Goal: Task Accomplishment & Management: Use online tool/utility

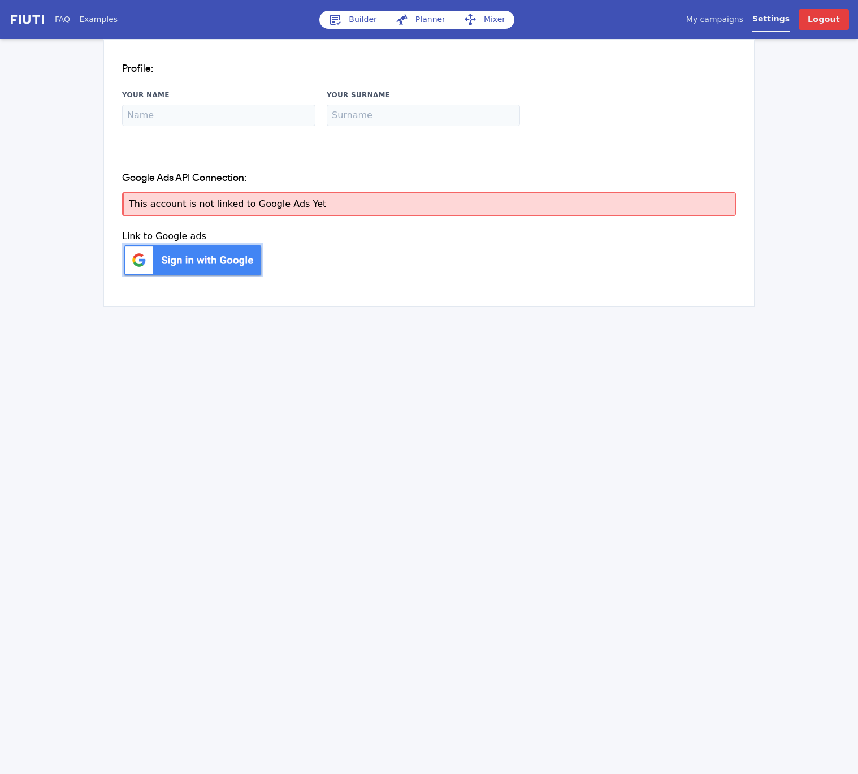
click at [165, 265] on img at bounding box center [192, 260] width 141 height 34
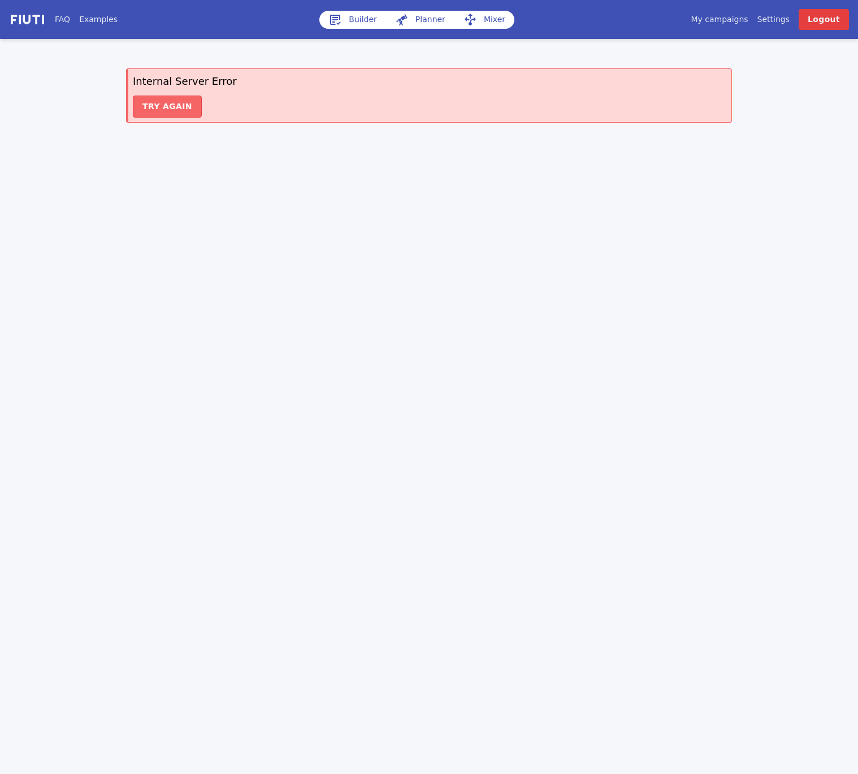
click at [178, 104] on button "Try again" at bounding box center [167, 107] width 69 height 22
click at [828, 16] on link "Logout" at bounding box center [824, 19] width 50 height 21
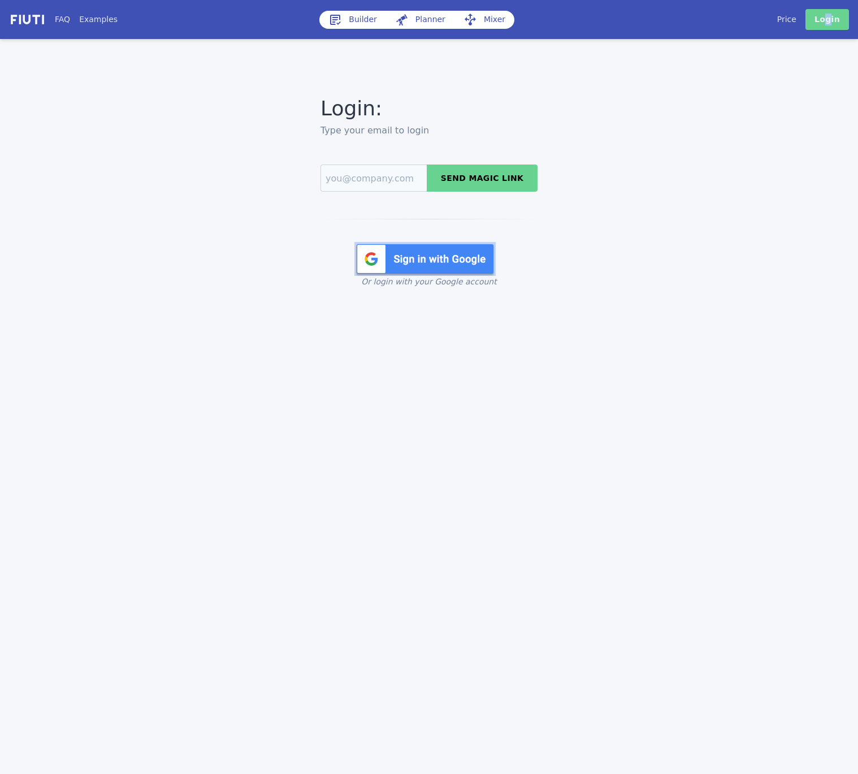
click at [830, 20] on link "Login" at bounding box center [828, 19] width 44 height 21
click at [368, 191] on input "Email" at bounding box center [374, 178] width 106 height 27
type input "cm.account@additive.eu"
click at [385, 178] on input "cm.account@additive.eu" at bounding box center [374, 178] width 106 height 27
click at [404, 179] on input "cm.account@additive.eu" at bounding box center [374, 178] width 106 height 27
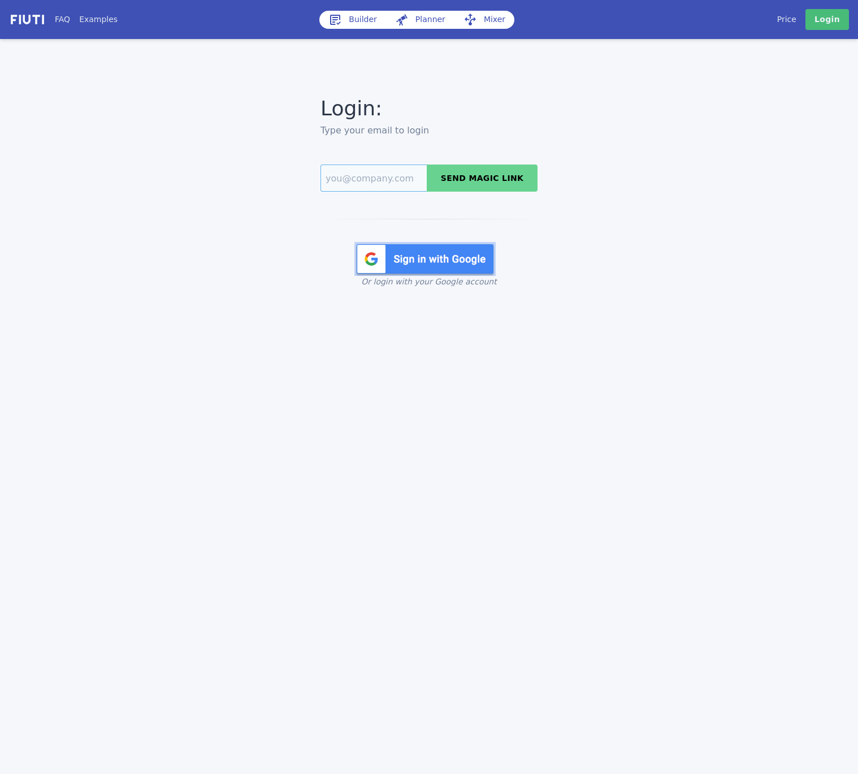
click at [357, 180] on input "Email" at bounding box center [374, 178] width 106 height 27
type input "debra.nardo@additive.eu"
click at [477, 179] on button "Send magic link" at bounding box center [482, 178] width 111 height 27
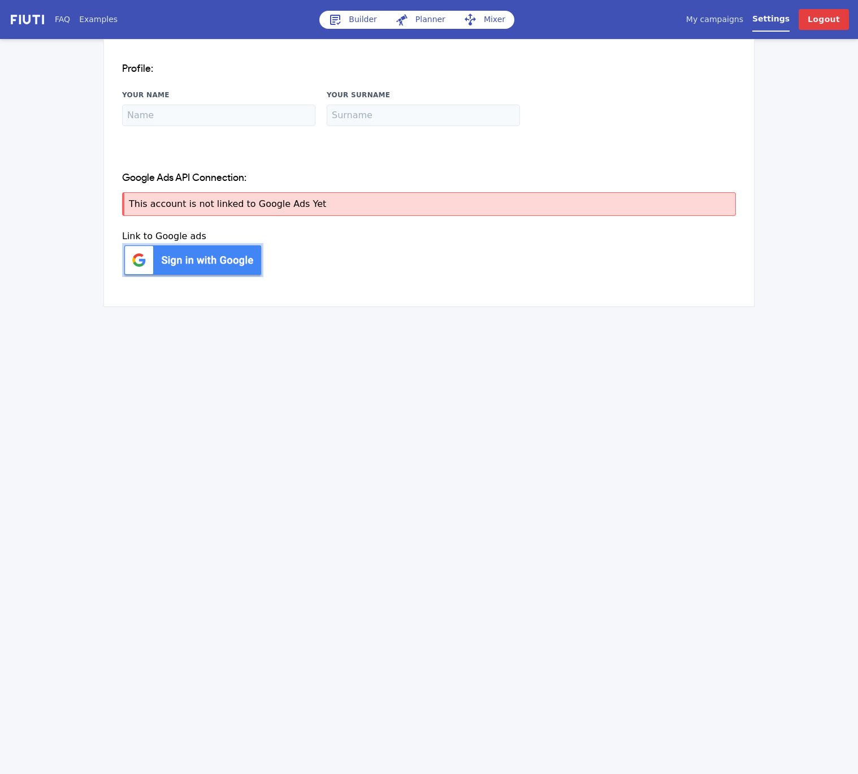
click at [154, 254] on img at bounding box center [192, 260] width 141 height 34
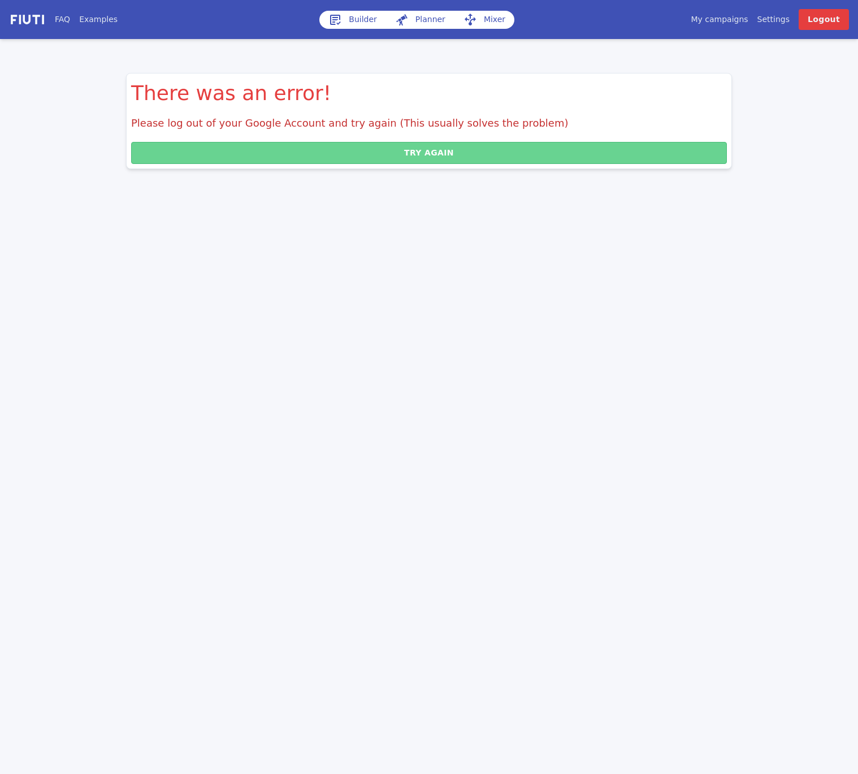
click at [242, 158] on button "Try again" at bounding box center [429, 153] width 596 height 22
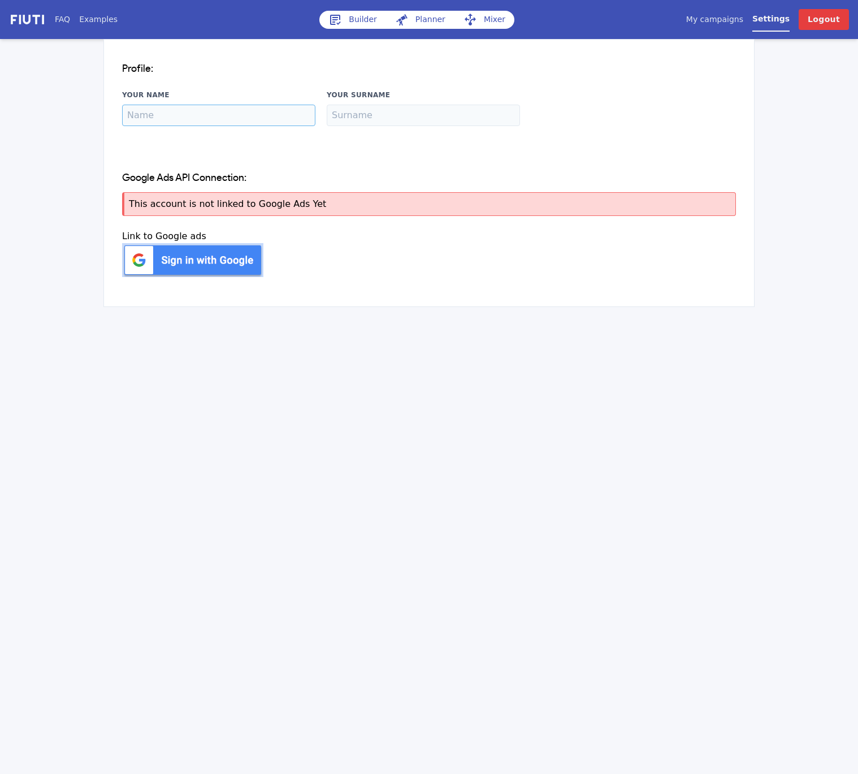
click at [226, 118] on input "Your Name" at bounding box center [218, 115] width 193 height 21
type input "[PERSON_NAME]"
type input "Nardo"
drag, startPoint x: 602, startPoint y: 119, endPoint x: 600, endPoint y: 111, distance: 8.1
click at [602, 119] on button "Update" at bounding box center [633, 114] width 205 height 22
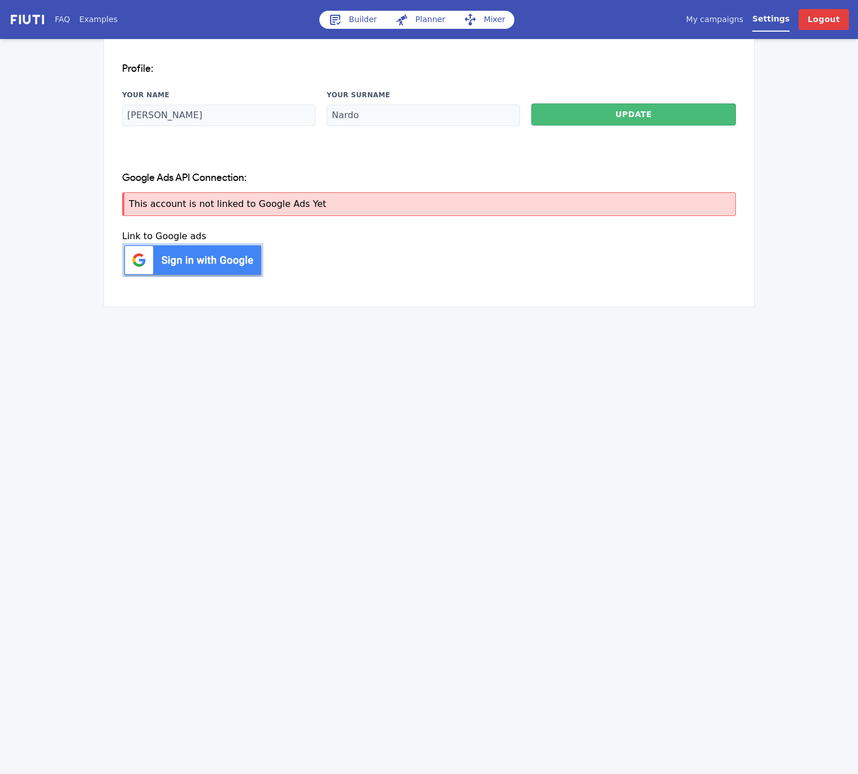
click at [361, 18] on link "Builder" at bounding box center [352, 20] width 67 height 18
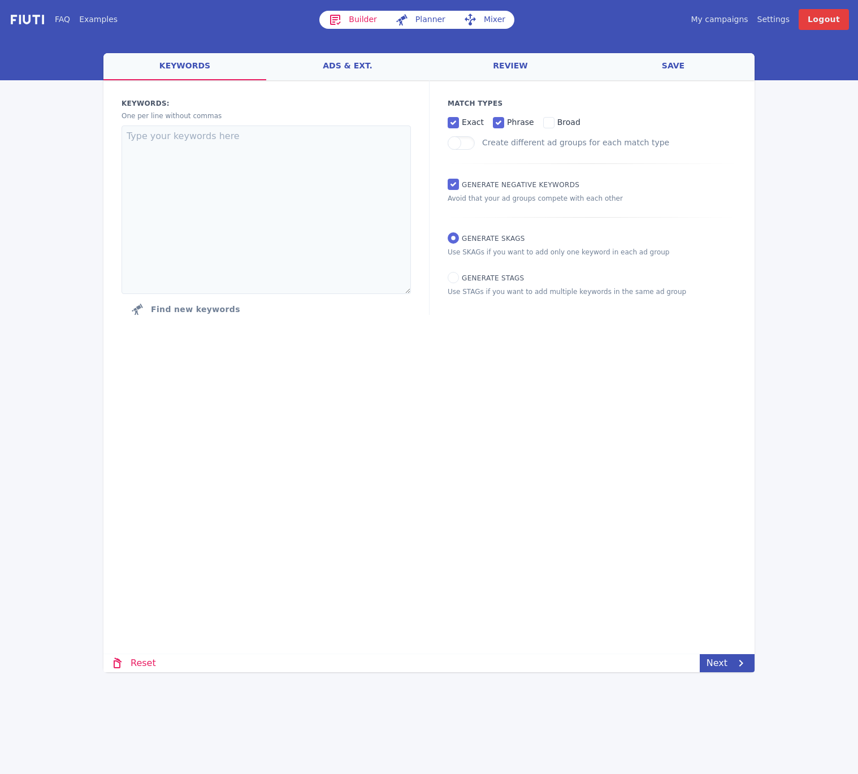
drag, startPoint x: 412, startPoint y: 21, endPoint x: 425, endPoint y: 24, distance: 12.6
click at [412, 21] on link "Planner" at bounding box center [420, 20] width 68 height 18
select select "2840"
select select "1000"
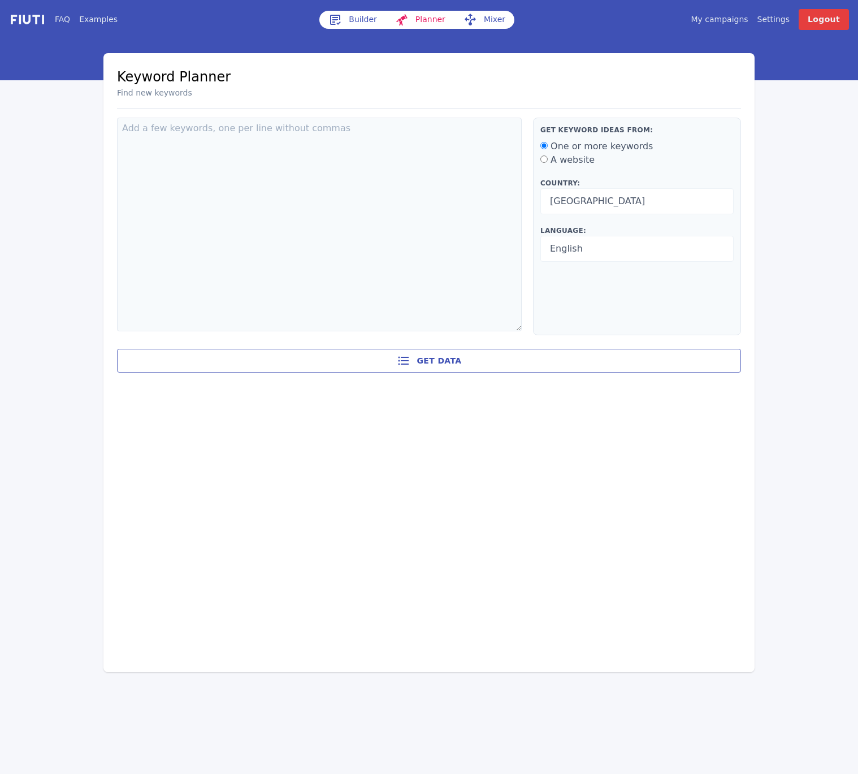
click at [477, 23] on link "Mixer" at bounding box center [485, 20] width 60 height 18
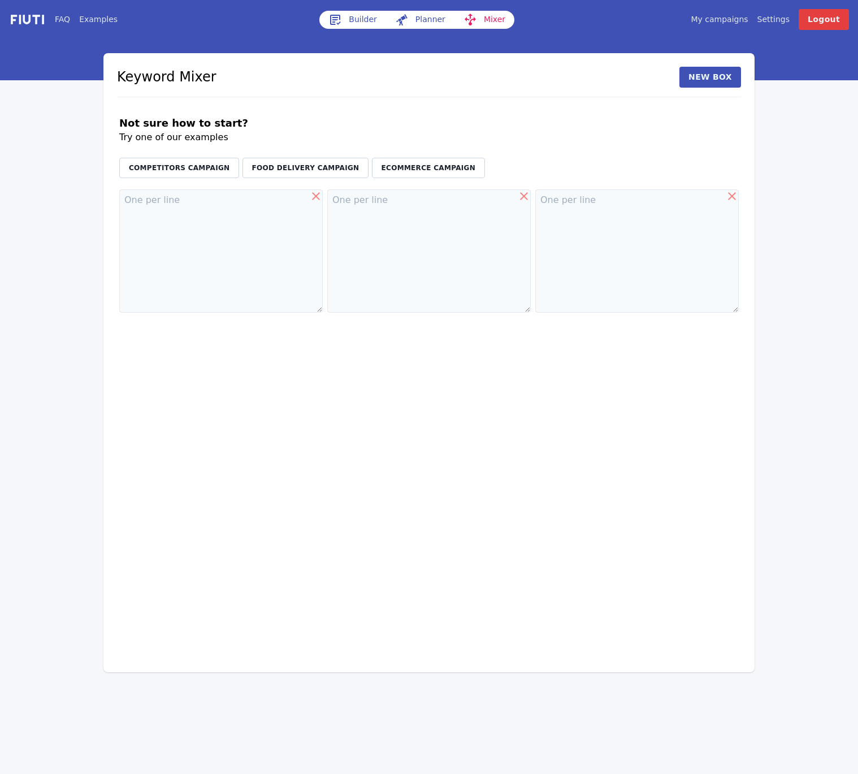
click at [8, 347] on div "FAQ Examples Builder Planner Mixer My campaigns Price Settings Login Logout Key…" at bounding box center [429, 336] width 858 height 672
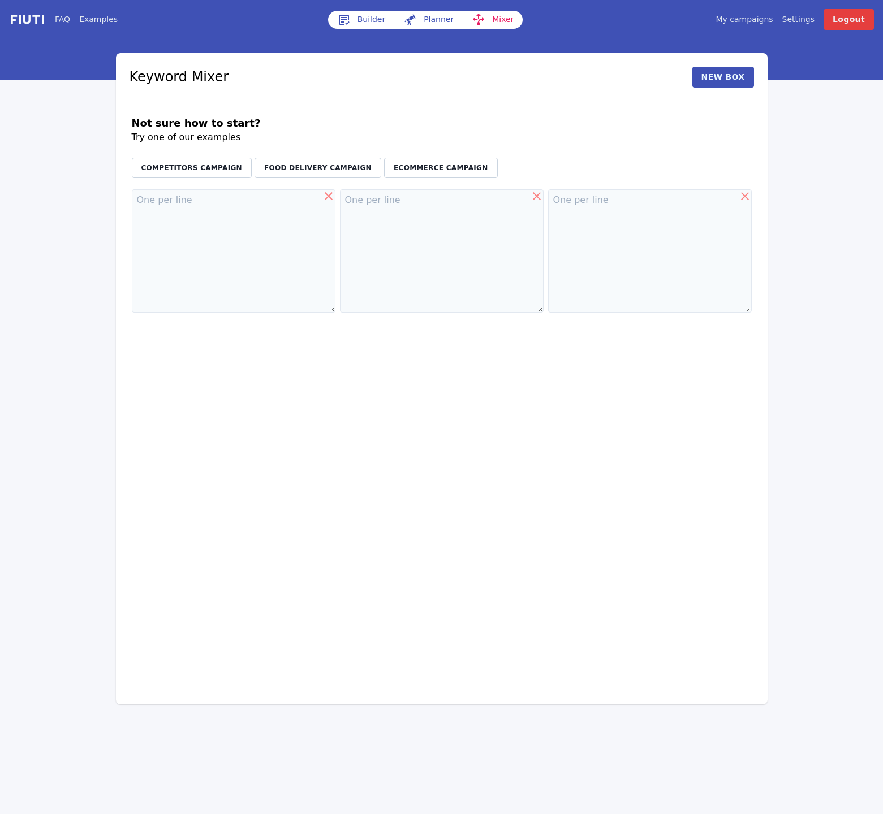
click at [436, 22] on link "Planner" at bounding box center [428, 20] width 68 height 18
select select "2840"
select select "1000"
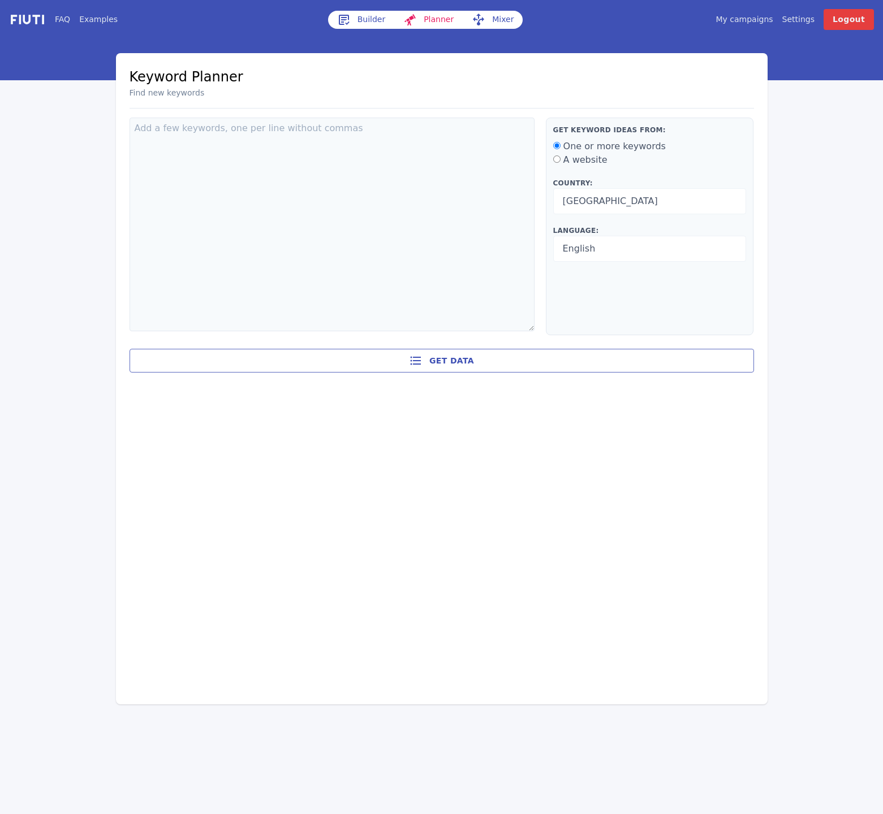
click at [371, 20] on link "Builder" at bounding box center [361, 20] width 67 height 18
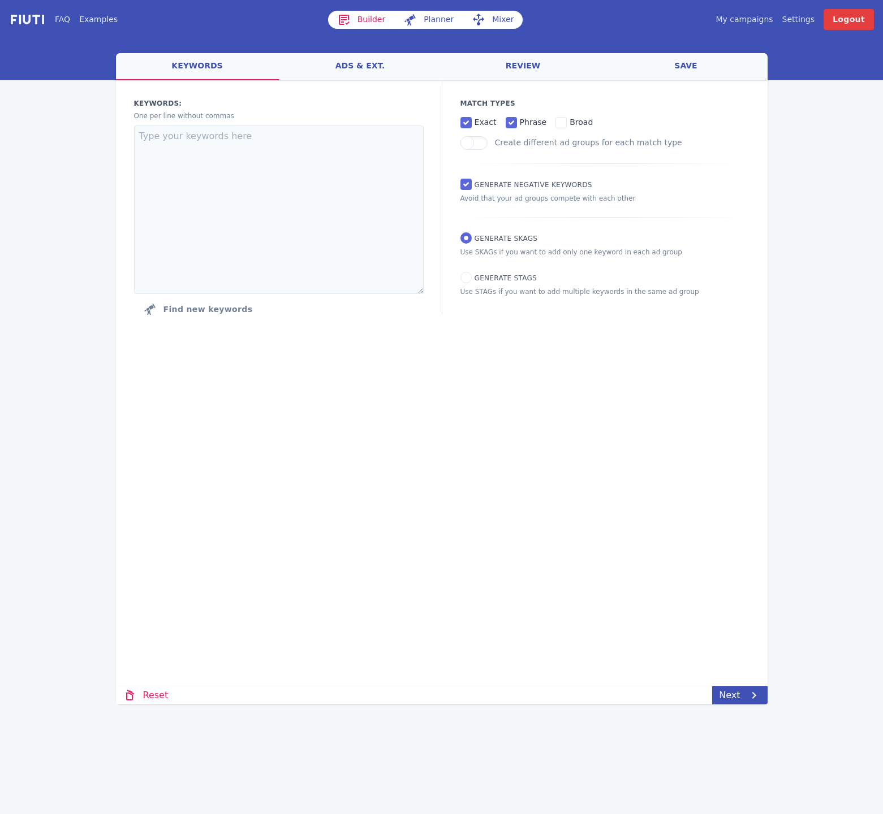
click at [763, 20] on link "My campaigns" at bounding box center [743, 20] width 57 height 12
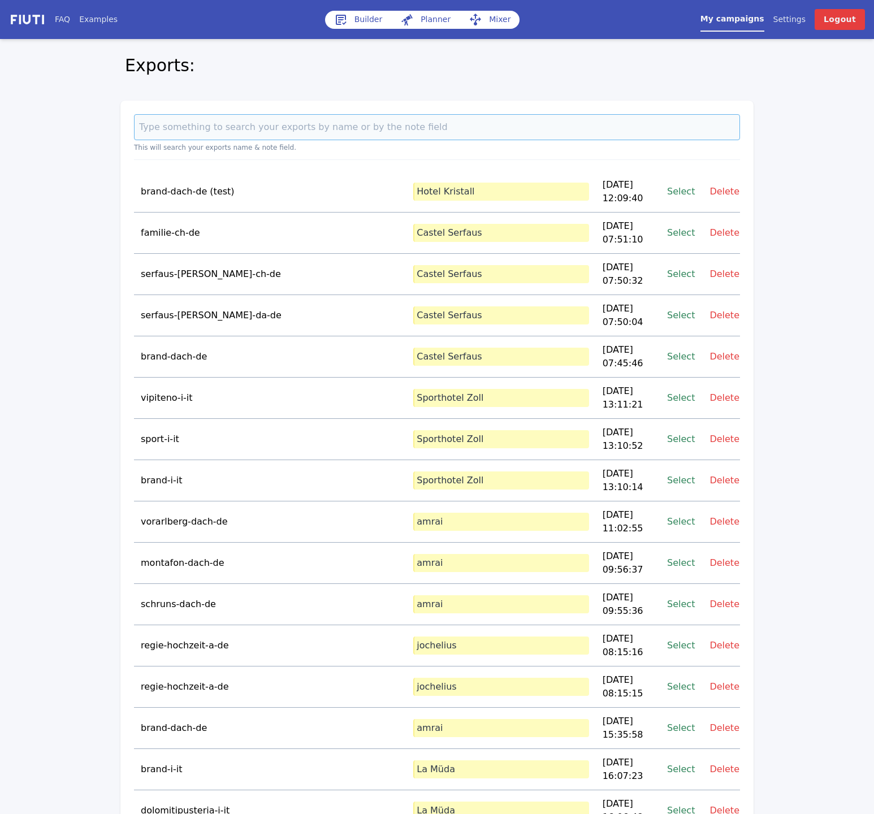
click at [274, 128] on input at bounding box center [437, 127] width 606 height 26
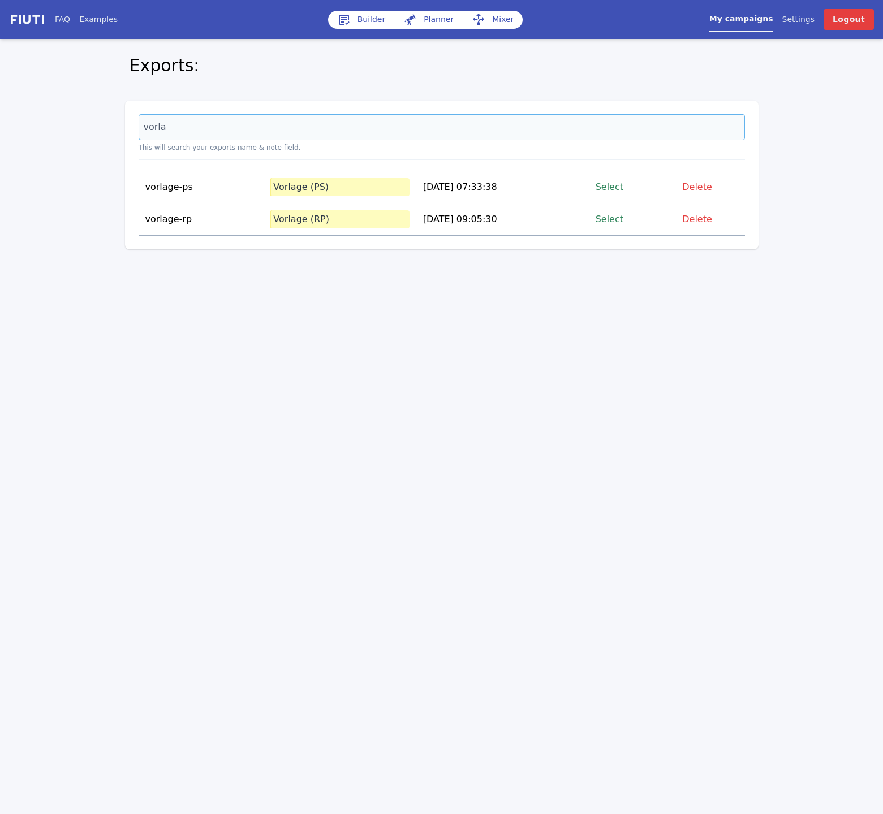
type input "vorla"
click at [621, 218] on link "Select" at bounding box center [609, 218] width 28 height 15
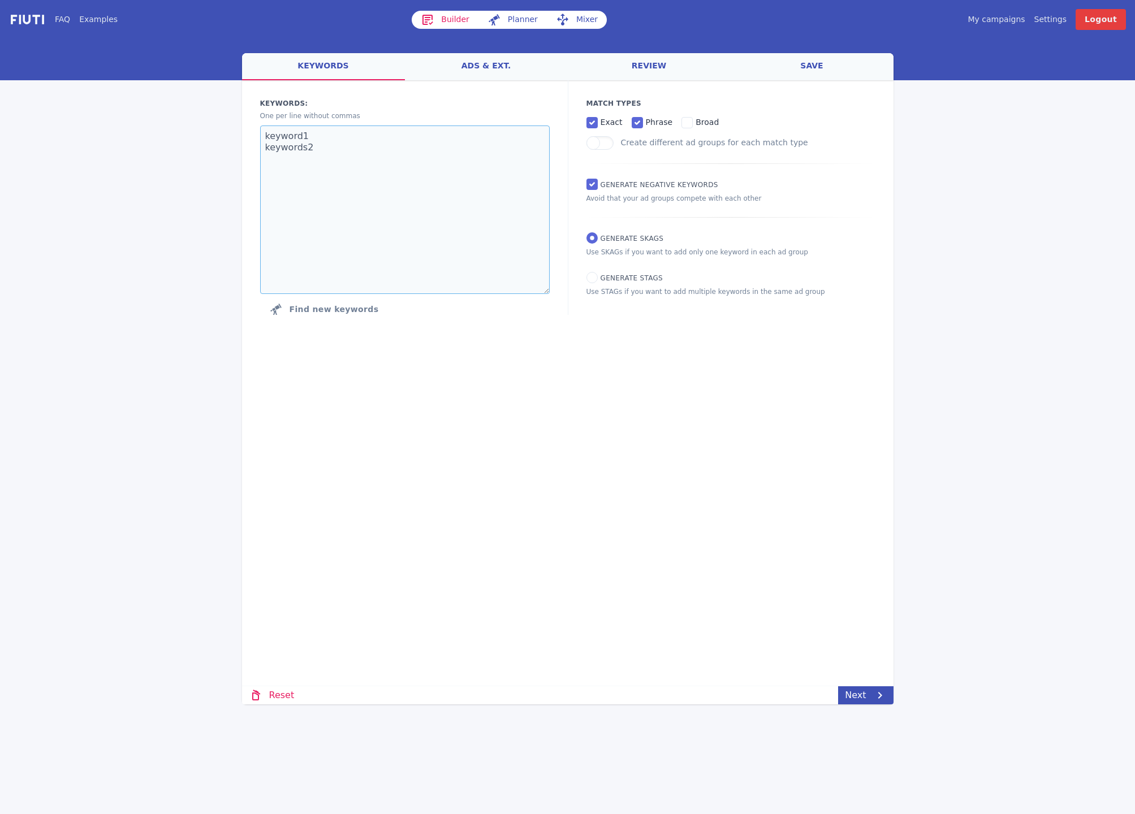
click at [312, 142] on textarea "keyword1 keywords2" at bounding box center [404, 210] width 289 height 168
paste textarea "hotel kristall leutasch"
drag, startPoint x: 403, startPoint y: 150, endPoint x: 227, endPoint y: 131, distance: 176.8
click at [227, 131] on div "FAQ Examples Builder Planner Mixer My campaigns Price Settings Login Logout wel…" at bounding box center [567, 352] width 1135 height 705
paste textarea
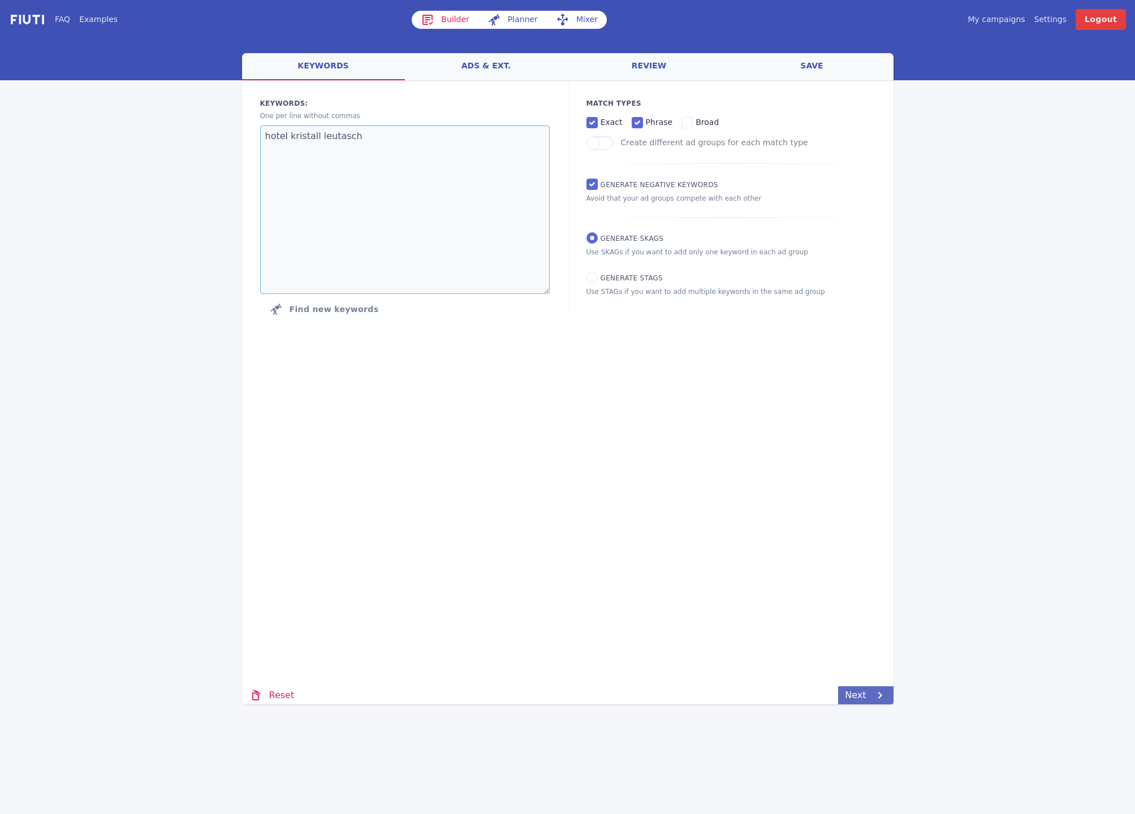
type textarea "hotel kristall leutasch"
click at [849, 695] on icon at bounding box center [880, 696] width 14 height 14
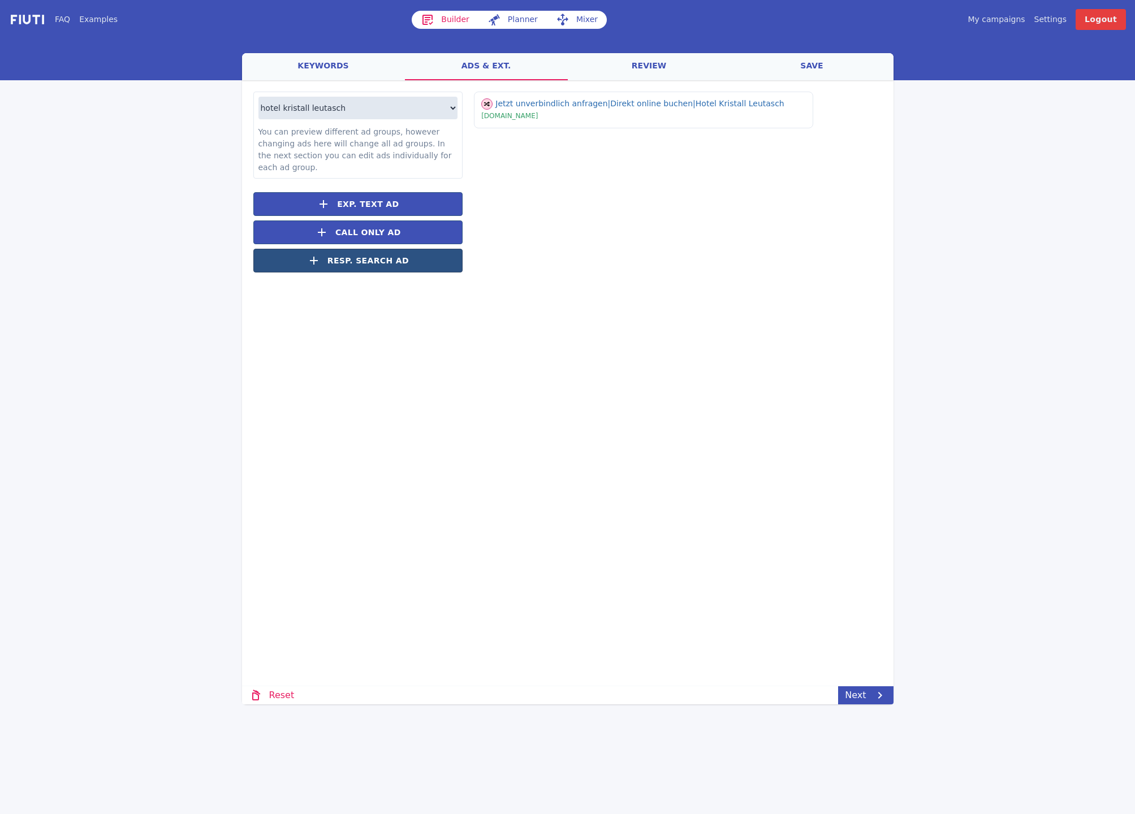
click at [380, 263] on span "Resp. Search Ad" at bounding box center [367, 261] width 81 height 12
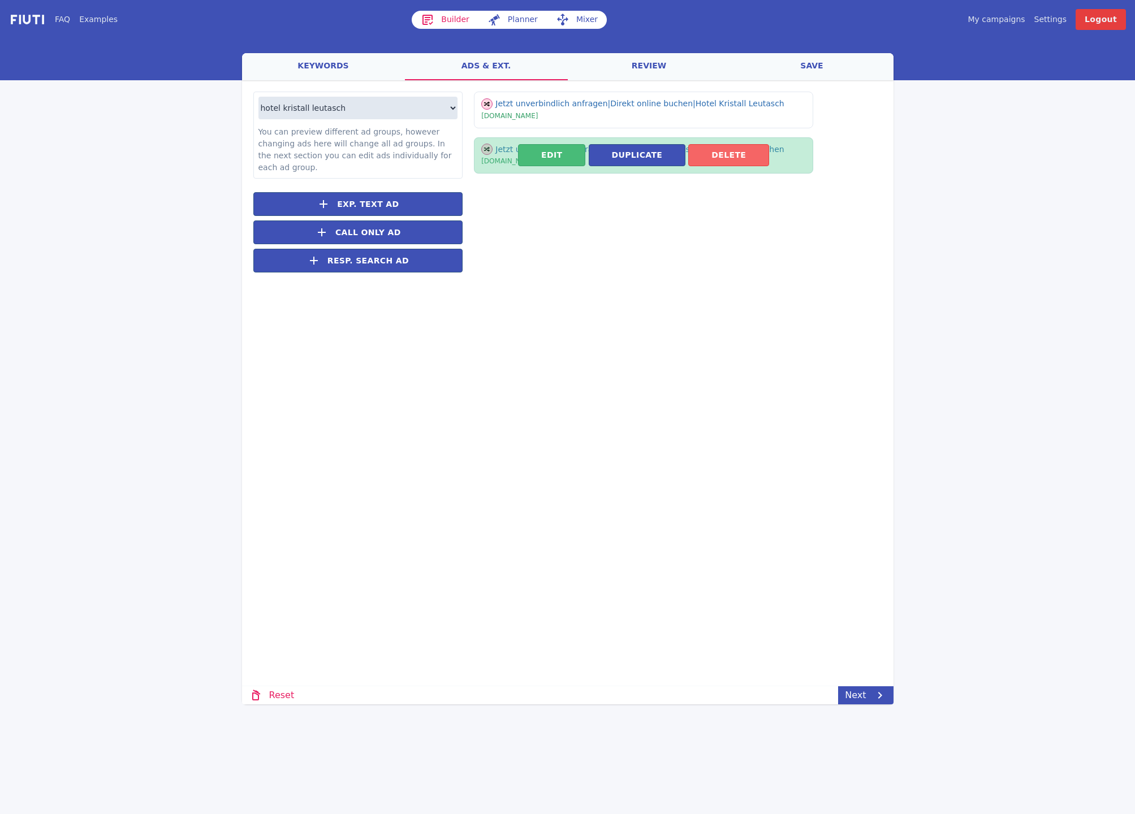
click at [745, 155] on button "Delete" at bounding box center [728, 155] width 81 height 22
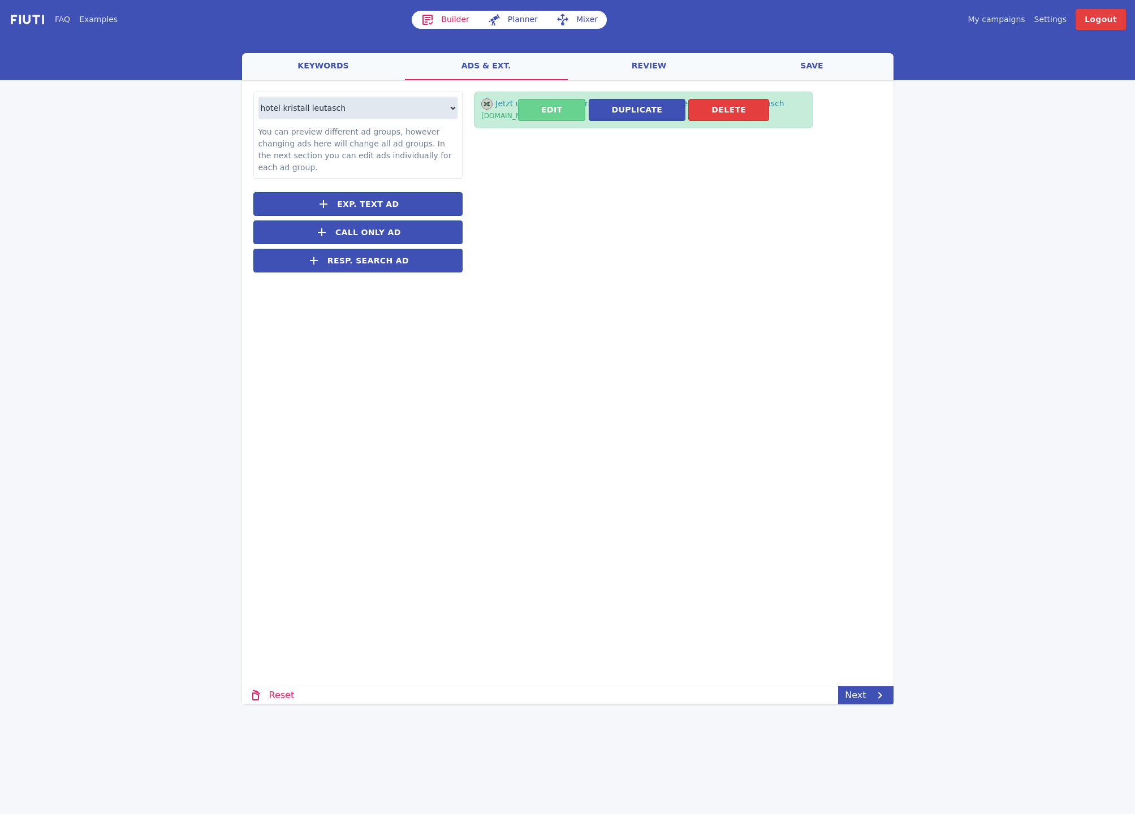
click at [557, 108] on button "Edit" at bounding box center [551, 110] width 67 height 22
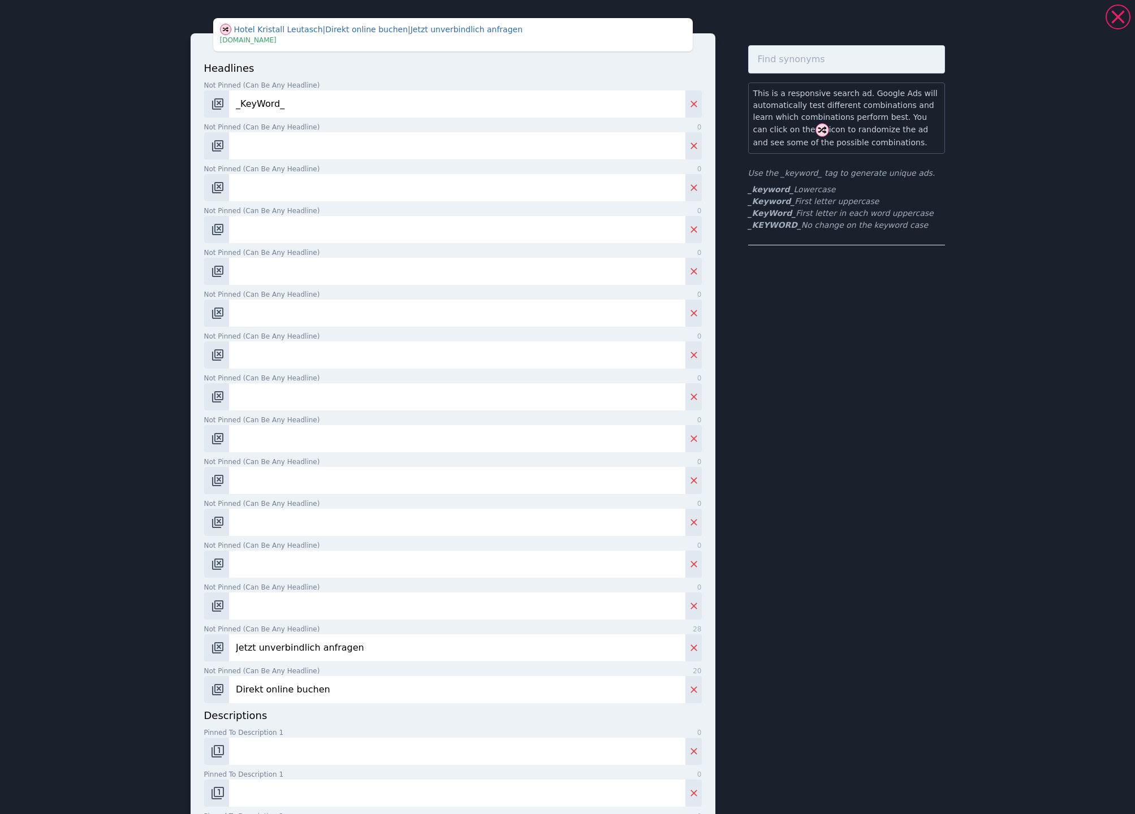
click at [258, 146] on input "Not pinned (Can be any headline) 0" at bounding box center [457, 145] width 456 height 27
paste input "Hotel Kristall in [GEOGRAPHIC_DATA] in [GEOGRAPHIC_DATA]"
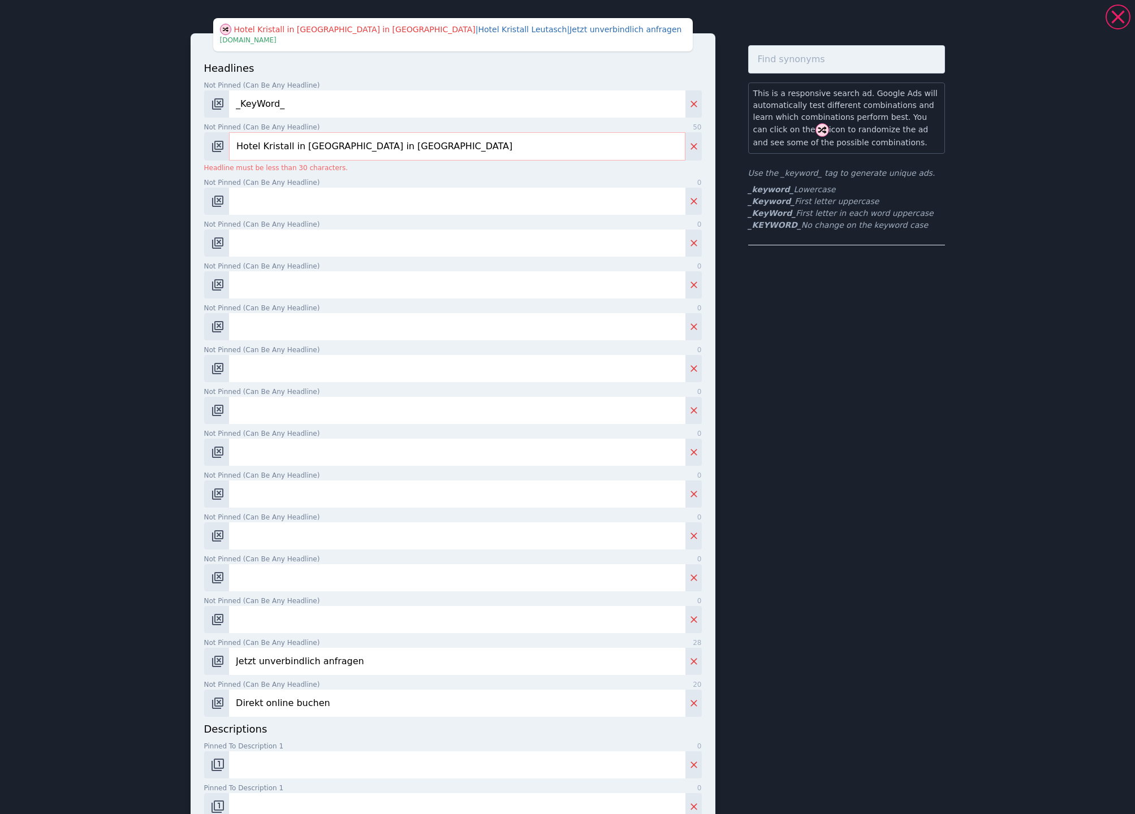
drag, startPoint x: 447, startPoint y: 148, endPoint x: 336, endPoint y: 149, distance: 110.3
click at [336, 149] on input "Hotel Kristall in [GEOGRAPHIC_DATA] in [GEOGRAPHIC_DATA]" at bounding box center [457, 146] width 456 height 28
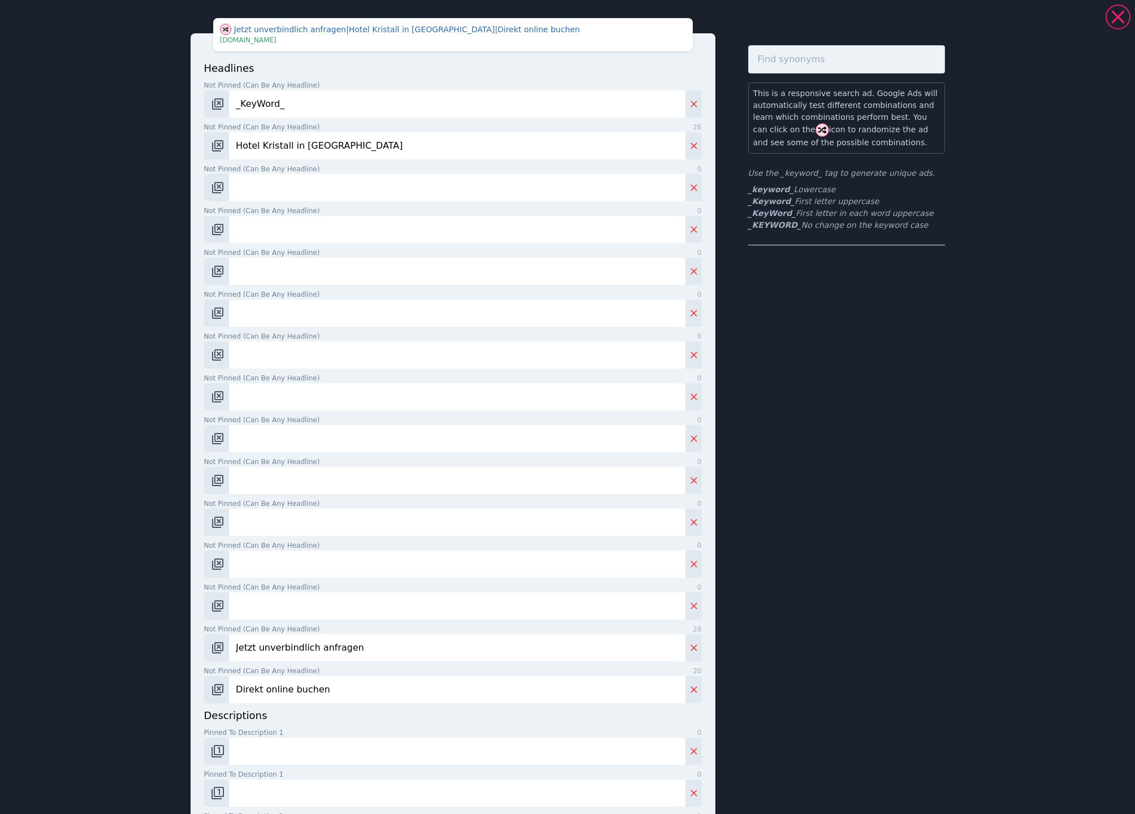
type input "Hotel Kristall in [GEOGRAPHIC_DATA]"
click at [288, 185] on input "Not pinned (Can be any headline) 0" at bounding box center [457, 187] width 456 height 27
paste input "Hotel Kristall in [GEOGRAPHIC_DATA]"
type input "Hotel Kristall in [GEOGRAPHIC_DATA]"
click at [257, 227] on input "Not pinned (Can be any headline) 0" at bounding box center [457, 229] width 456 height 27
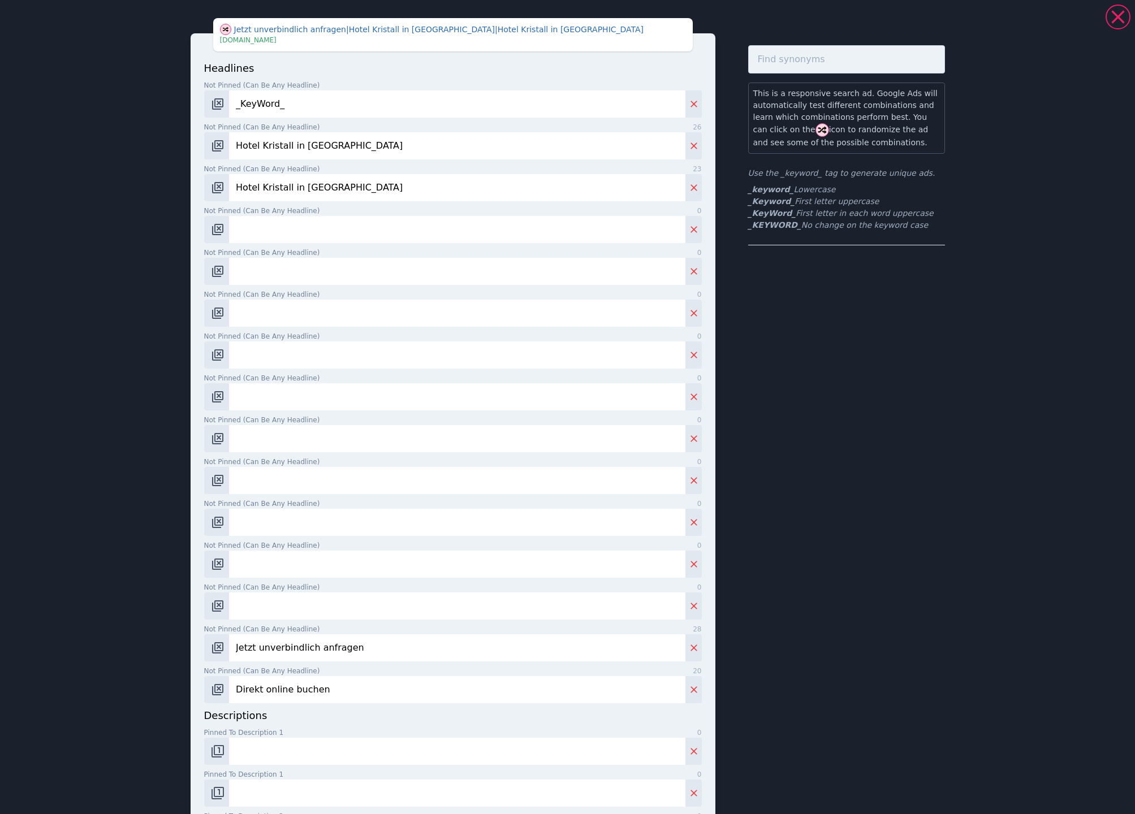
paste input "Adults Only Hotel Kristall"
type input "Adults Only Hotel Kristall"
click at [279, 267] on input "Not pinned (Can be any headline) 0" at bounding box center [457, 271] width 456 height 27
paste input "Adults Only Luxushotel"
type input "Adults Only Luxushotel"
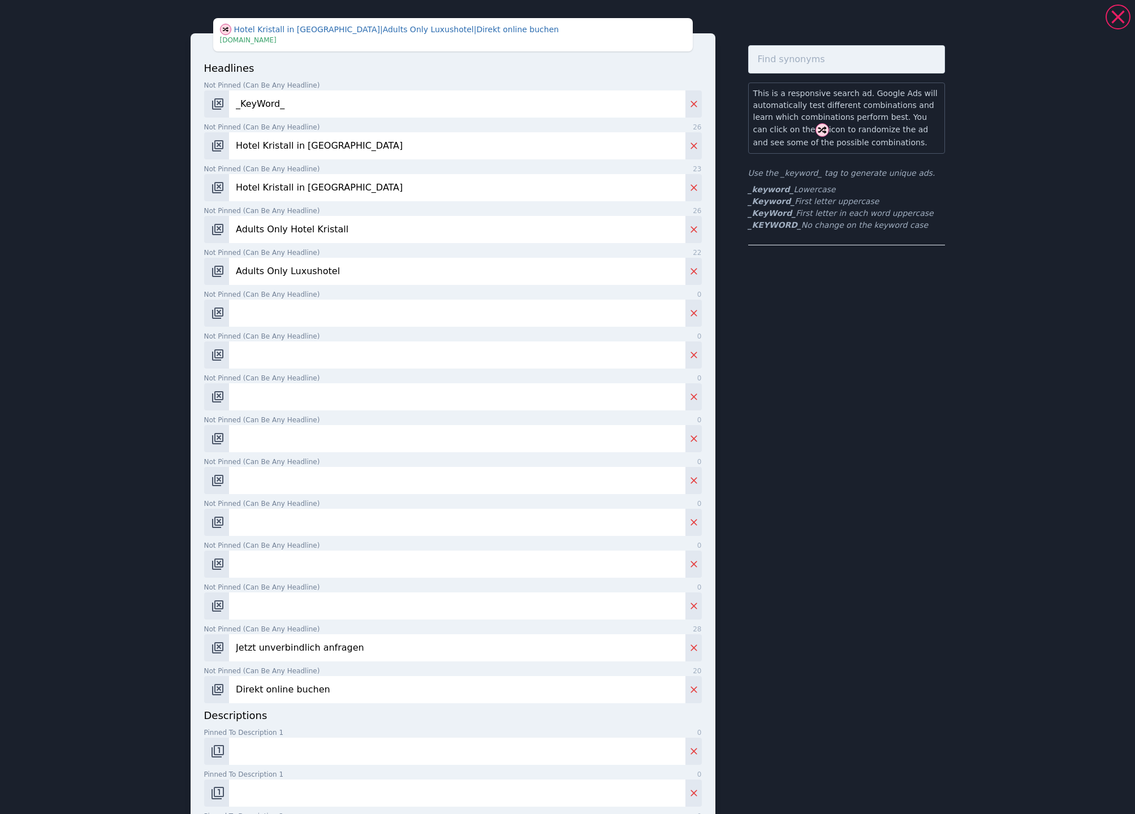
click at [254, 315] on input "Not pinned (Can be any headline) 0" at bounding box center [457, 313] width 456 height 27
paste input "Luxus Hideaway in [GEOGRAPHIC_DATA]"
click at [272, 317] on input "Luxus Hideaway in [GEOGRAPHIC_DATA]" at bounding box center [457, 313] width 456 height 27
paste input "Luxus Hideaway in [GEOGRAPHIC_DATA]"
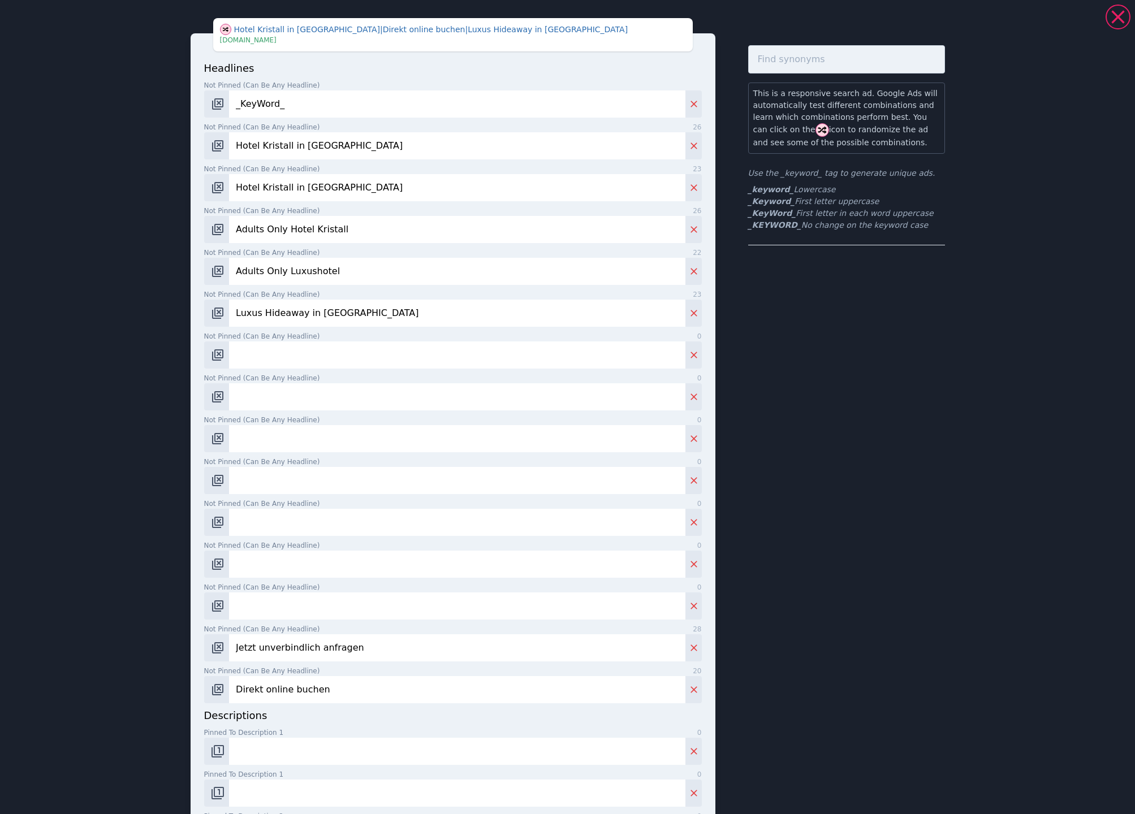
type input "Luxus Hideaway in [GEOGRAPHIC_DATA]"
click at [260, 357] on input "Not pinned (Can be any headline) 0" at bounding box center [457, 355] width 456 height 27
paste input "Wellnessurlaub in [GEOGRAPHIC_DATA]"
type input "Wellnessurlaub in [GEOGRAPHIC_DATA]"
click at [261, 401] on input "Not pinned (Can be any headline) 0" at bounding box center [457, 396] width 456 height 27
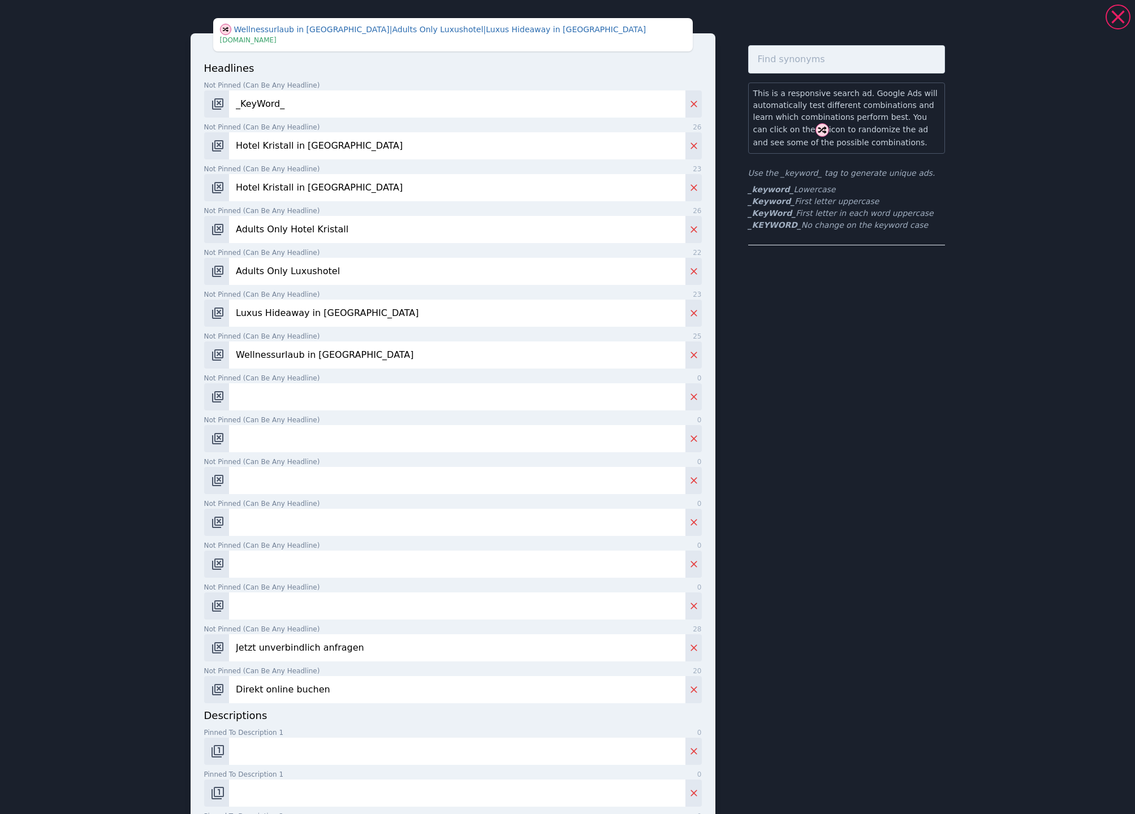
paste input "Traumurlaub in [GEOGRAPHIC_DATA]"
type input "Traumurlaub in [GEOGRAPHIC_DATA]"
click at [278, 439] on input "Not pinned (Can be any headline) 0" at bounding box center [457, 438] width 456 height 27
paste input "Zweisamkeit im Skypool"
type input "Zweisamkeit im Skypool"
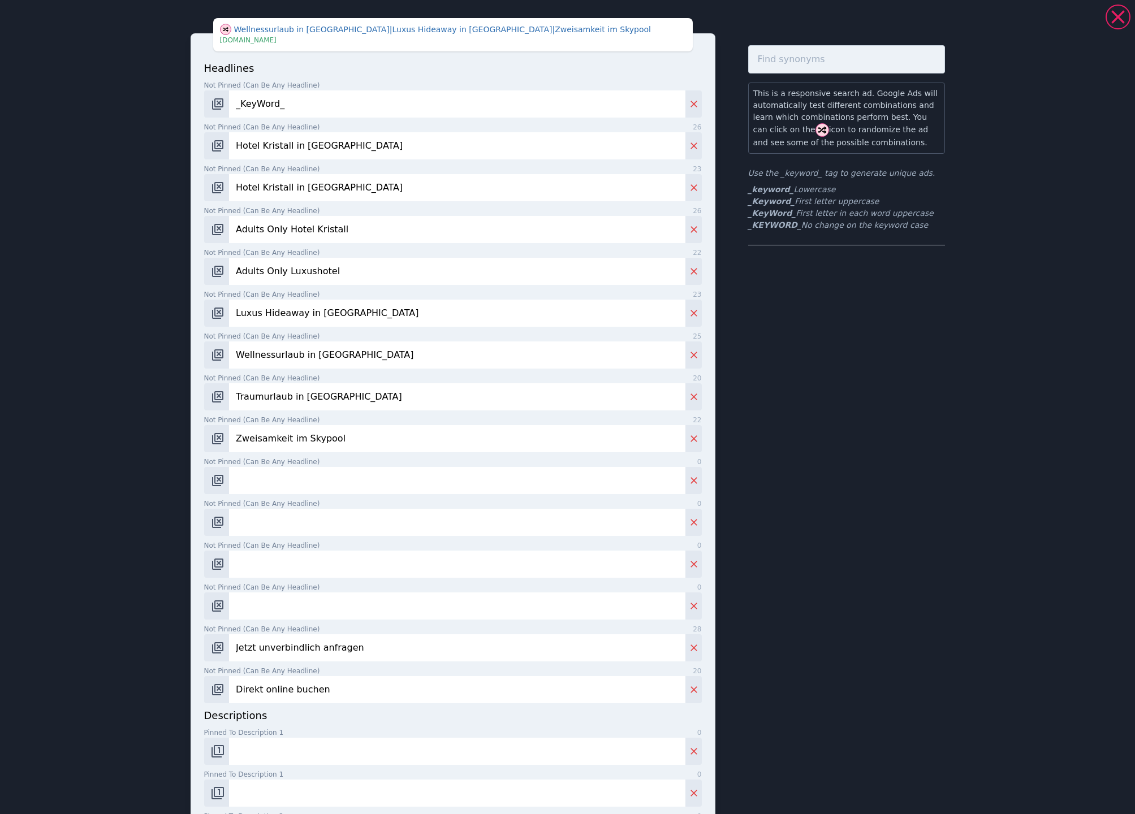
click at [255, 482] on input "Not pinned (Can be any headline) 0" at bounding box center [457, 480] width 456 height 27
paste input "Panoramasauna für Paare"
type input "Panoramasauna für Paare"
click at [278, 518] on input "Not pinned (Can be any headline) 0" at bounding box center [457, 522] width 456 height 27
paste input "Kuschelzeit mit Bergblick"
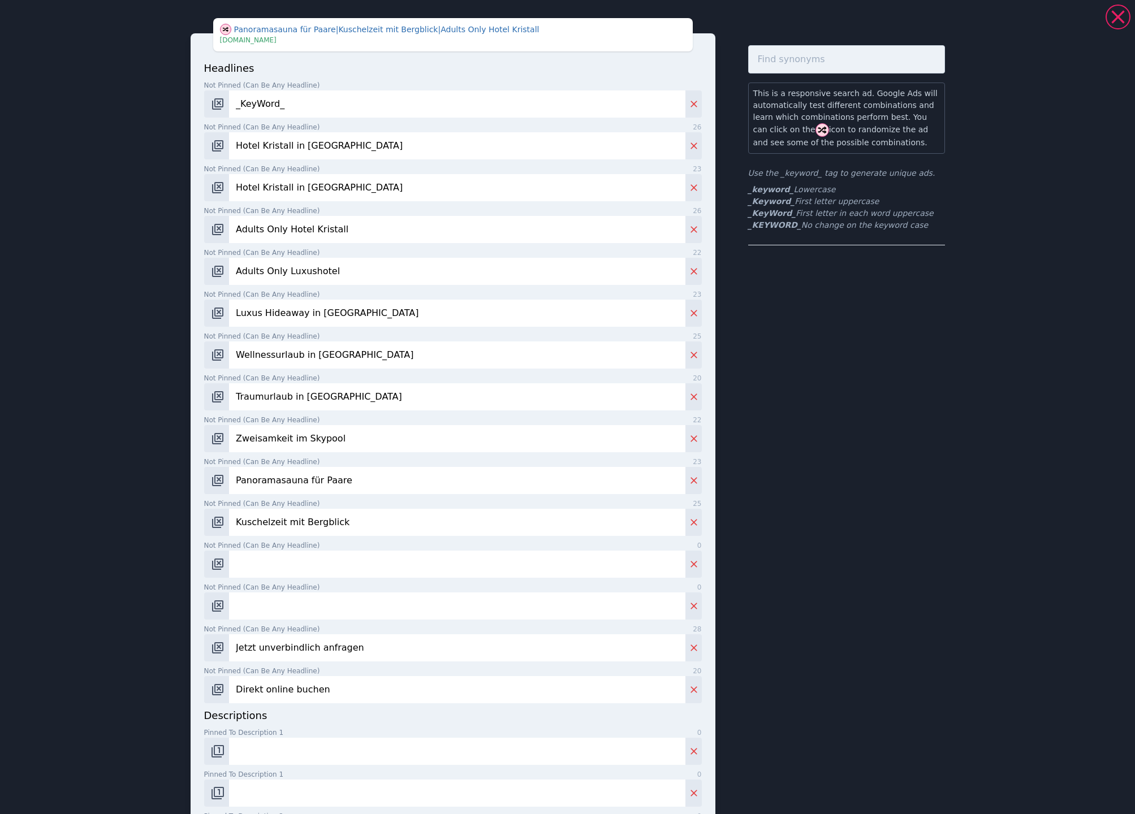
type input "Kuschelzeit mit Bergblick"
click at [245, 566] on input "Not pinned (Can be any headline) 0" at bounding box center [457, 564] width 456 height 27
paste input "Romantikurlaub in [GEOGRAPHIC_DATA]"
type input "Romantikurlaub in [GEOGRAPHIC_DATA]"
click at [267, 606] on input "Not pinned (Can be any headline) 0" at bounding box center [457, 606] width 456 height 27
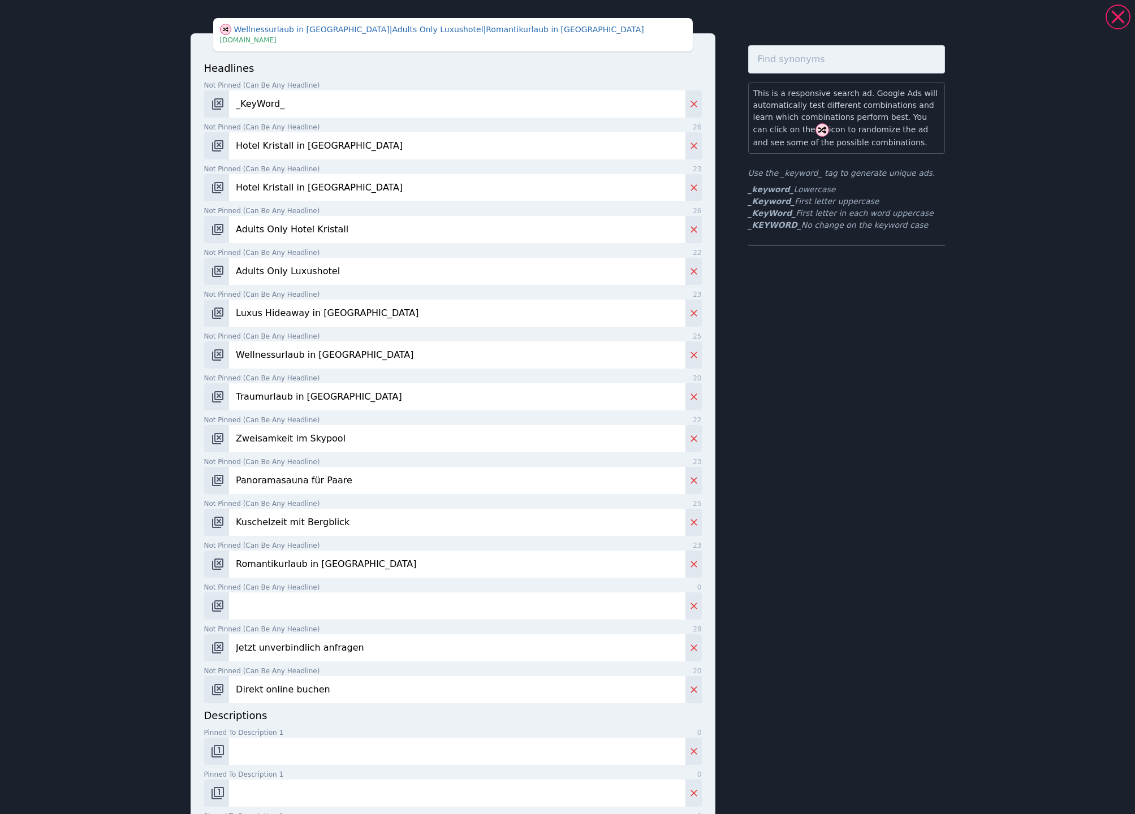
paste input "Aktivurlaub in [GEOGRAPHIC_DATA]"
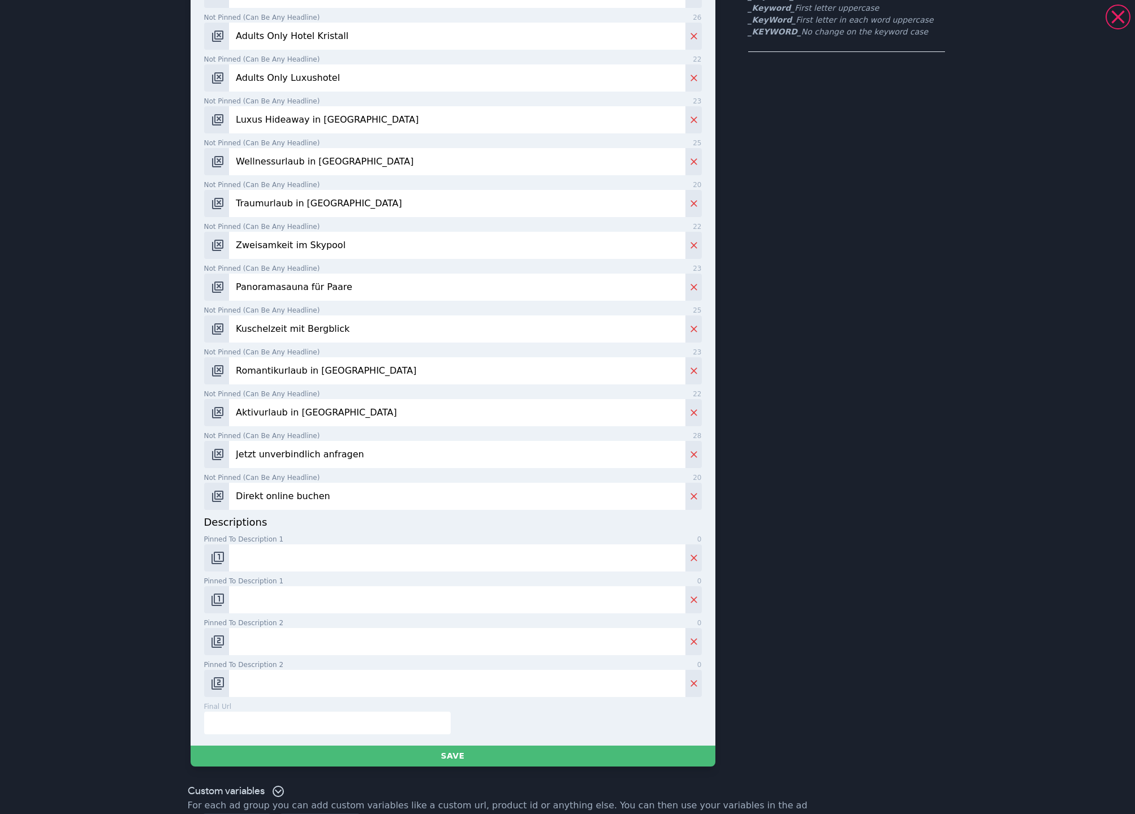
scroll to position [194, 0]
type input "Aktivurlaub in [GEOGRAPHIC_DATA]"
click at [252, 559] on input "Pinned to description 1 0" at bounding box center [457, 557] width 456 height 27
paste input "Ihr Adults Only Rückzugsort in den [GEOGRAPHIC_DATA]: Romantik & Zweisamkeit im…"
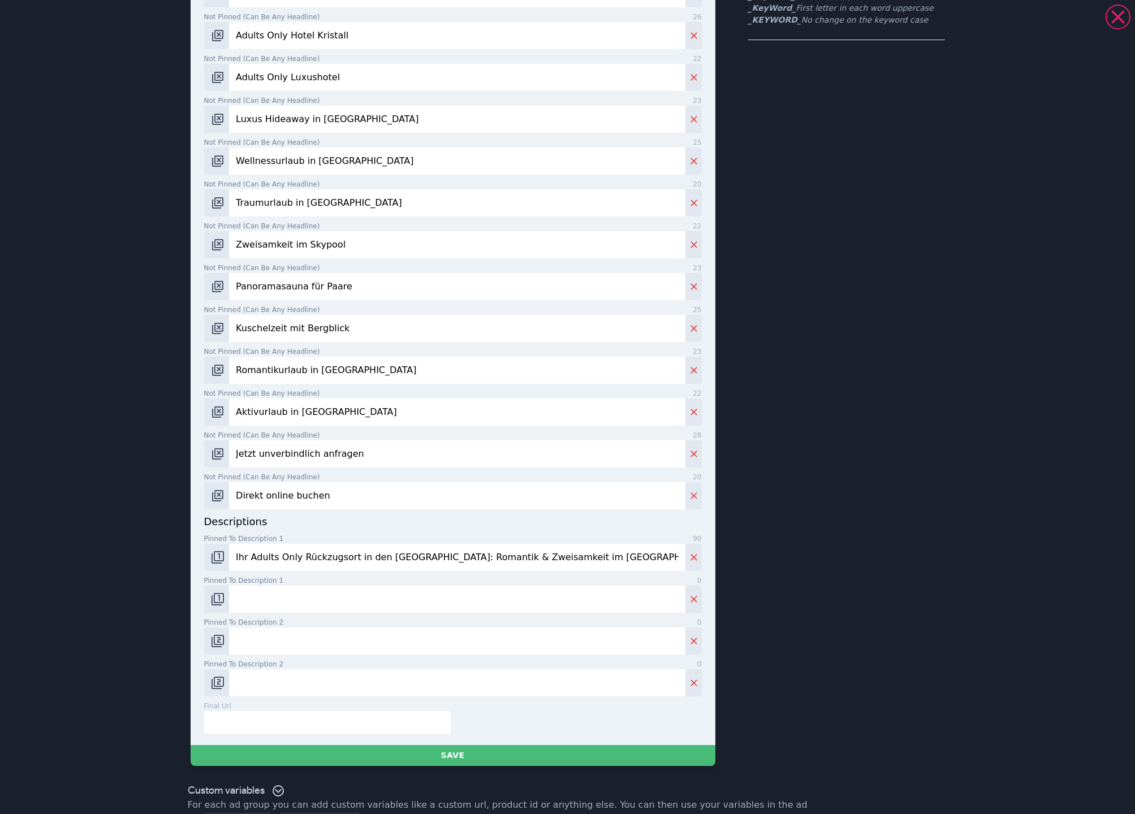
type input "Ihr Adults Only Rückzugsort in den [GEOGRAPHIC_DATA]: Romantik & Zweisamkeit im…"
click at [286, 602] on input "Pinned to description 1 0" at bounding box center [457, 599] width 456 height 27
paste input "Ihr Adults Only Hideaway in [GEOGRAPHIC_DATA] bei [GEOGRAPHIC_DATA]. Exklusive …"
type input "Ihr Adults Only Hideaway in [GEOGRAPHIC_DATA] bei [GEOGRAPHIC_DATA]. Exklusive …"
click at [266, 637] on input "Pinned to description 2 0" at bounding box center [457, 641] width 456 height 27
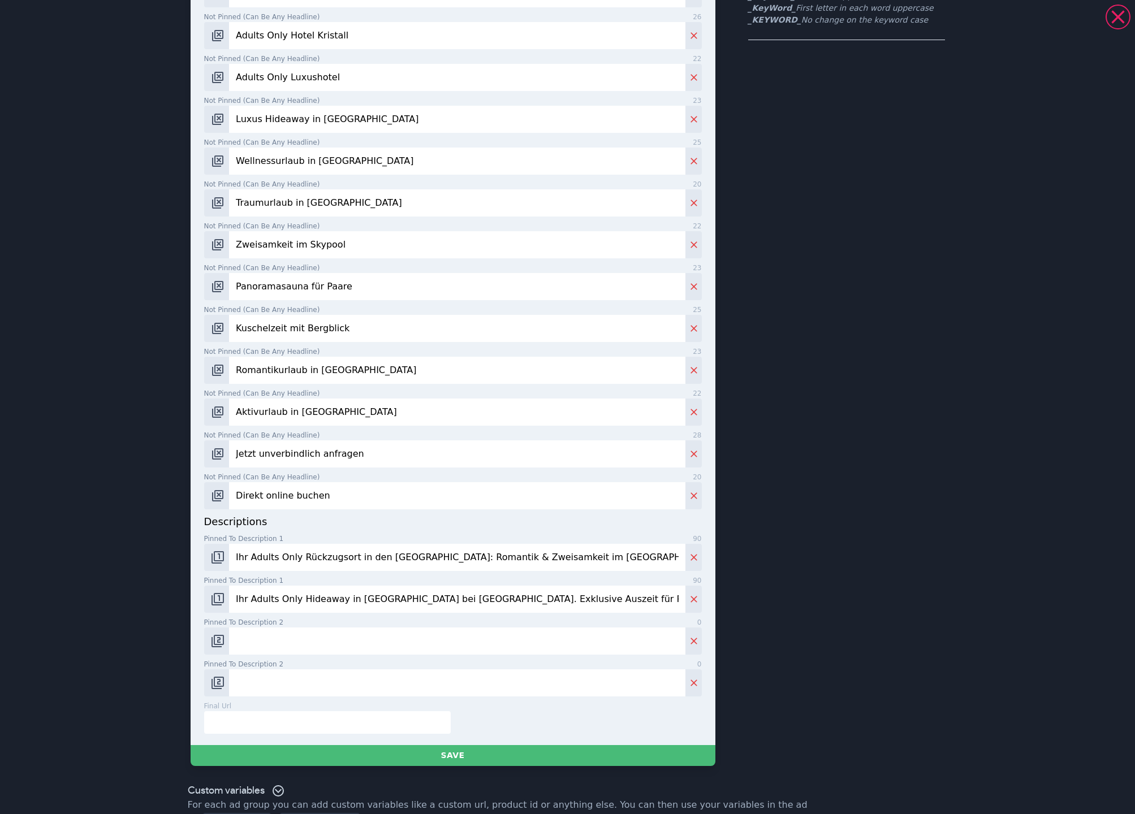
click at [266, 637] on input "Pinned to description 2 0" at bounding box center [457, 641] width 456 height 27
paste input "Wellness-Highlights wie Infinity Skypool & Panoramasauna [PERSON_NAME] für unve…"
type input "Wellness-Highlights wie Infinity Skypool & Panoramasauna [PERSON_NAME] für unve…"
click at [250, 686] on input "Pinned to description 2 0" at bounding box center [457, 682] width 456 height 27
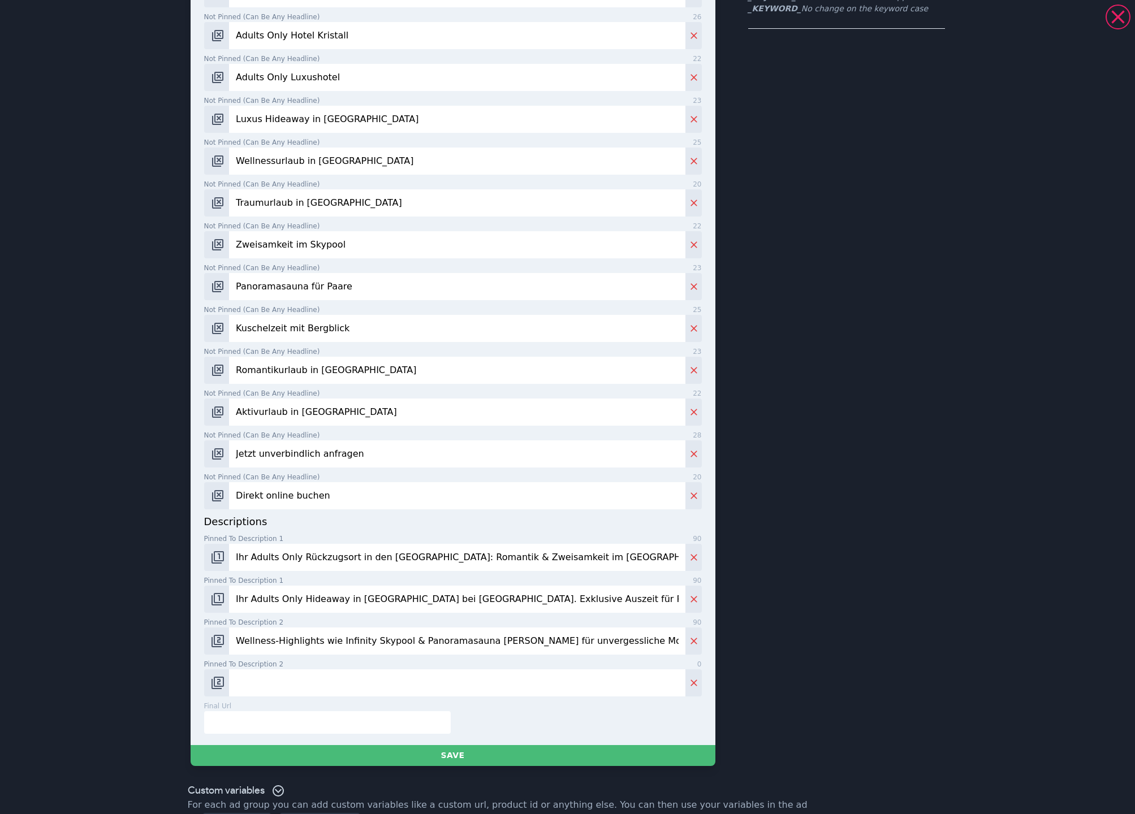
paste input "Genießen Sie Erholung pur, alpine Natur und Romantik mit Bergpanorama im [GEOGR…"
type input "Genießen Sie Erholung pur, alpine Natur und Romantik mit Bergpanorama im [GEOGR…"
click at [265, 720] on input "text" at bounding box center [327, 722] width 247 height 23
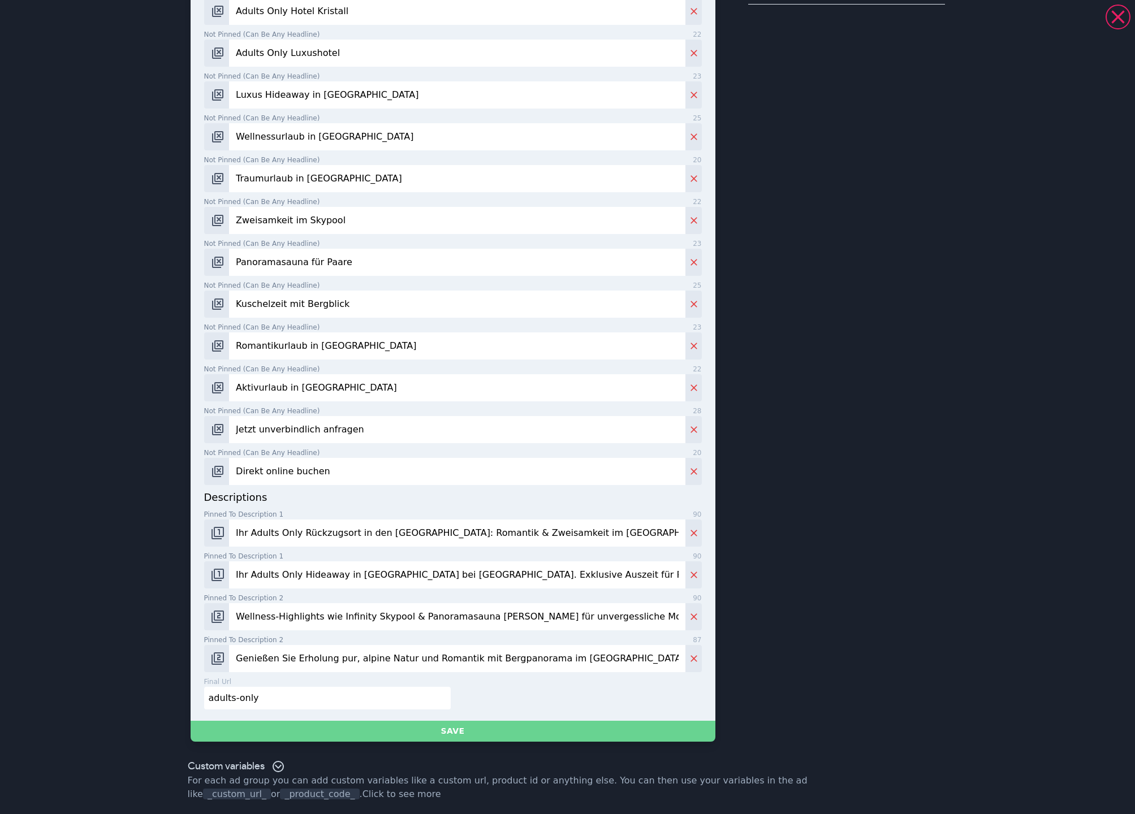
scroll to position [241, 0]
type input "adults-only"
click at [446, 727] on button "Save" at bounding box center [453, 730] width 525 height 21
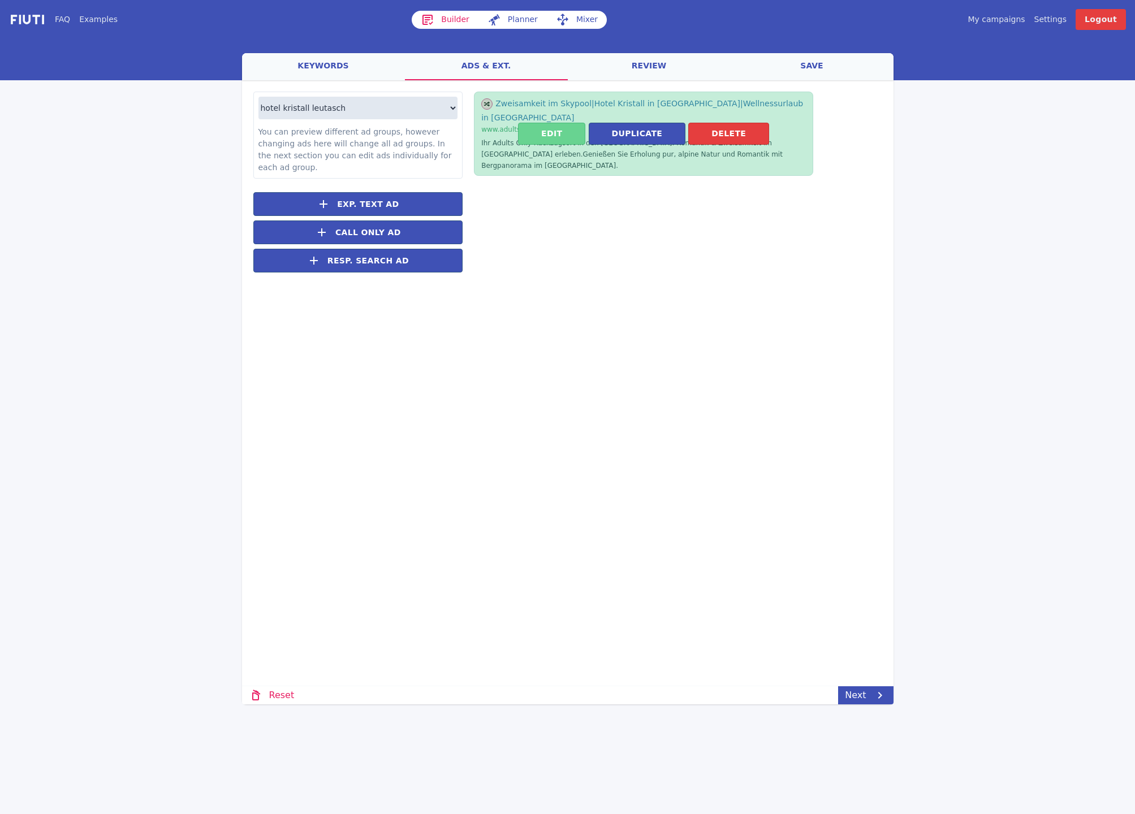
click at [548, 123] on button "Edit" at bounding box center [551, 134] width 67 height 22
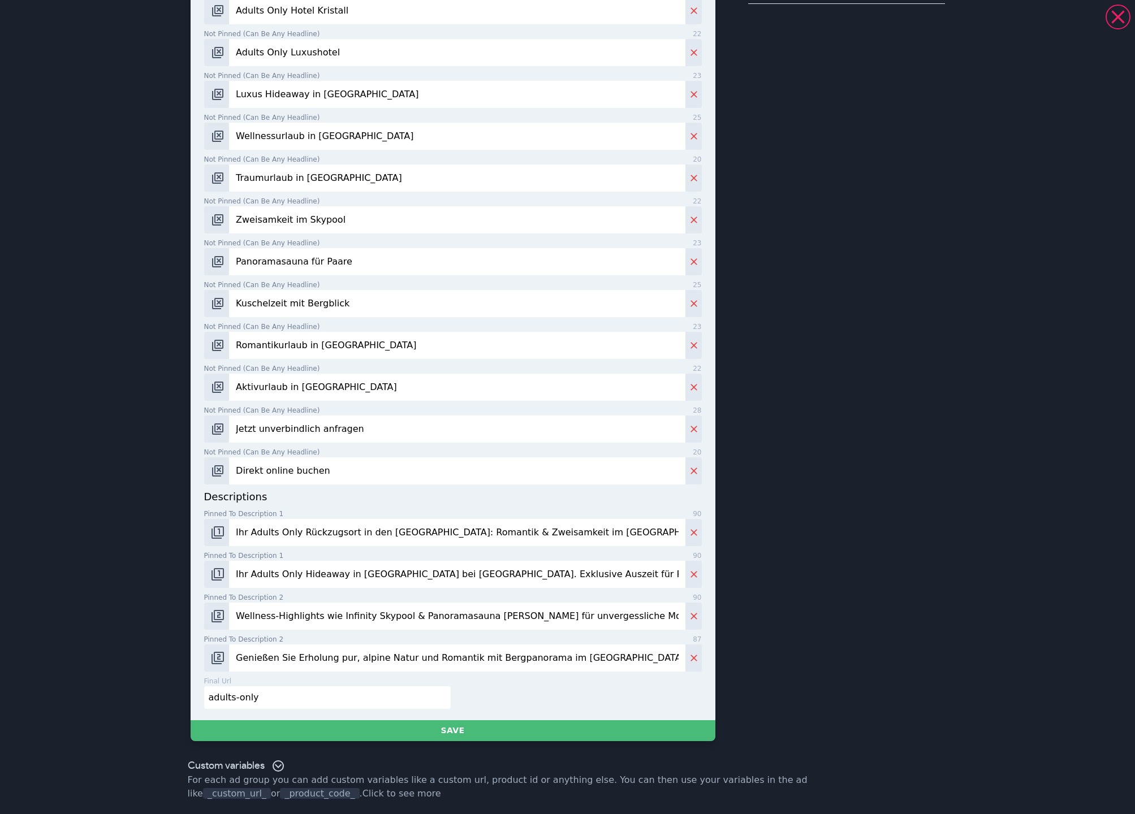
drag, startPoint x: 275, startPoint y: 701, endPoint x: 201, endPoint y: 703, distance: 73.6
click at [204, 703] on input "adults-only" at bounding box center [327, 697] width 247 height 23
click at [399, 731] on button "Save" at bounding box center [453, 730] width 525 height 21
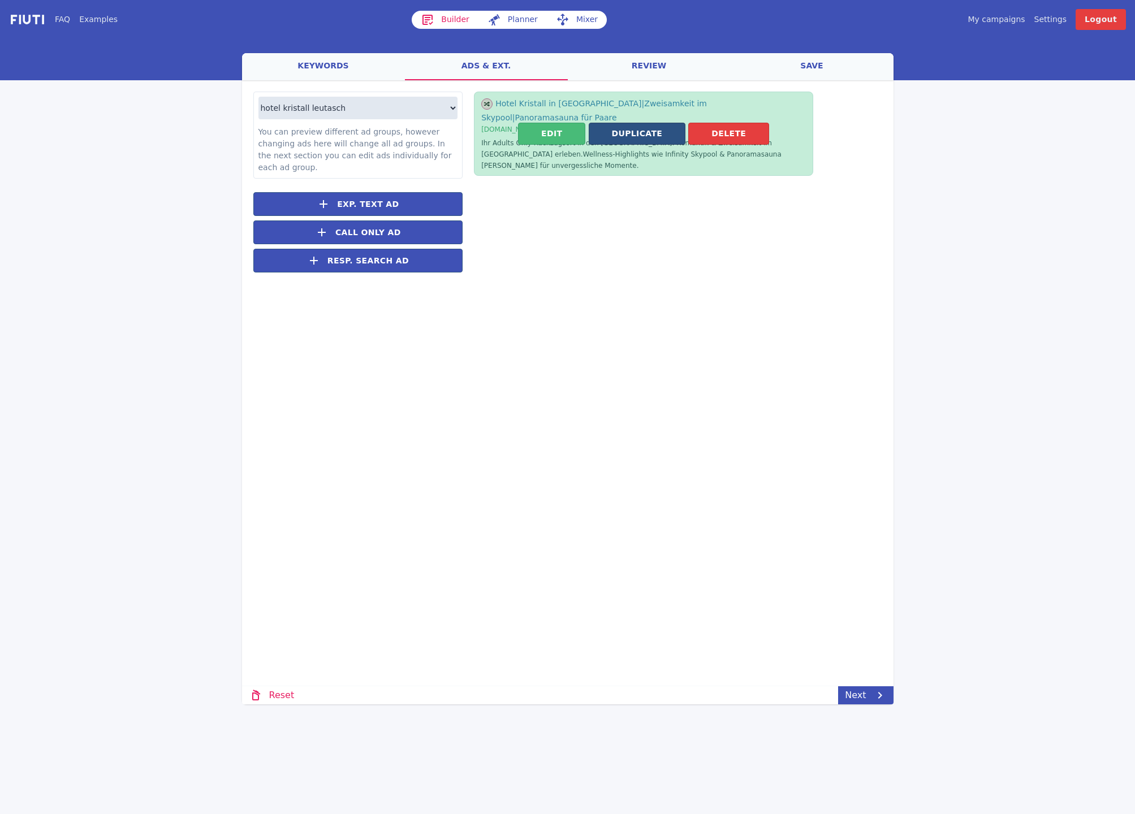
click at [636, 124] on button "Duplicate" at bounding box center [637, 134] width 97 height 22
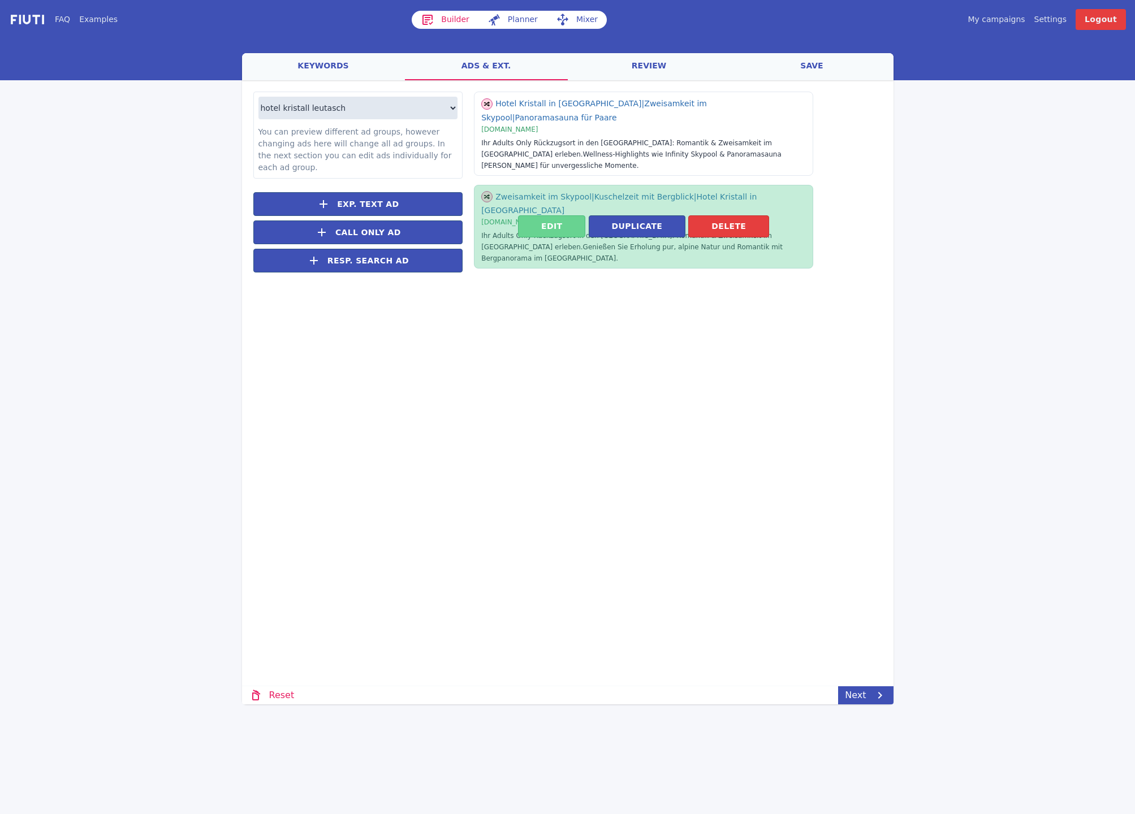
click at [558, 215] on button "Edit" at bounding box center [551, 226] width 67 height 22
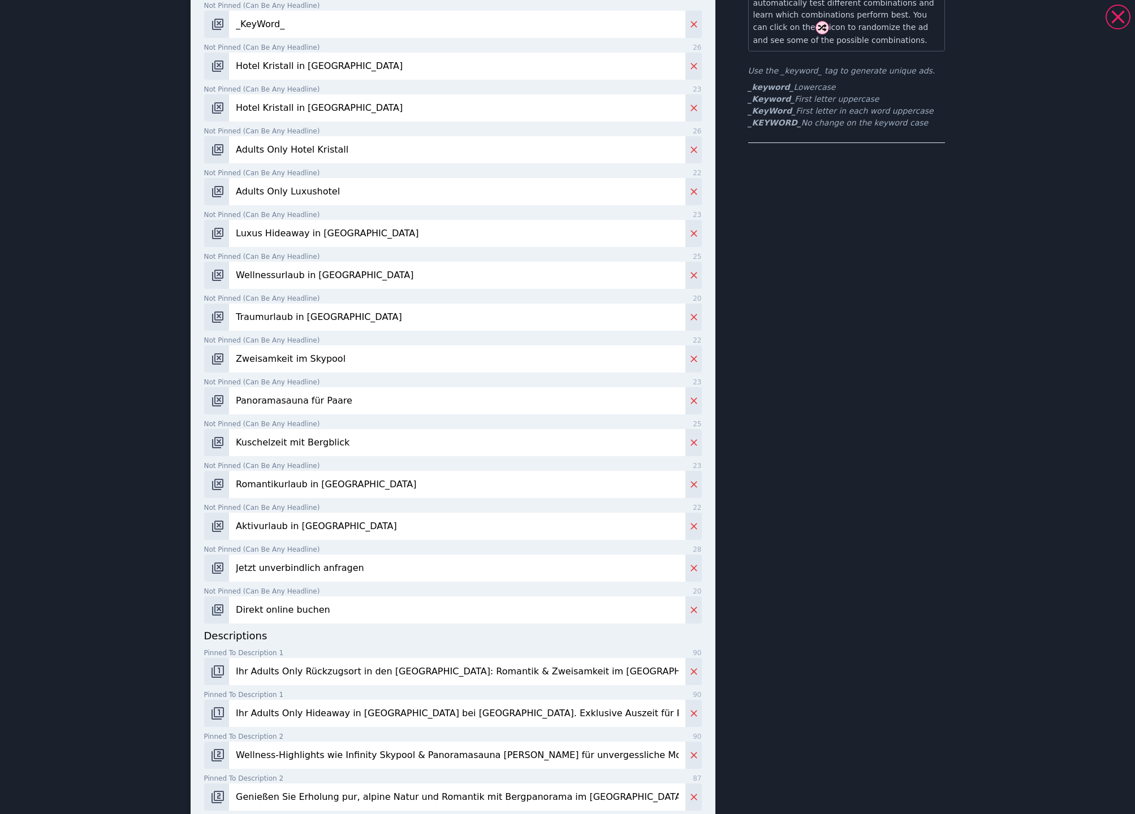
scroll to position [224, 0]
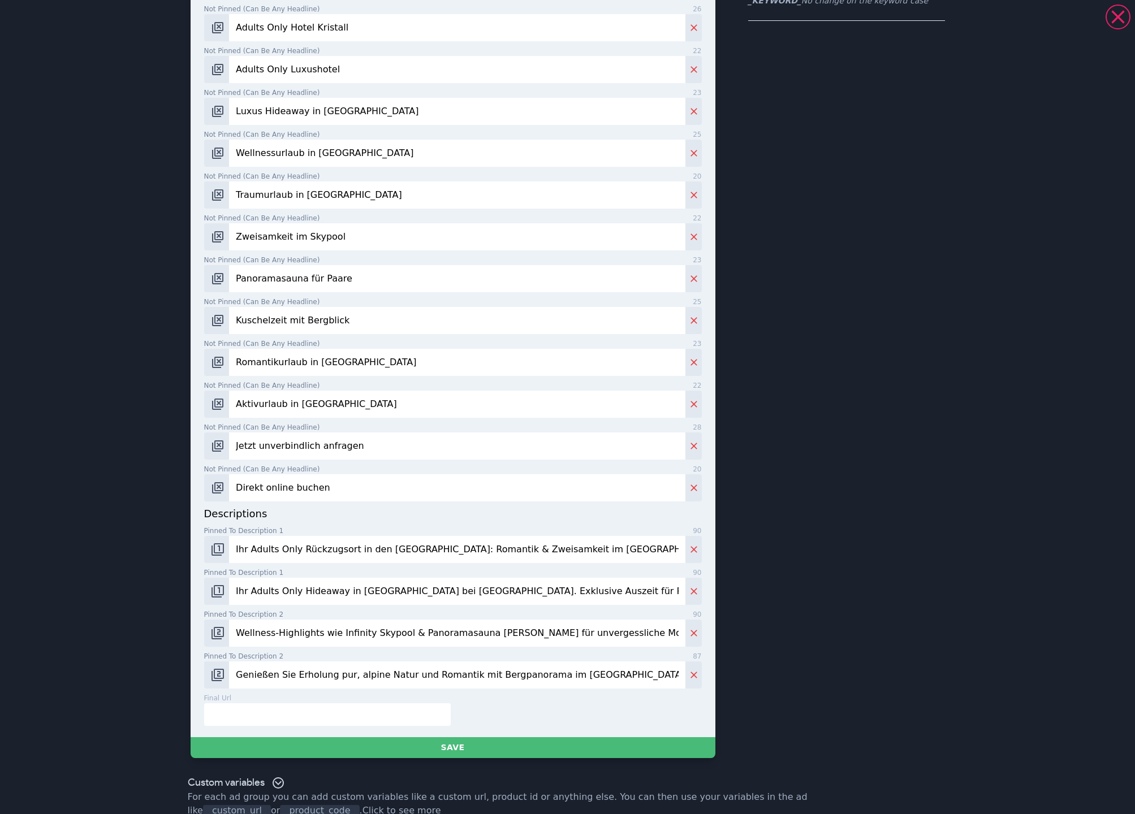
click at [314, 550] on input "Ihr Adults Only Rückzugsort in den [GEOGRAPHIC_DATA]: Romantik & Zweisamkeit im…" at bounding box center [457, 549] width 456 height 27
paste input "Hotel Kristall in [GEOGRAPHIC_DATA] für Wellness und Erholung auf höchstem Nive…"
type input "Ihr Adults Only Hotel Kristall in [GEOGRAPHIC_DATA] für Wellness und Erholung a…"
click at [319, 595] on input "Ihr Adults Only Hideaway in [GEOGRAPHIC_DATA] bei [GEOGRAPHIC_DATA]. Exklusive …" at bounding box center [457, 591] width 456 height 27
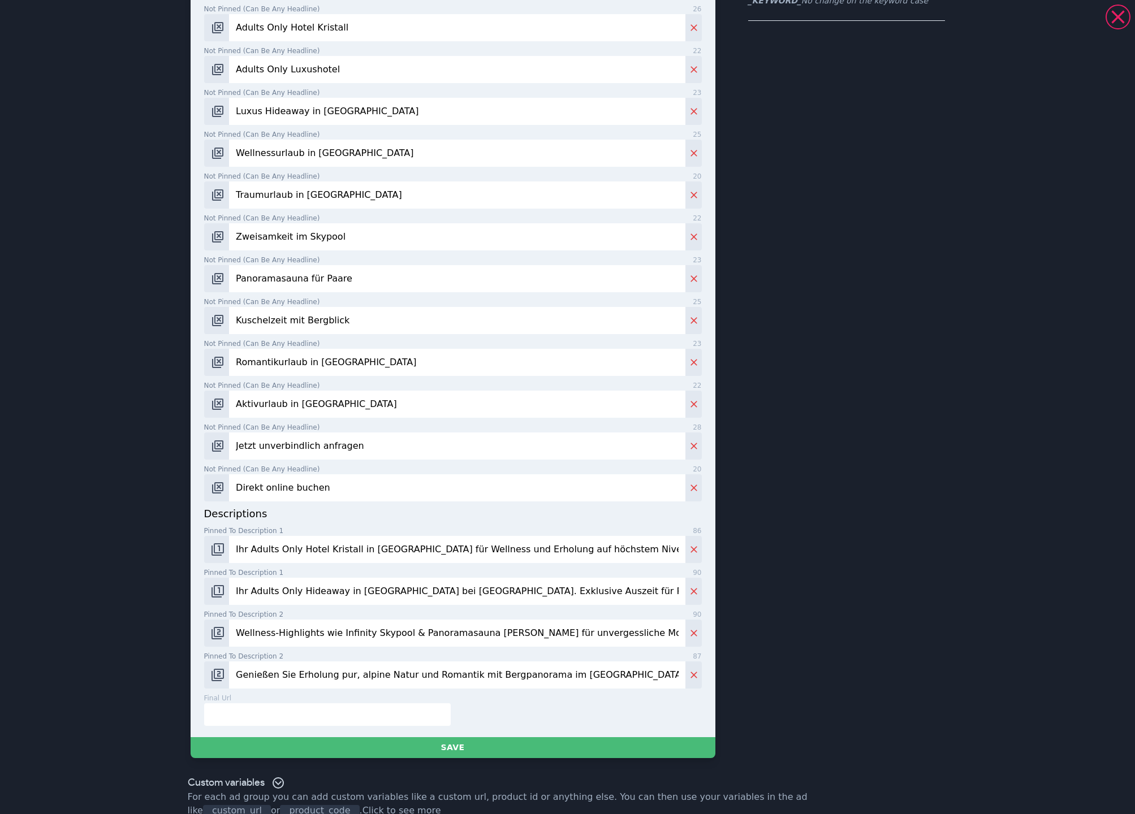
paste input "nfinity Rooftop Pool mit Bergblick im [GEOGRAPHIC_DATA] in [GEOGRAPHIC_DATA] be…"
type input "Infinity Rooftop Pool mit Bergblick im [GEOGRAPHIC_DATA] in [GEOGRAPHIC_DATA] b…"
click at [251, 633] on input "Wellness-Highlights wie Infinity Skypool & Panoramasauna [PERSON_NAME] für unve…" at bounding box center [457, 633] width 456 height 27
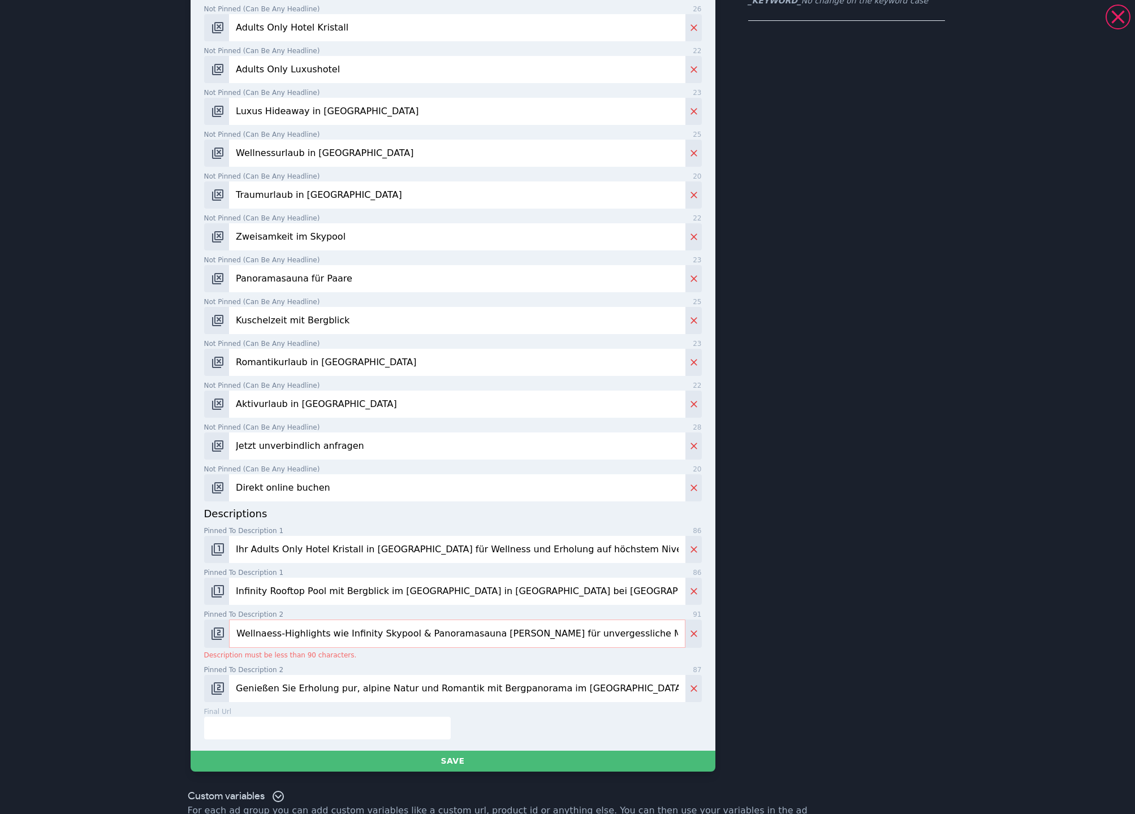
paste input "Zweisamkeit in der Panoramasauna genießen und unvergessliche Momente gemeinsam …"
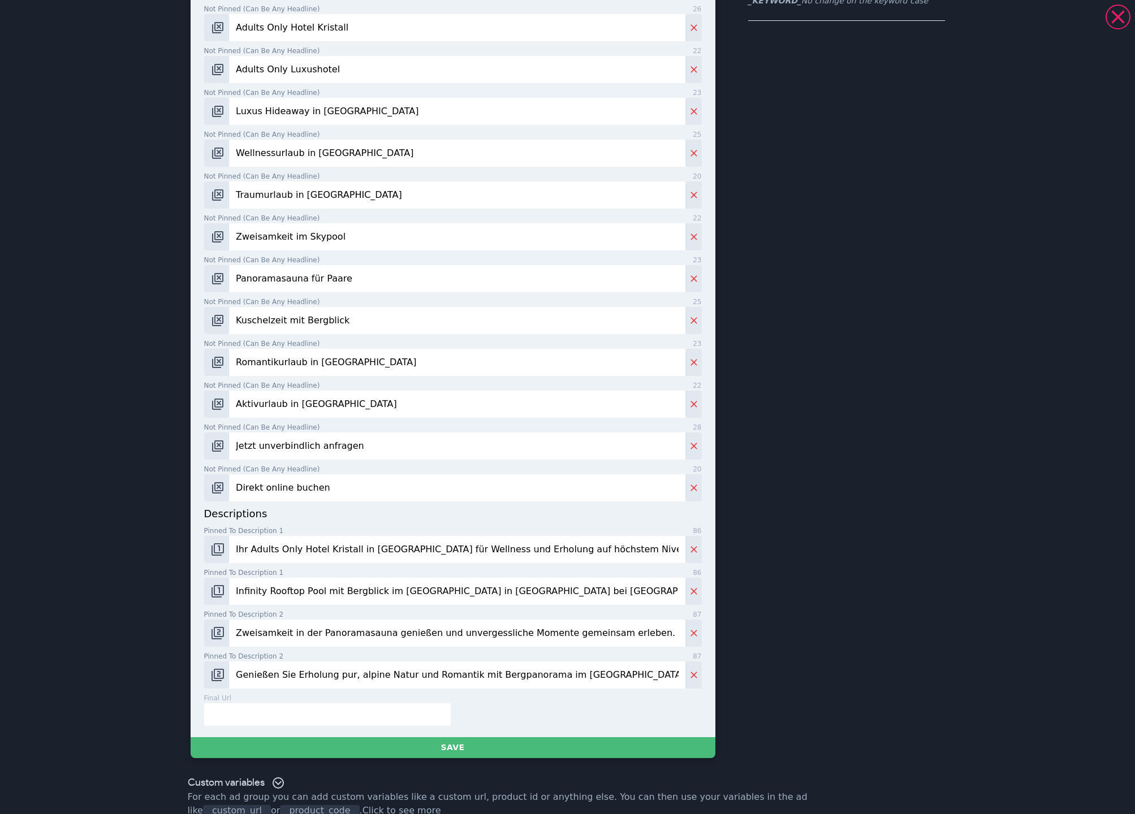
type input "Zweisamkeit in der Panoramasauna genießen und unvergessliche Momente gemeinsam …"
click at [305, 673] on input "Genießen Sie Erholung pur, alpine Natur und Romantik mit Bergpanorama im [GEOGR…" at bounding box center [457, 675] width 456 height 27
paste input "meinsam entspannen und kostbare Augenblicke zu zweit genießen. Jetzt Paarurlaub…"
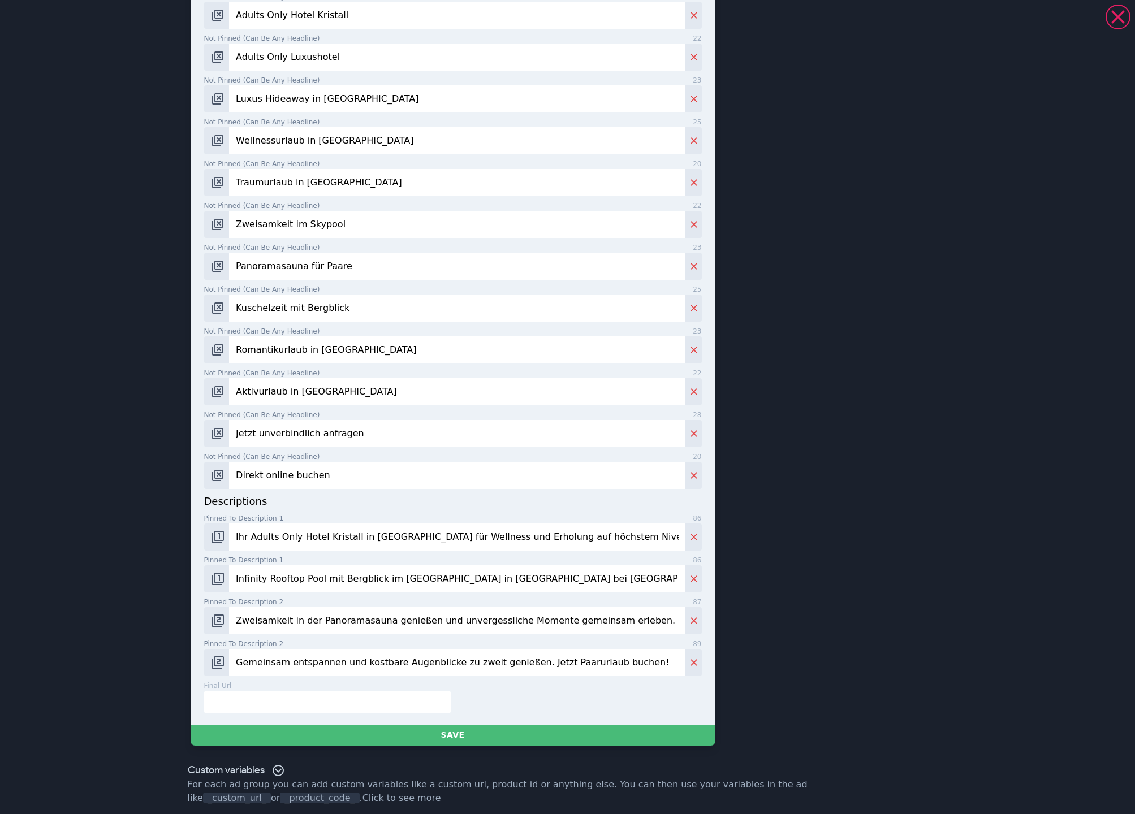
scroll to position [241, 0]
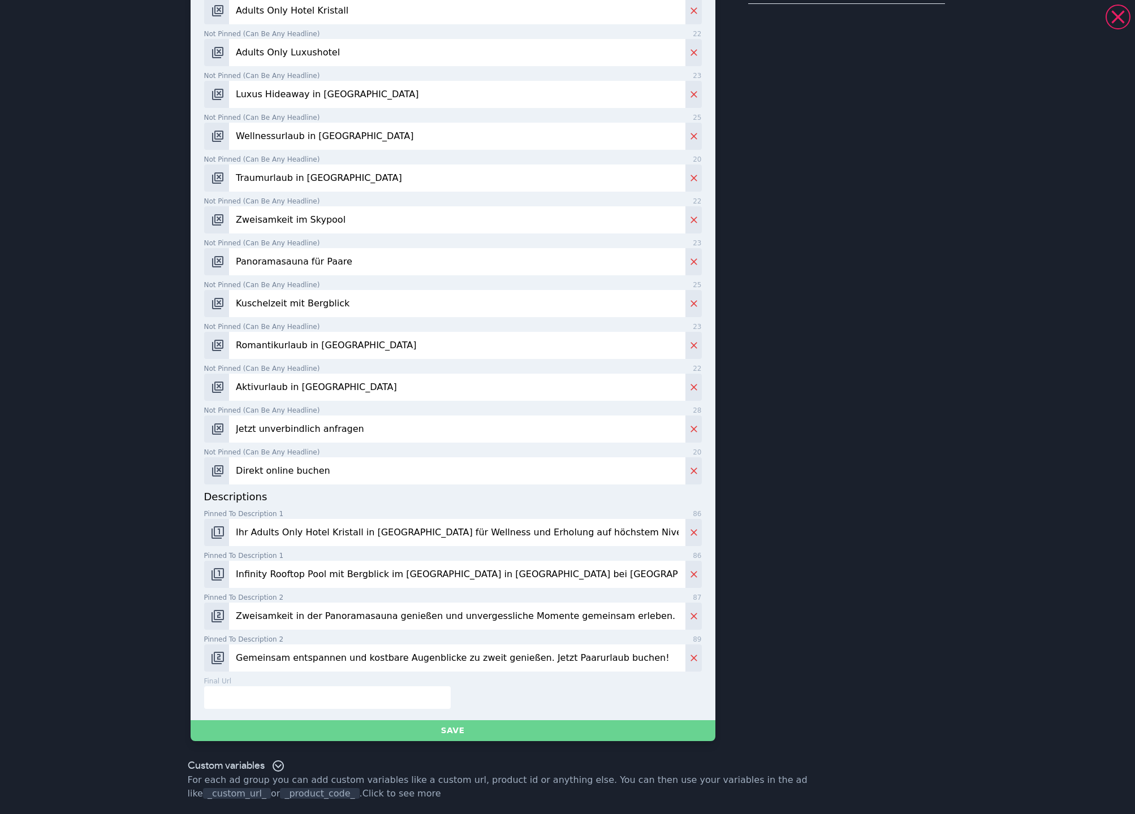
type input "Gemeinsam entspannen und kostbare Augenblicke zu zweit genießen. Jetzt Paarurla…"
click at [444, 733] on button "Save" at bounding box center [453, 730] width 525 height 21
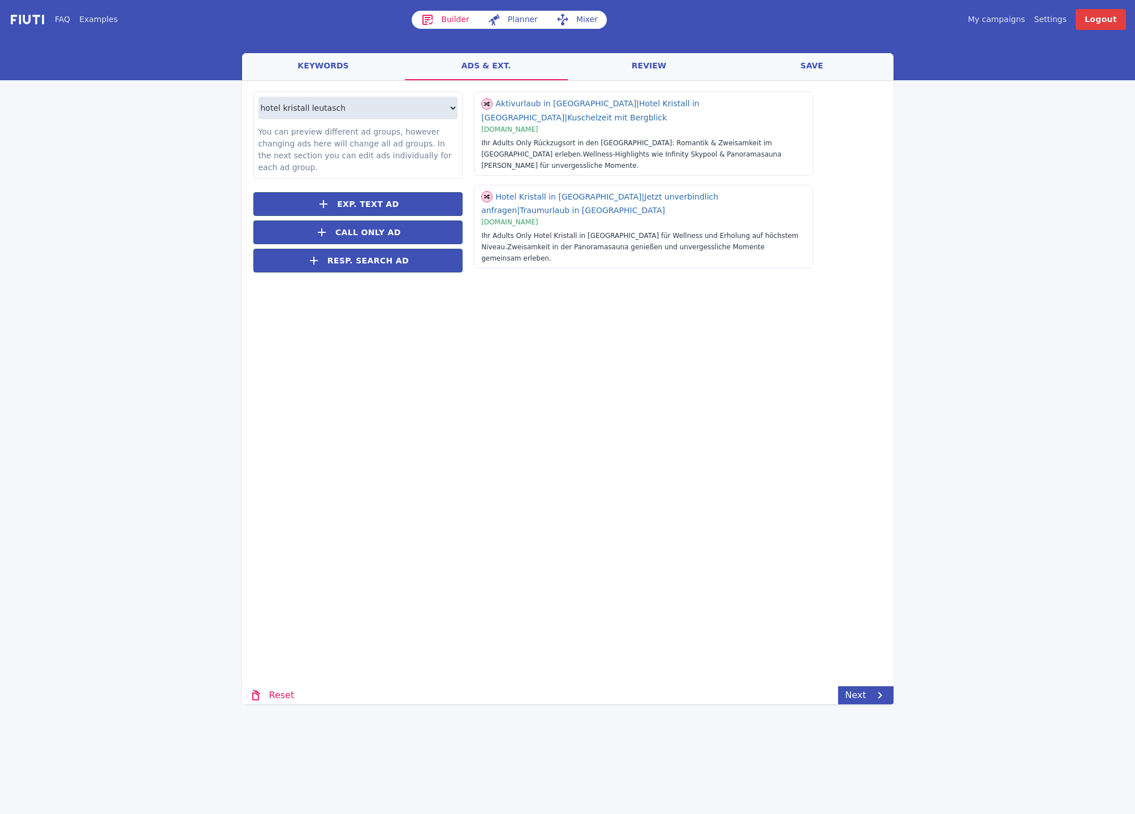
click at [813, 66] on link "save" at bounding box center [812, 66] width 163 height 27
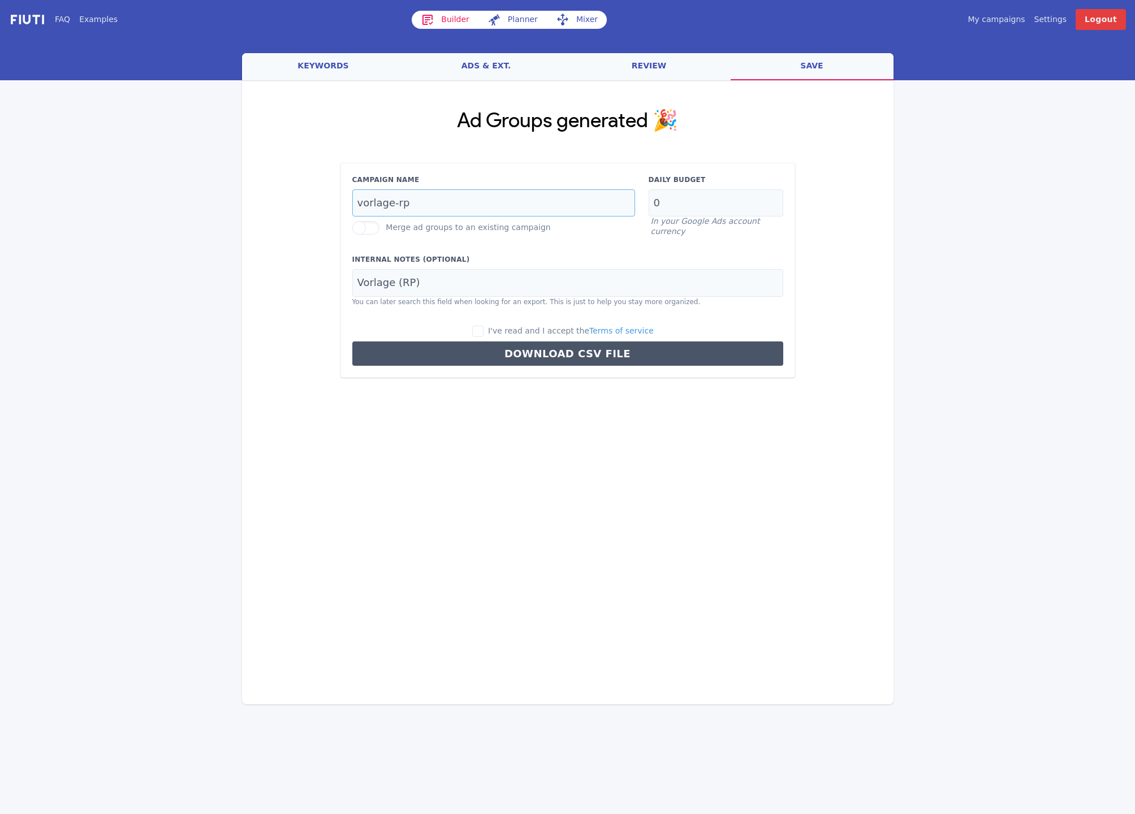
click at [404, 201] on input "vorlage-rp" at bounding box center [493, 203] width 283 height 28
paste input "brand-dach-de"
type input "brand-dach-de"
drag, startPoint x: 669, startPoint y: 204, endPoint x: 621, endPoint y: 196, distance: 48.7
click at [621, 196] on div "Campaign Name brand-dach-de Merge ad groups to an existing campaign Daily Budge…" at bounding box center [567, 206] width 444 height 62
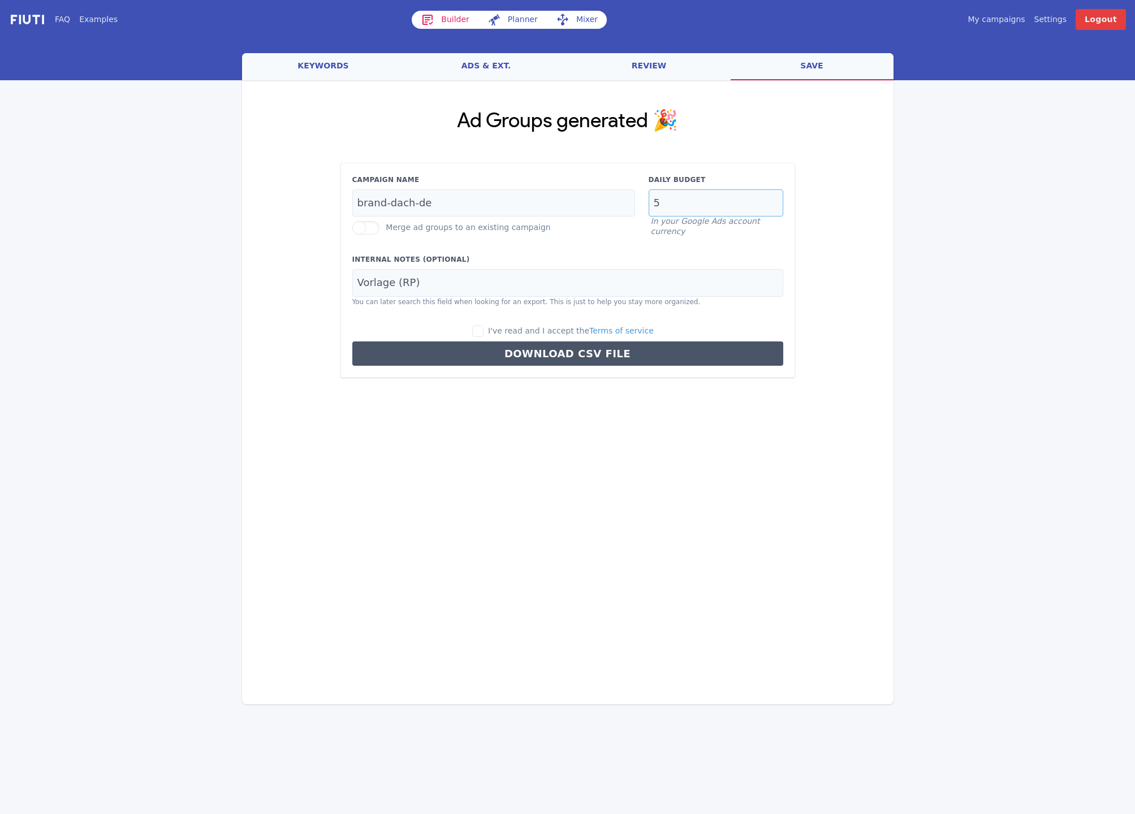
type input "5"
click at [648, 251] on div "Campaign Name brand-dach-de Merge ad groups to an existing campaign Daily Budge…" at bounding box center [567, 270] width 455 height 215
drag, startPoint x: 418, startPoint y: 280, endPoint x: 324, endPoint y: 278, distance: 94.5
click at [324, 278] on div "Ad Groups generated 🎉 Campaign Name brand-dach-de Merge ad groups to an existin…" at bounding box center [567, 243] width 651 height 327
type input "Hotel Kristall - Leutasch"
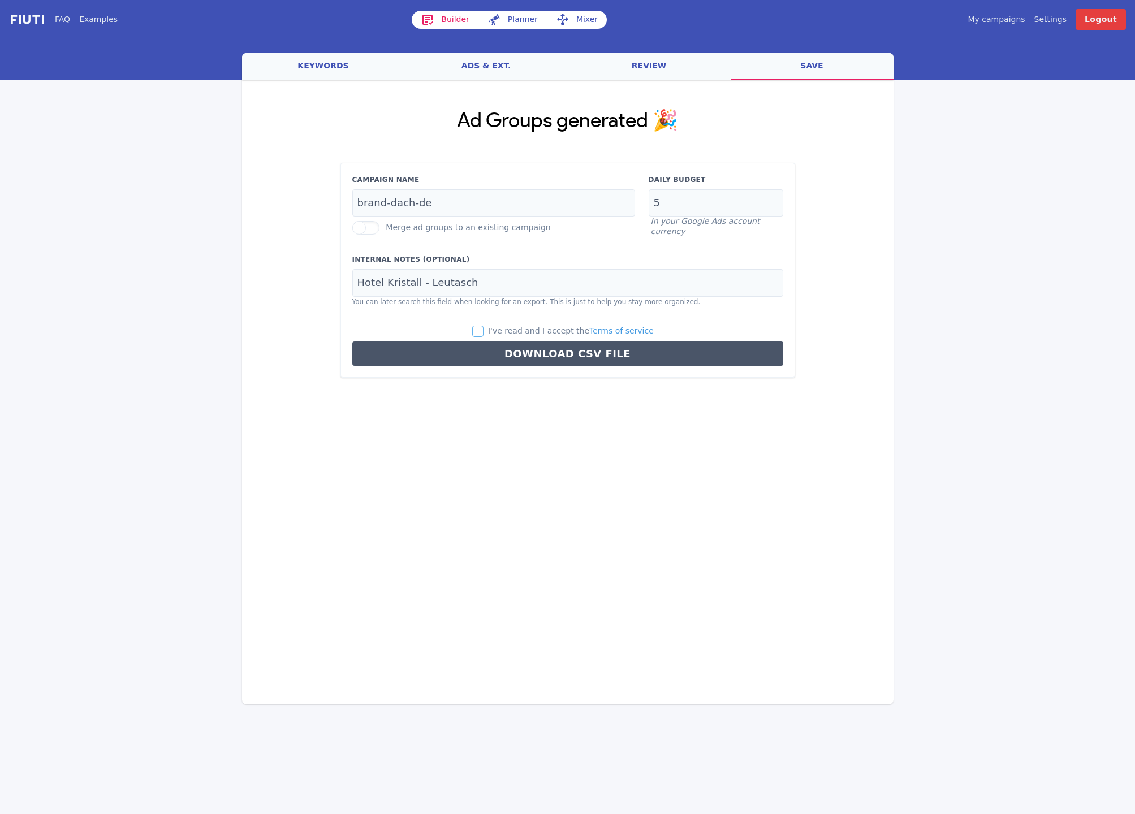
click at [483, 331] on input "I've read and I accept the Terms of service" at bounding box center [477, 331] width 11 height 11
checkbox input "true"
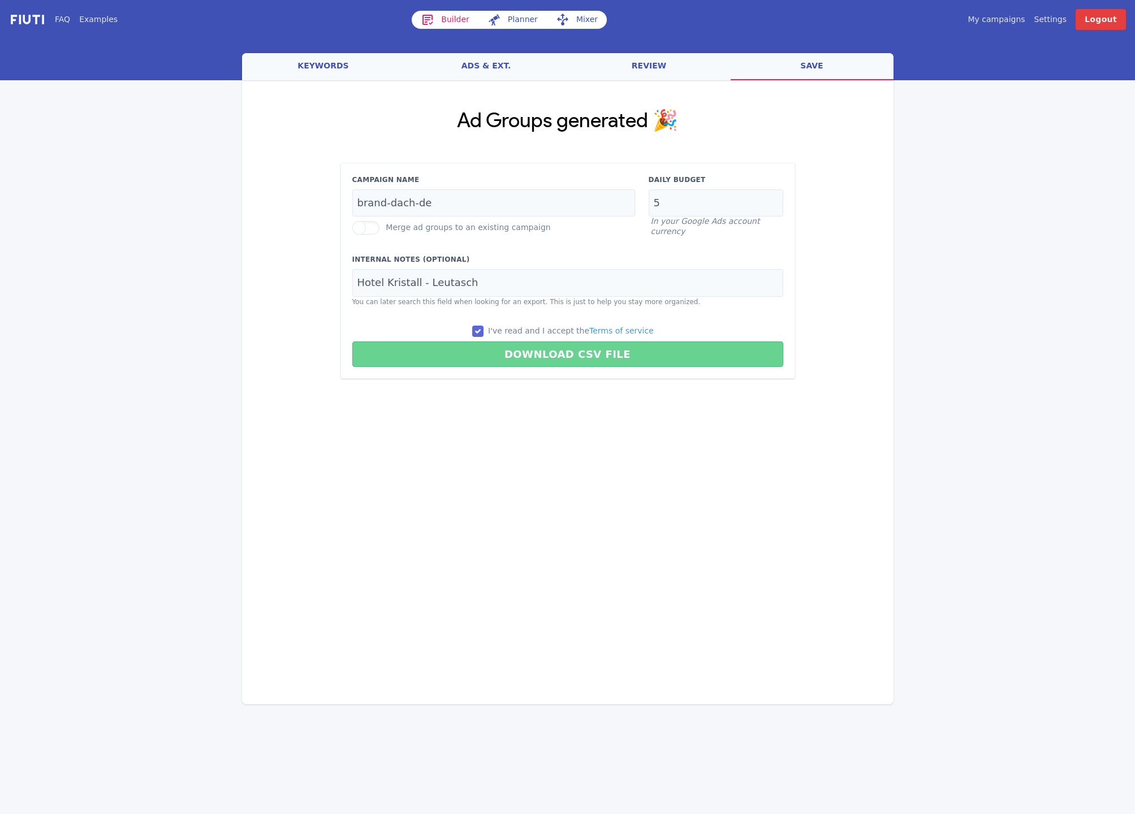
click at [554, 355] on button "Download CSV File" at bounding box center [567, 354] width 431 height 25
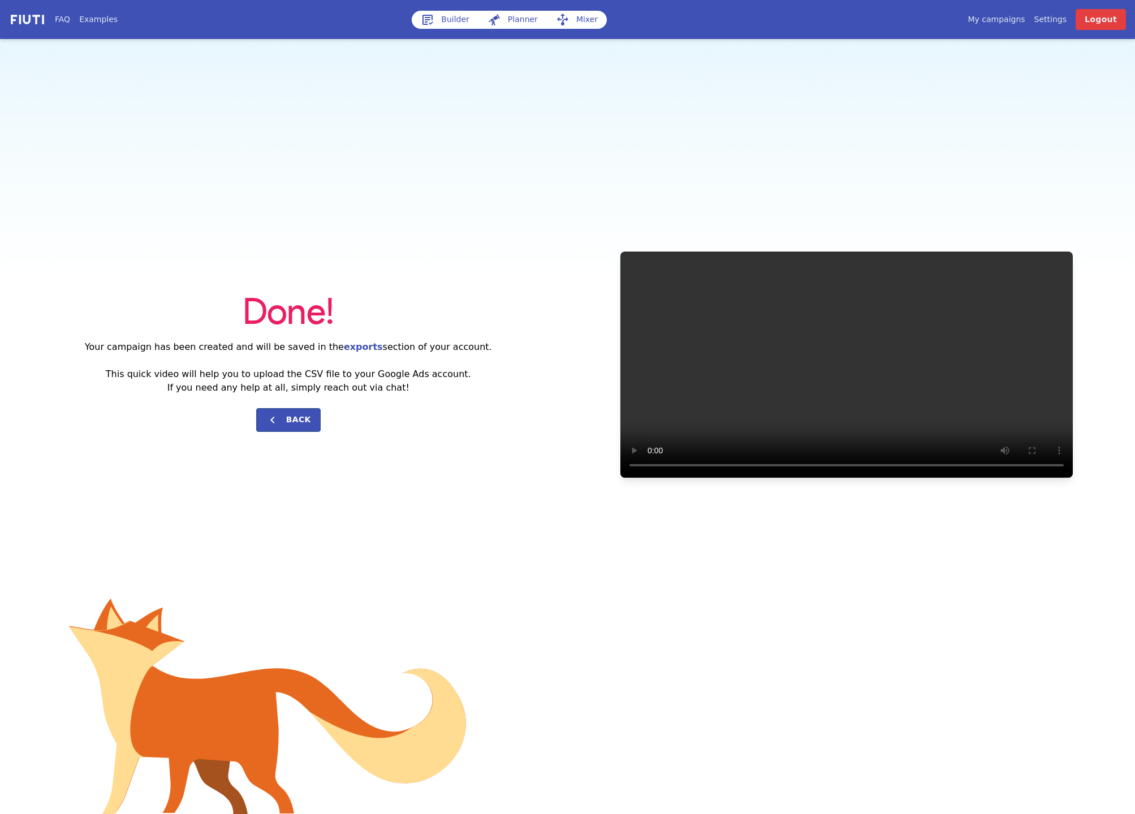
click at [777, 88] on div "Done! Your campaign has been created and will be saved in the exports section o…" at bounding box center [567, 364] width 1135 height 651
click at [849, 18] on link "My campaigns" at bounding box center [995, 20] width 57 height 12
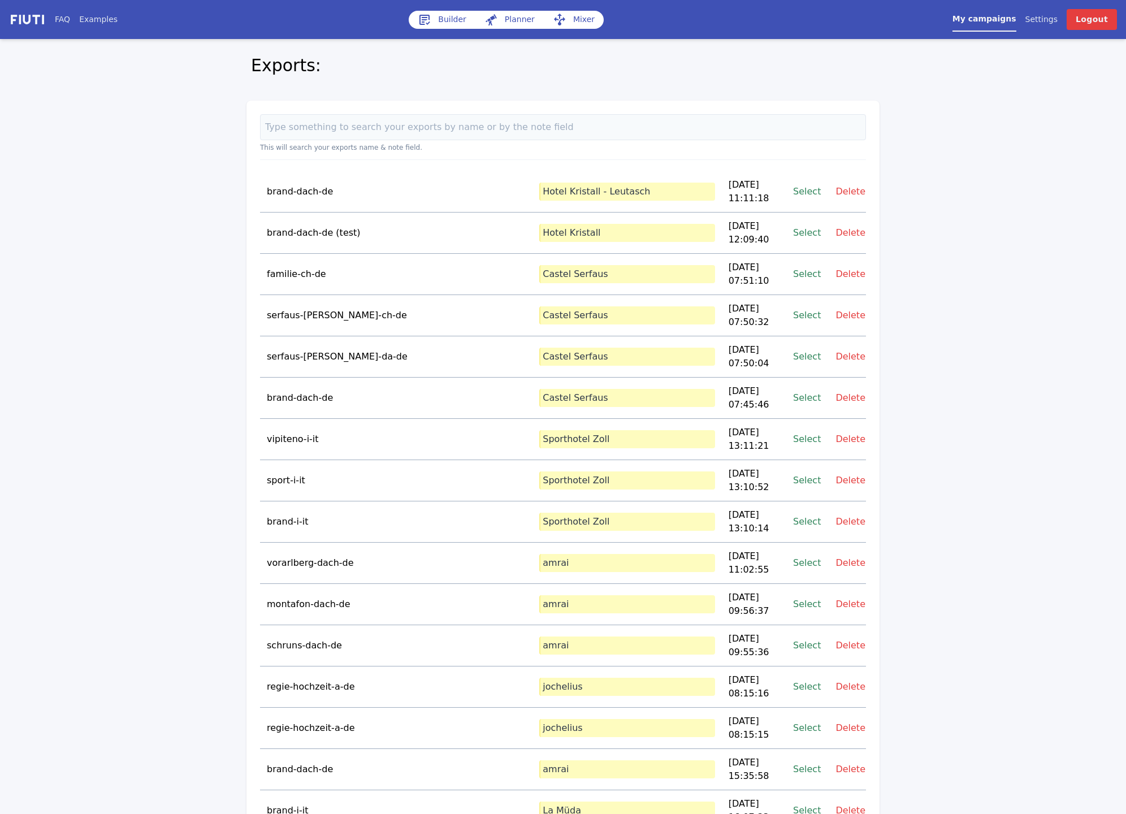
click at [806, 187] on link "Select" at bounding box center [807, 191] width 28 height 15
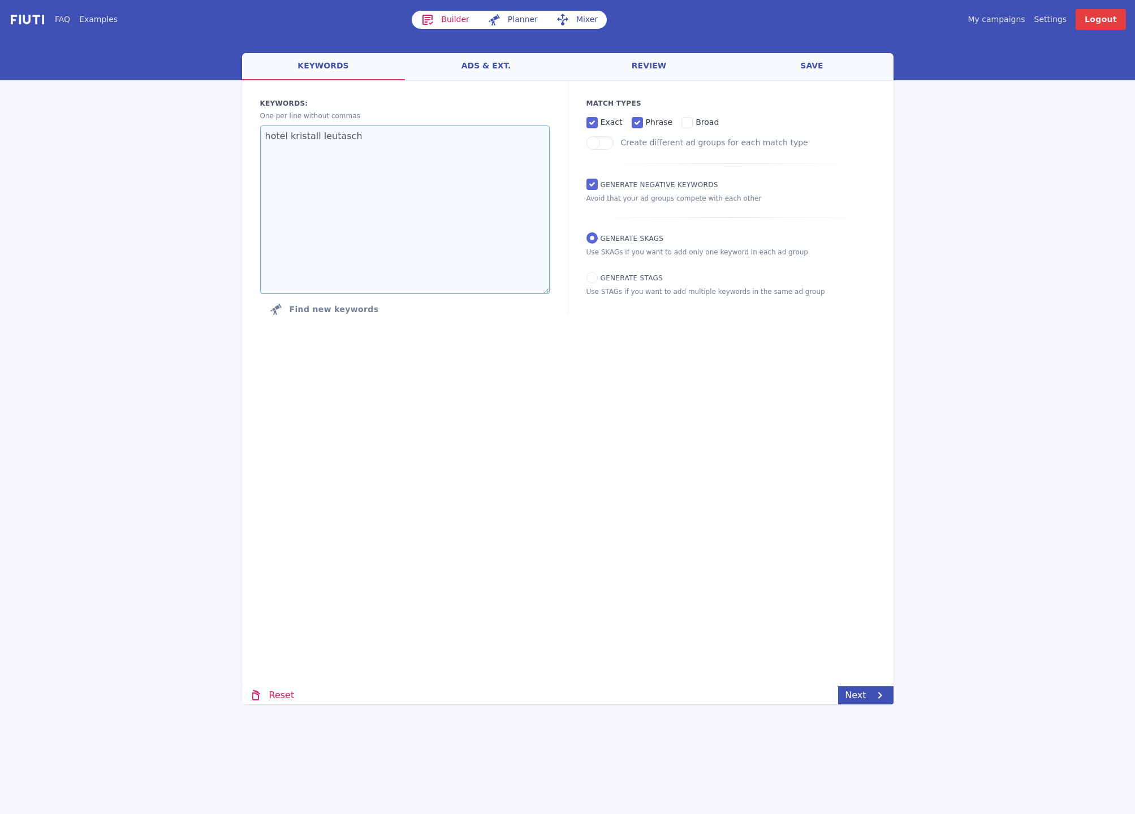
click at [349, 136] on textarea "hotel kristall leutasch" at bounding box center [404, 210] width 289 height 168
paste textarea "leutasch 4 sterne hotel leutasch wellnesshote"
type textarea "hotel leutasch 4 sterne hotel leutasch wellnesshotel leutasch"
click at [849, 695] on link "Next" at bounding box center [865, 695] width 55 height 18
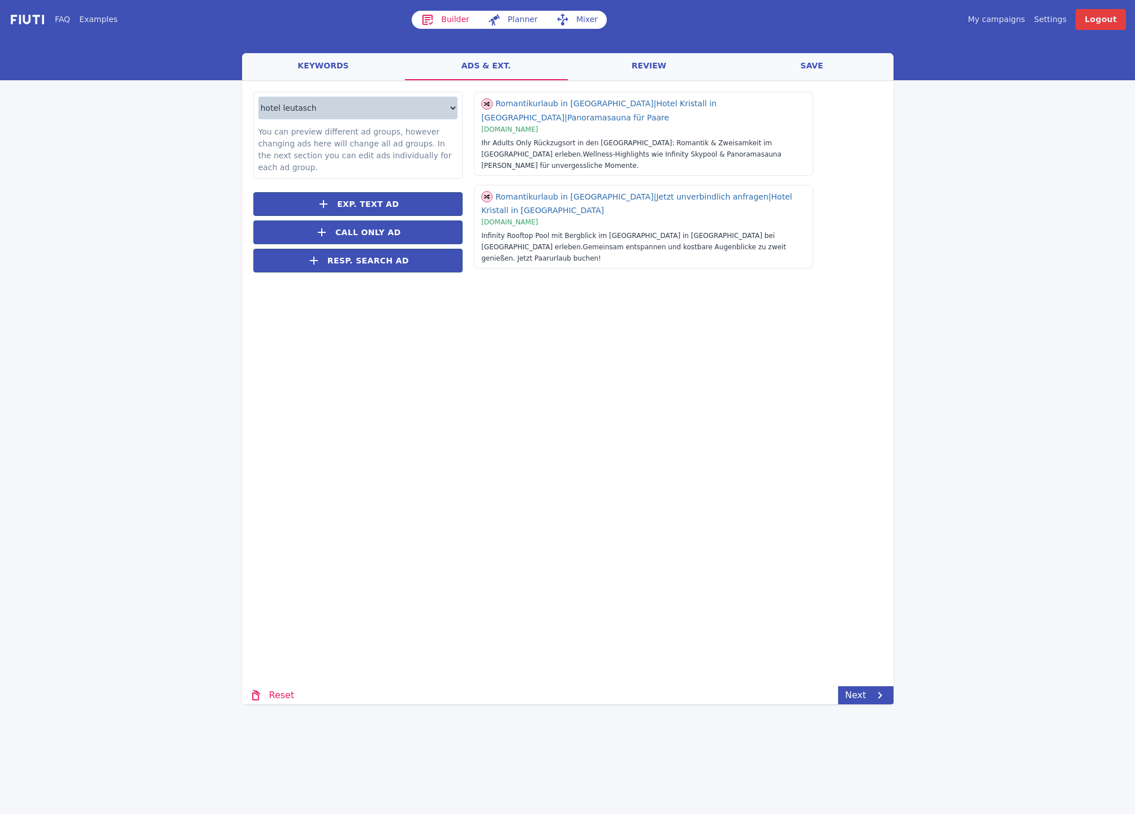
click at [418, 106] on select "hotel leutasch 4 sterne hotel leutasch wellnesshotel leutasch" at bounding box center [358, 108] width 200 height 23
click at [258, 97] on select "hotel leutasch 4 sterne hotel leutasch wellnesshotel leutasch" at bounding box center [358, 108] width 200 height 23
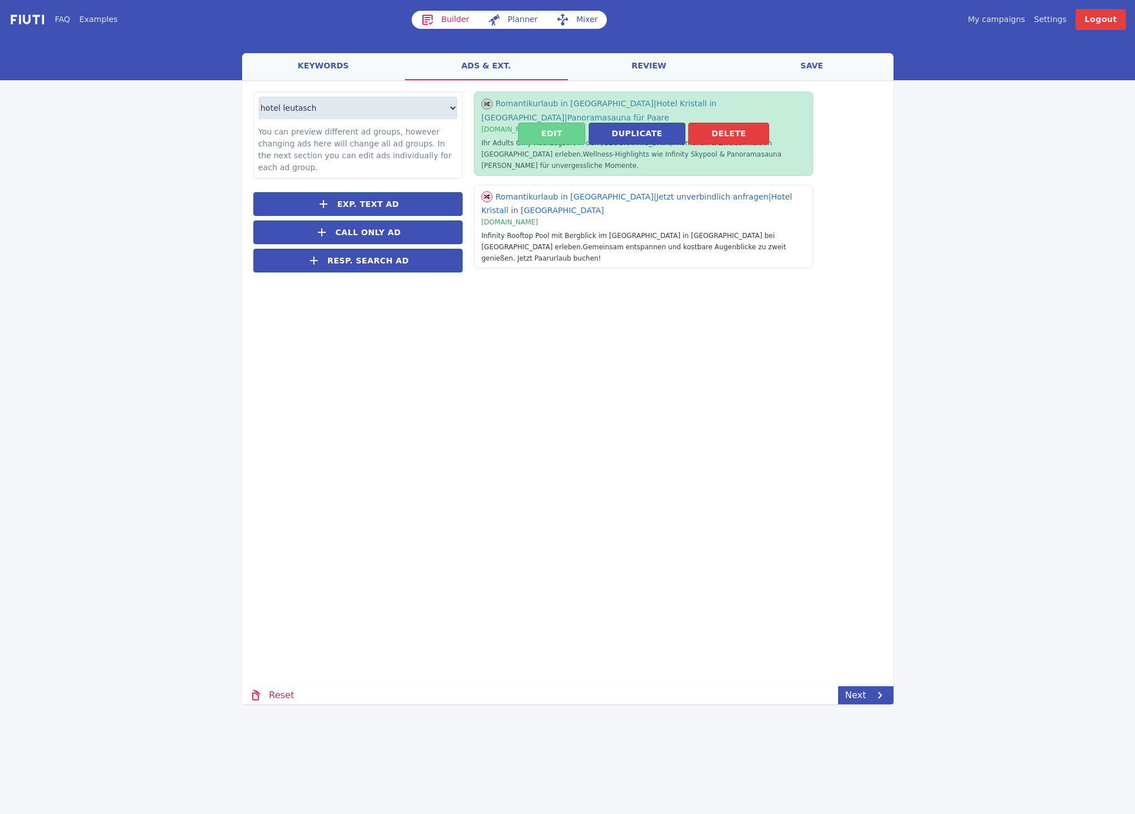
click at [561, 124] on button "Edit" at bounding box center [551, 134] width 67 height 22
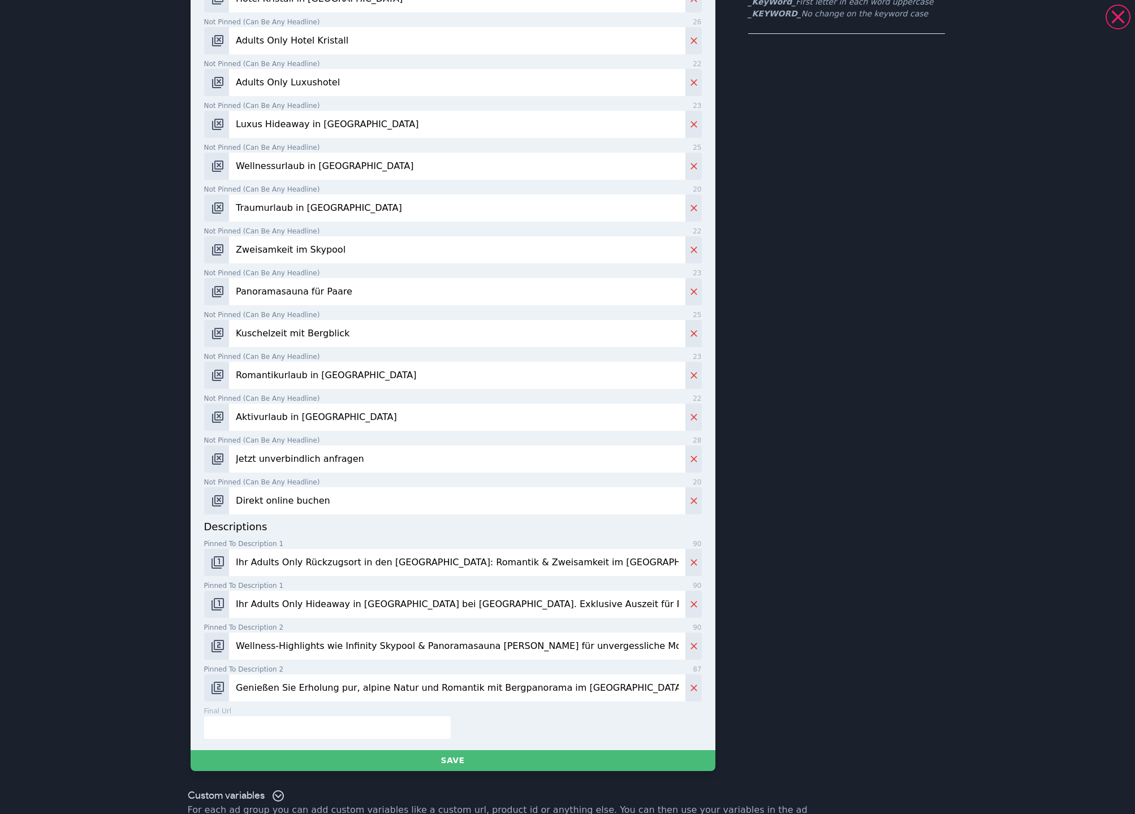
scroll to position [241, 0]
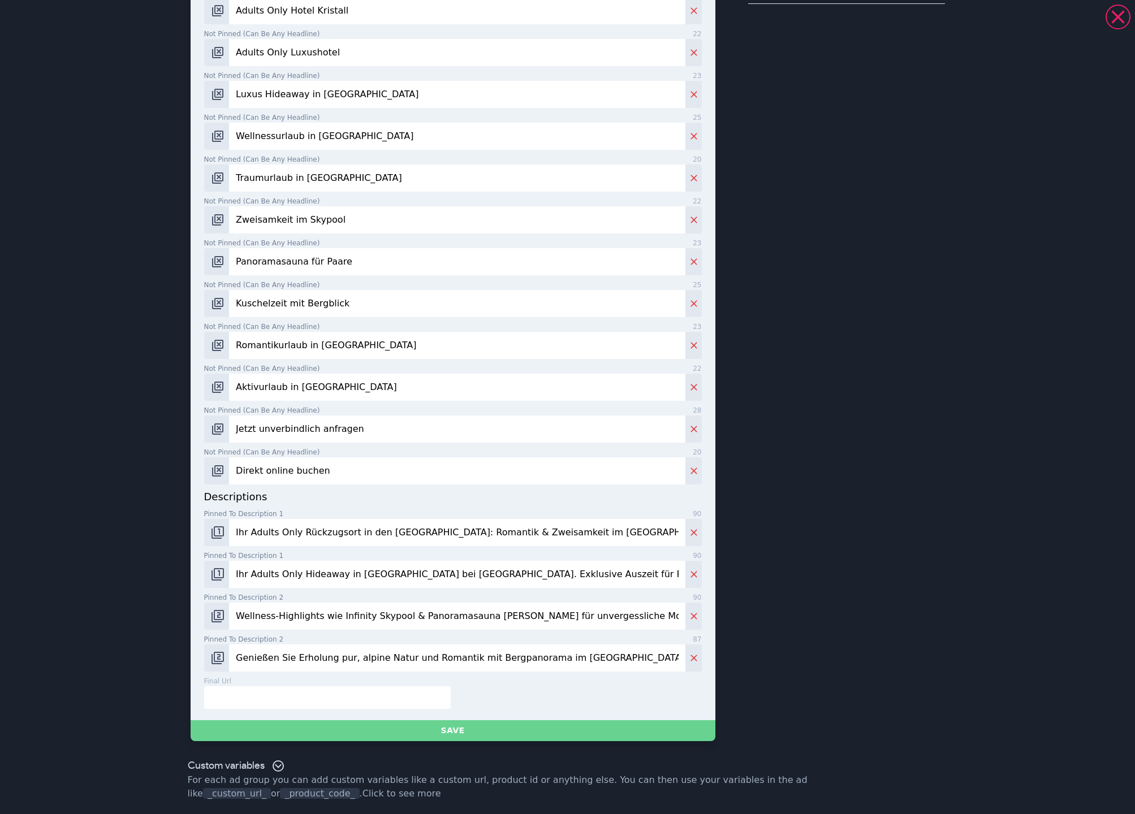
click at [426, 729] on button "Save" at bounding box center [453, 730] width 525 height 21
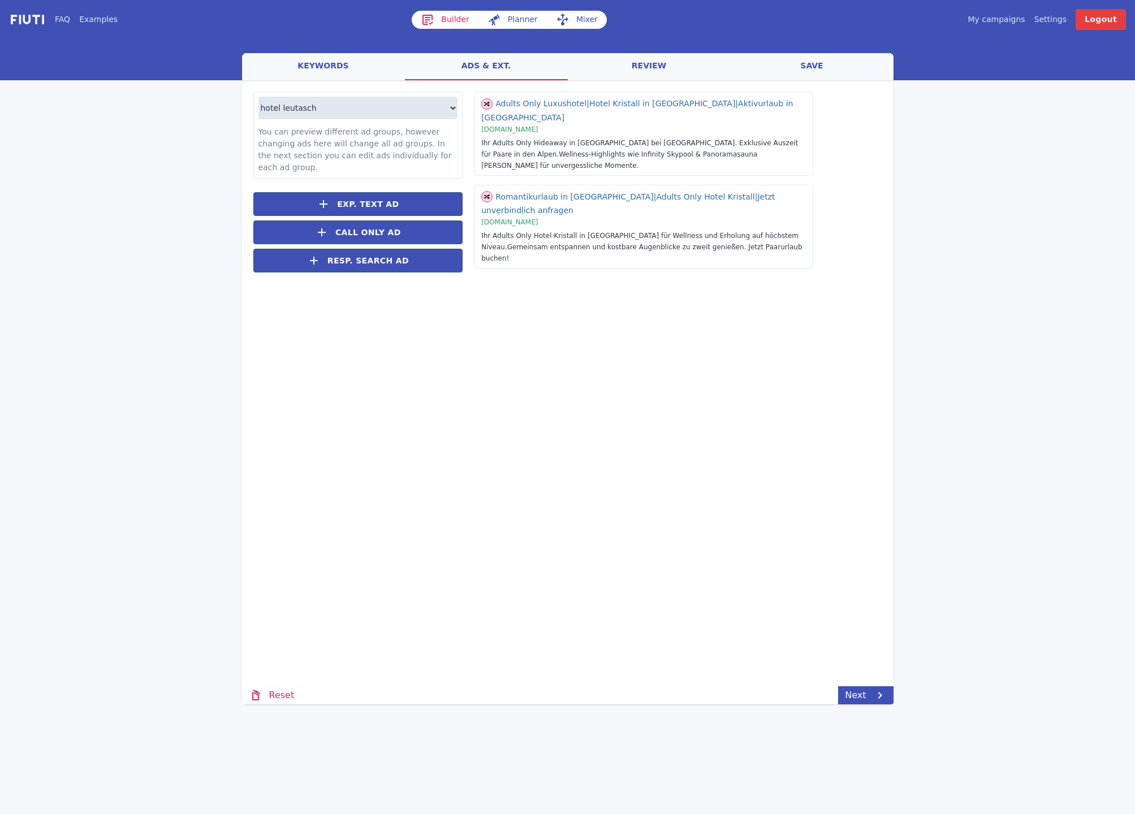
click at [815, 73] on link "save" at bounding box center [812, 66] width 163 height 27
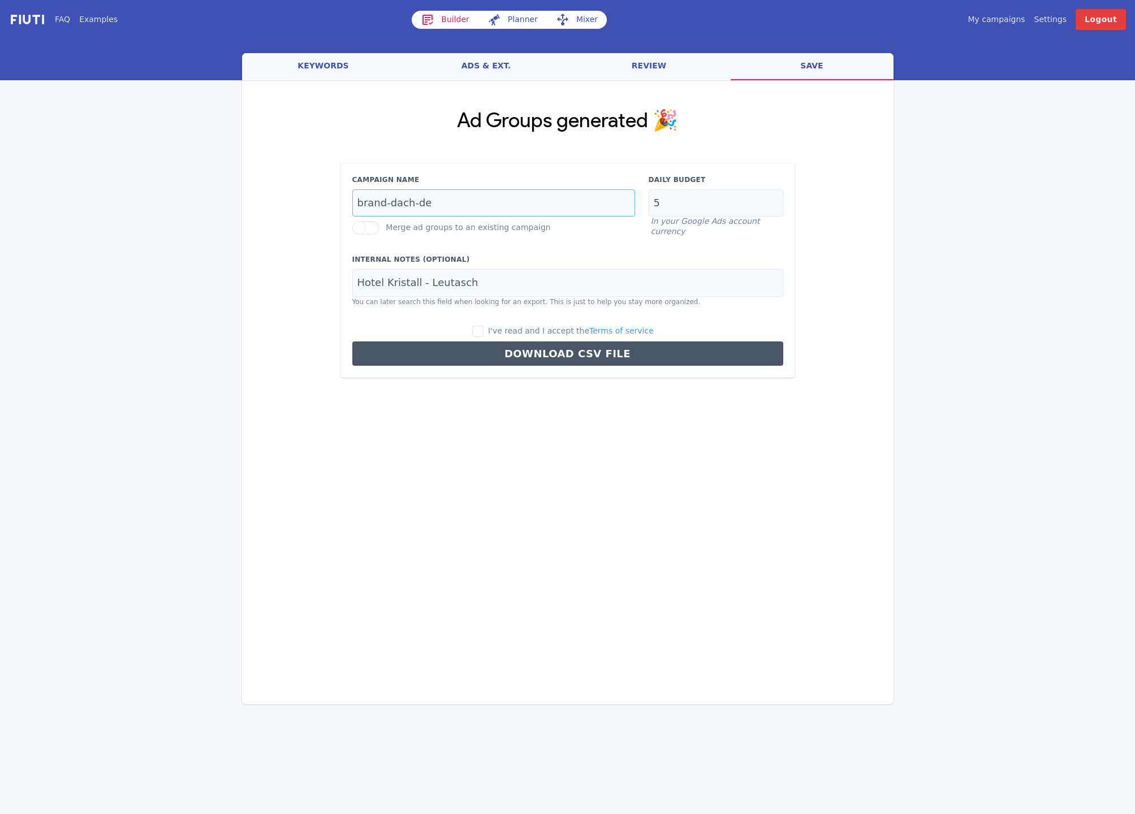
click at [394, 203] on input "brand-dach-de" at bounding box center [493, 203] width 283 height 28
paste input "leutasch"
type input "leutasch-dach-de"
click at [652, 206] on input "5" at bounding box center [716, 203] width 135 height 28
type input "15"
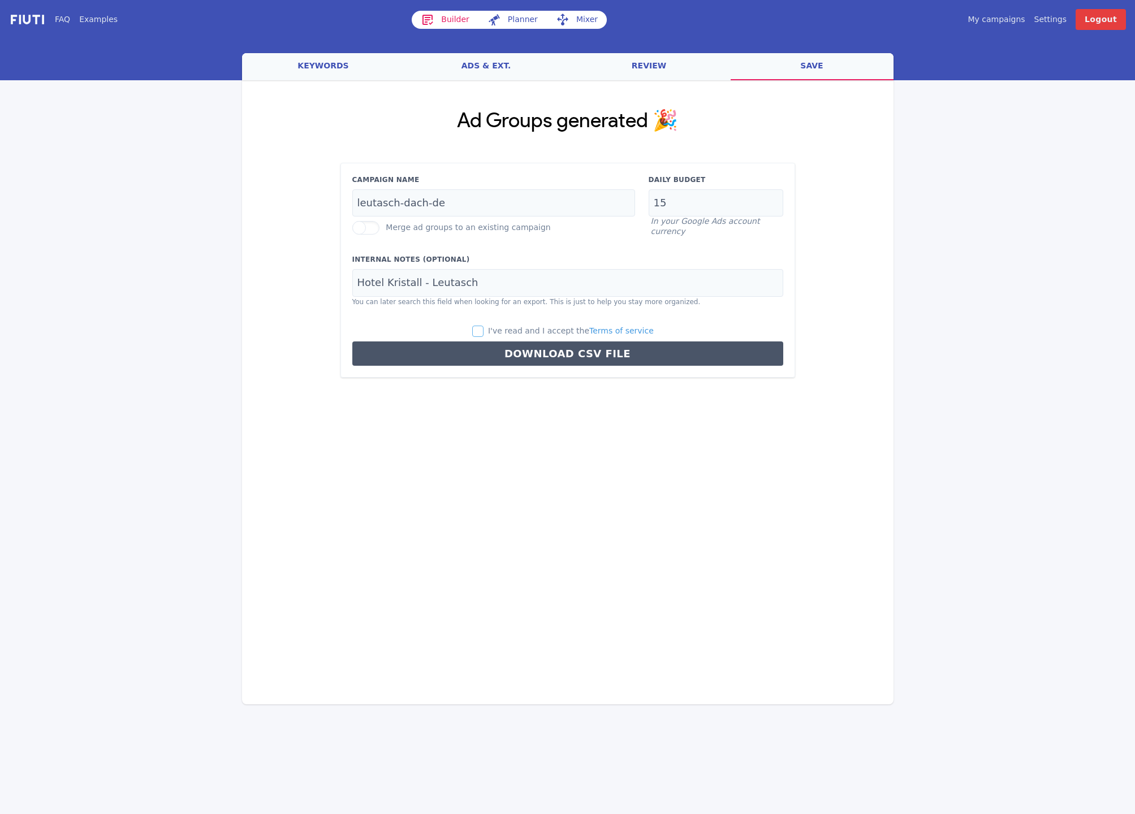
click at [483, 329] on input "I've read and I accept the Terms of service" at bounding box center [477, 331] width 11 height 11
checkbox input "true"
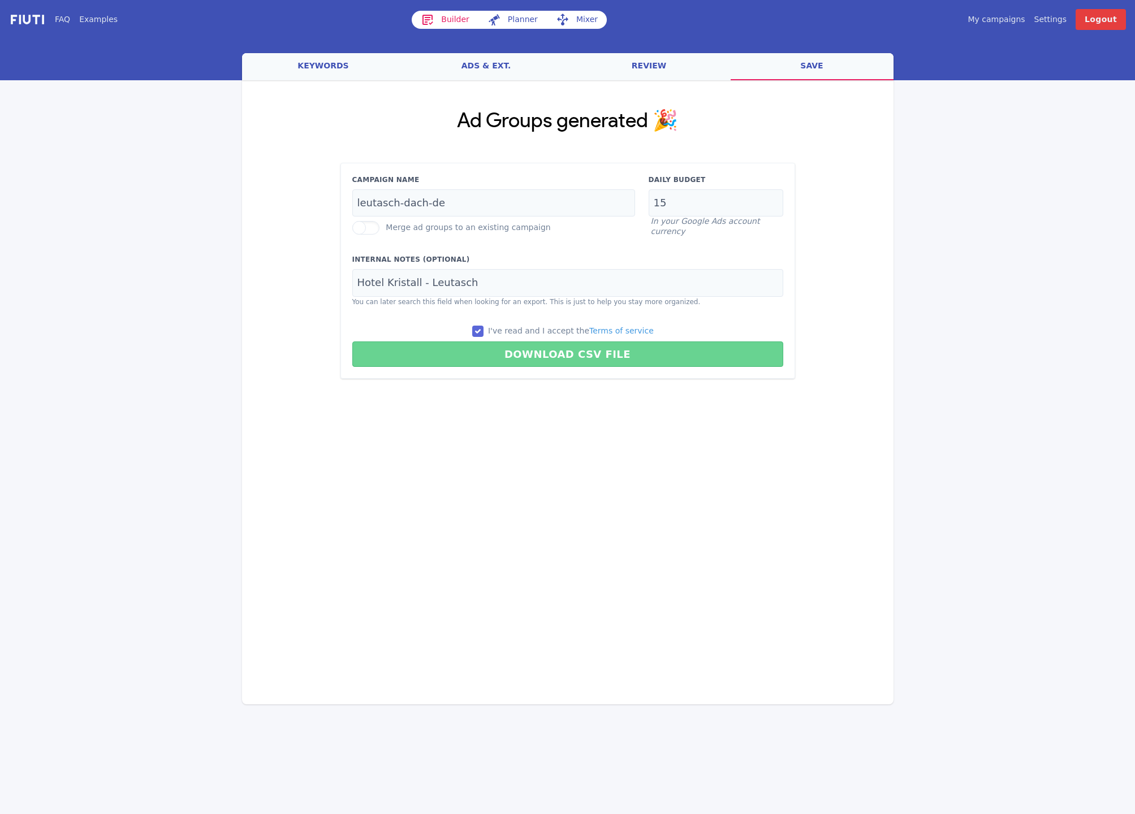
click at [485, 352] on button "Download CSV File" at bounding box center [567, 354] width 431 height 25
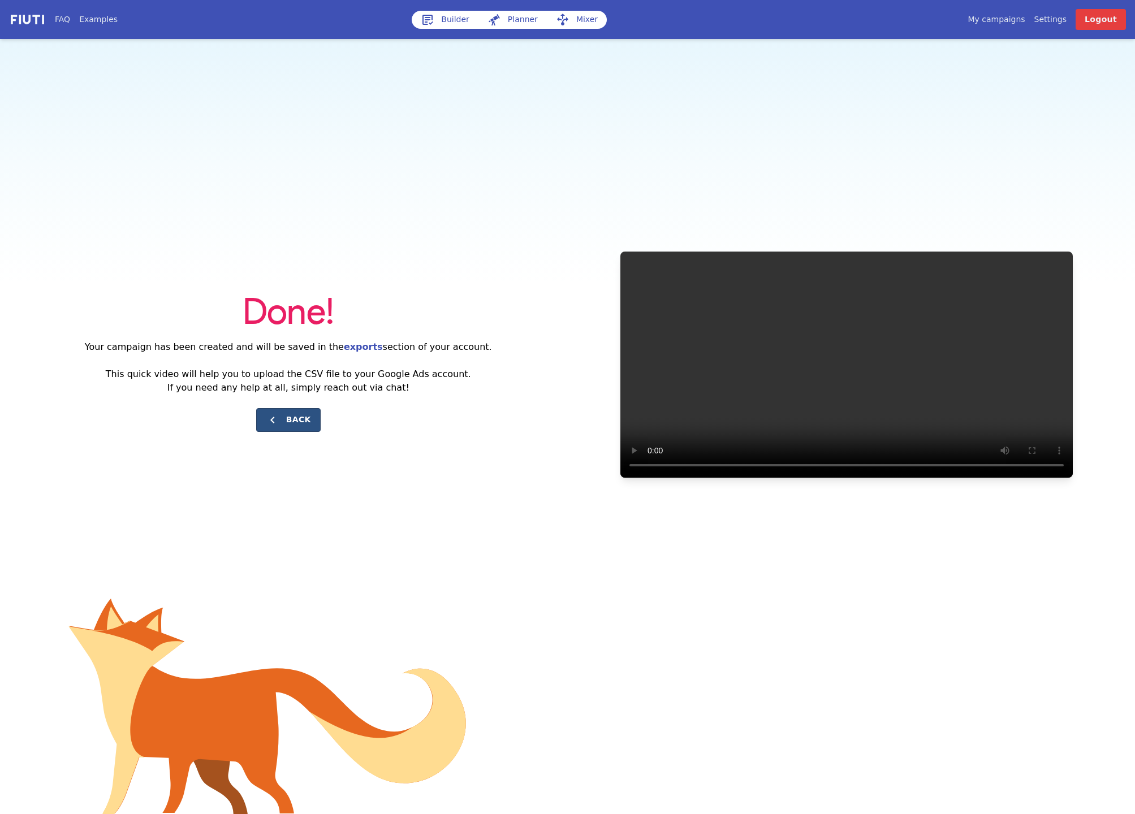
click at [299, 422] on button "Back" at bounding box center [288, 420] width 64 height 24
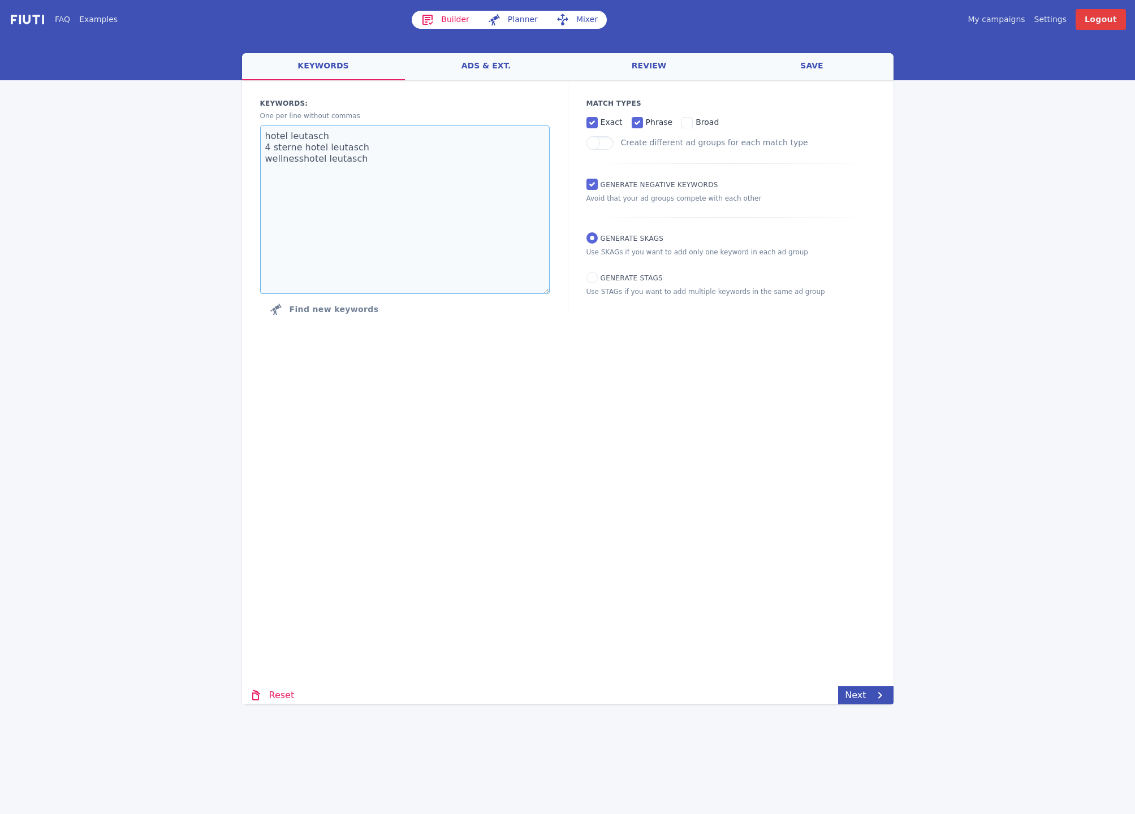
click at [291, 184] on textarea "hotel leutasch 4 sterne hotel leutasch wellnesshotel leutasch" at bounding box center [404, 210] width 289 height 168
paste textarea "seefeld wellnesshotel seefeld seefeld hotels mit pool"
type textarea "hotel [GEOGRAPHIC_DATA] hotels mit pool"
click at [849, 697] on link "Next" at bounding box center [865, 695] width 55 height 18
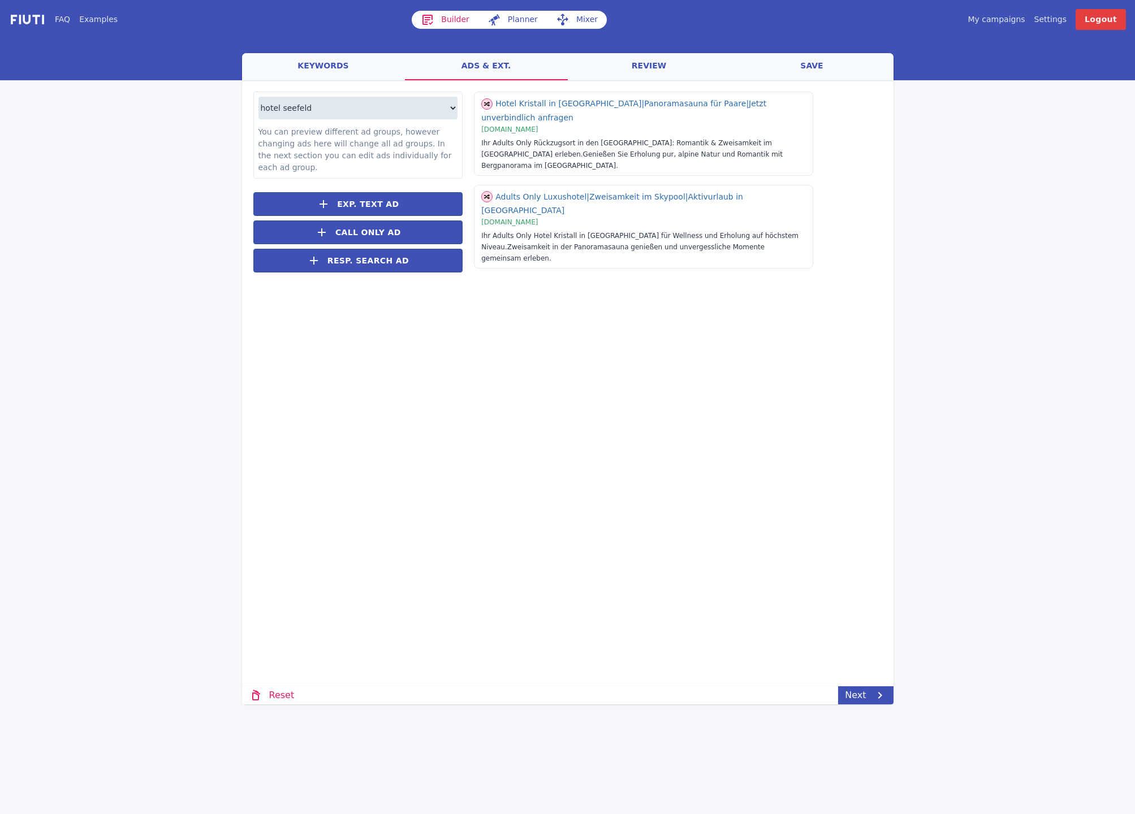
click at [848, 70] on link "save" at bounding box center [812, 66] width 163 height 27
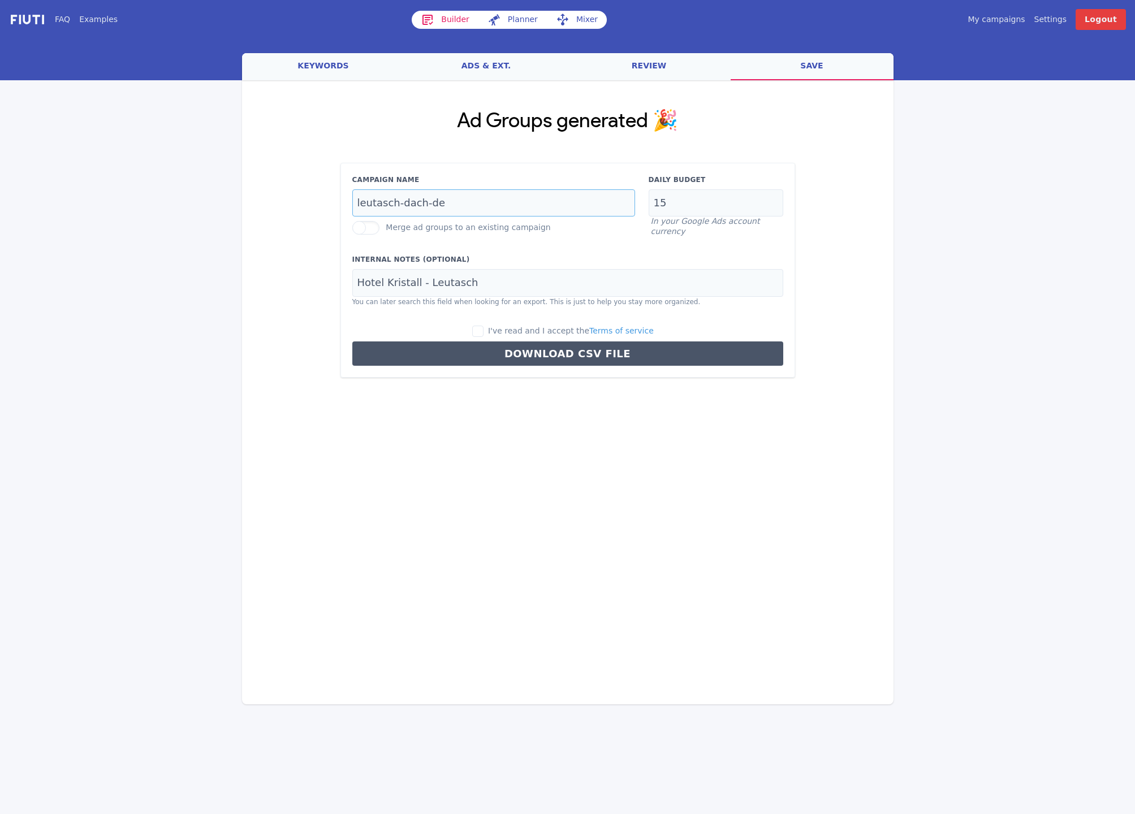
click at [412, 204] on input "leutasch-dach-de" at bounding box center [493, 203] width 283 height 28
paste input "seefeld"
type input "[PERSON_NAME]-de"
click at [482, 331] on input "I've read and I accept the Terms of service" at bounding box center [477, 331] width 11 height 11
checkbox input "true"
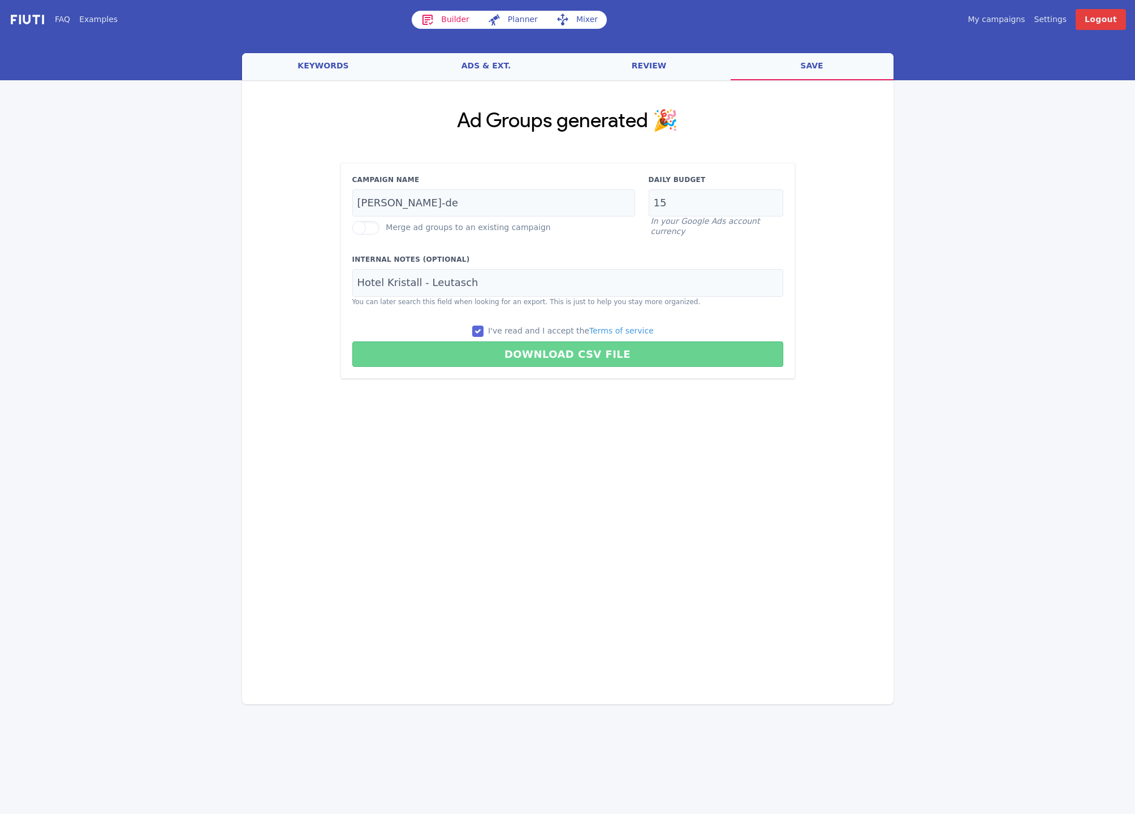
click at [447, 362] on button "Download CSV File" at bounding box center [567, 354] width 431 height 25
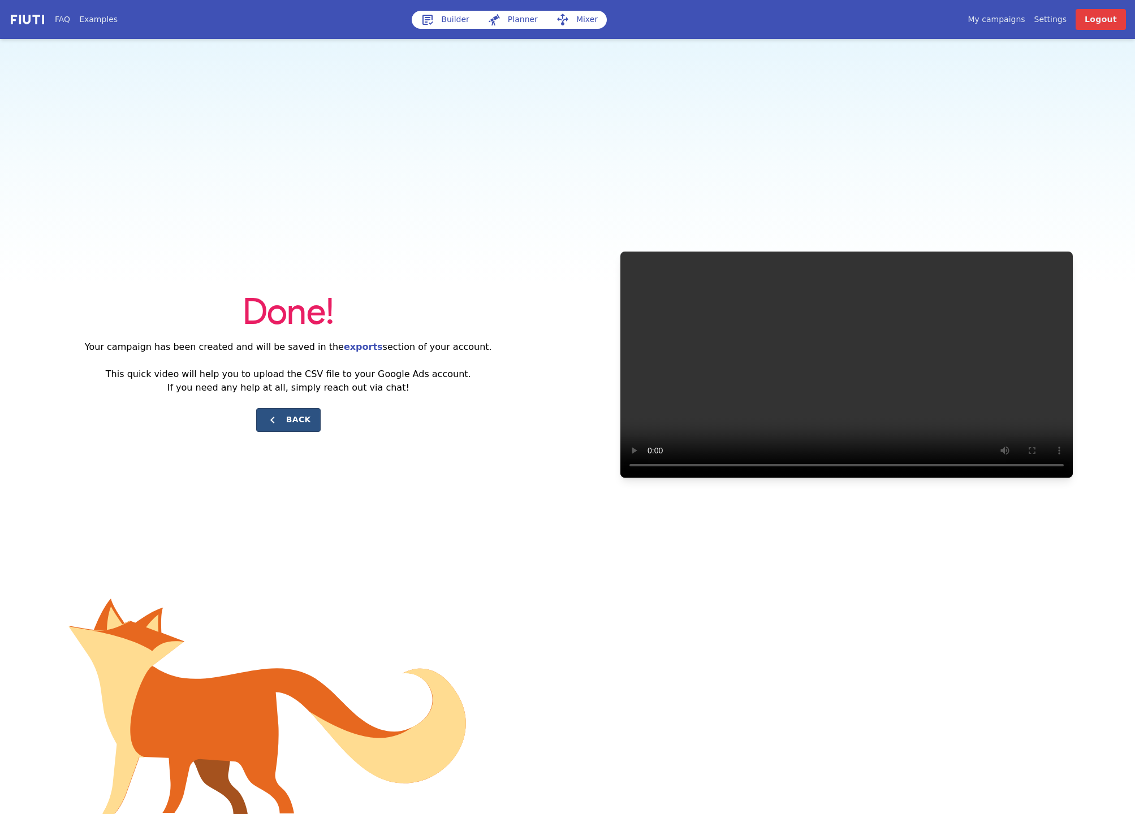
click at [289, 427] on button "Back" at bounding box center [288, 420] width 64 height 24
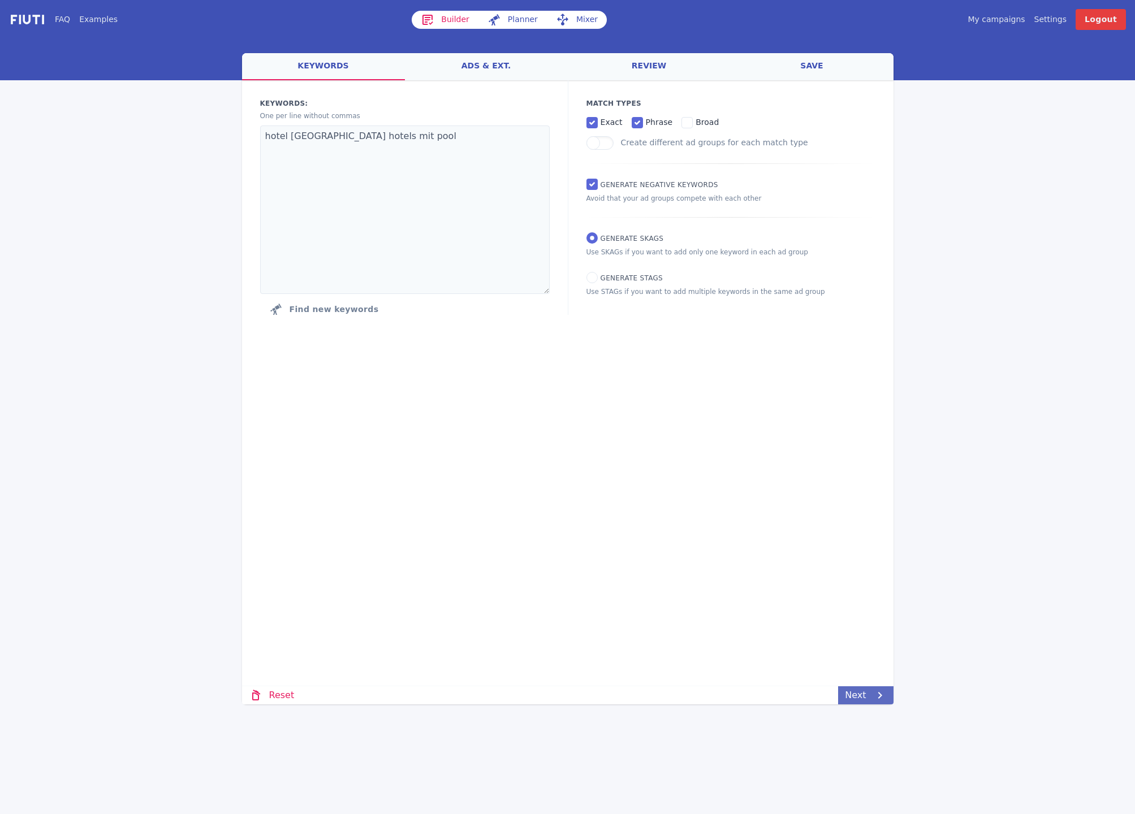
click at [849, 691] on icon at bounding box center [880, 696] width 14 height 14
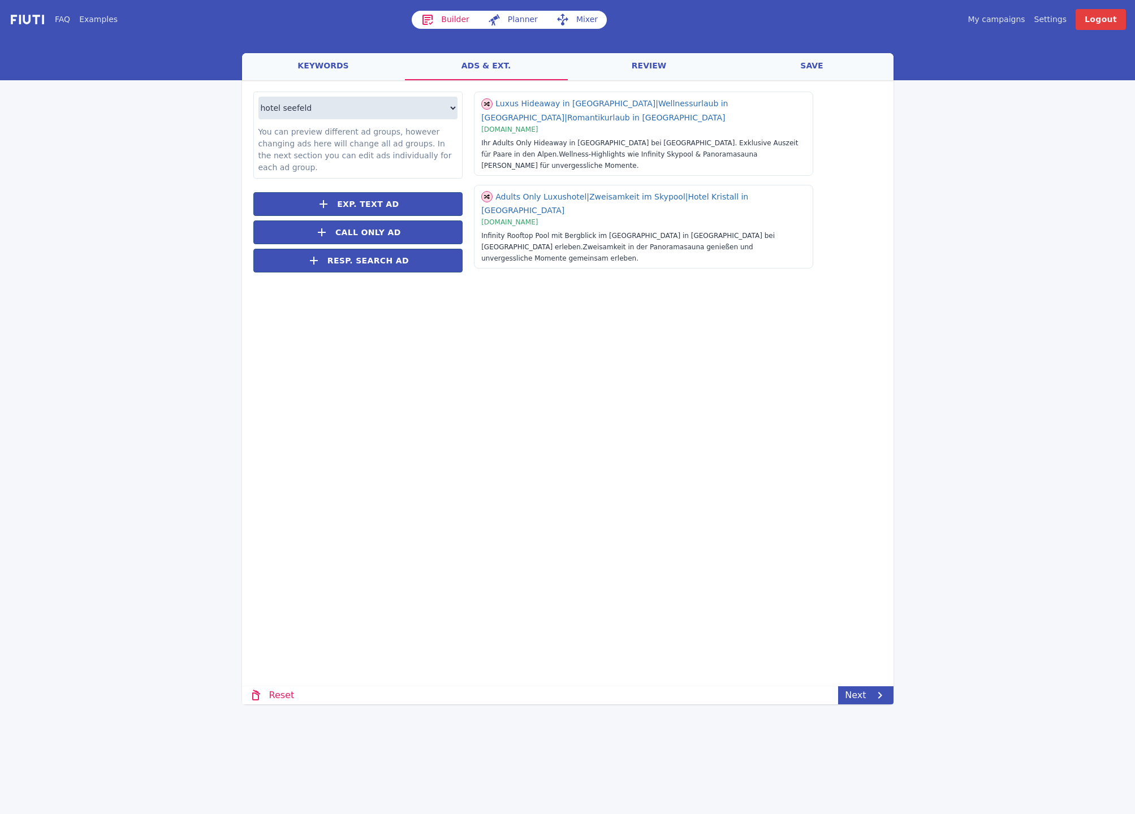
click at [818, 72] on link "save" at bounding box center [812, 66] width 163 height 27
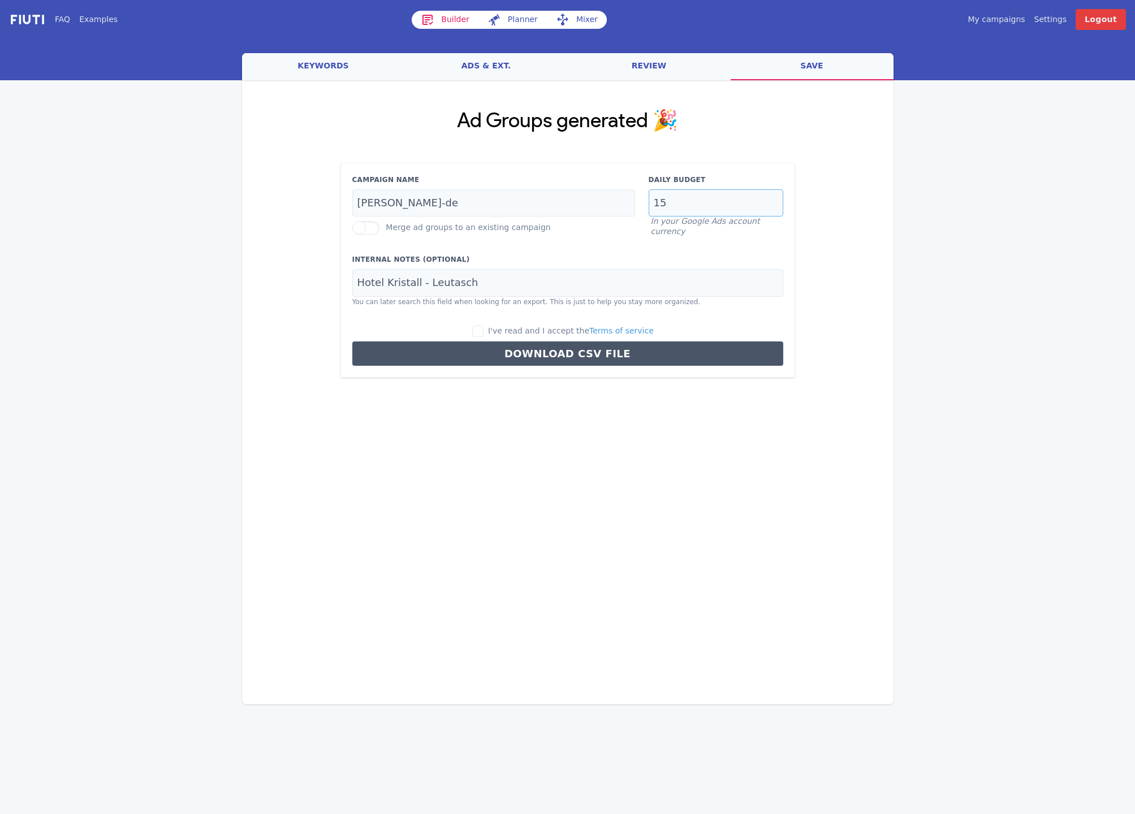
click at [661, 202] on input "15" at bounding box center [716, 203] width 135 height 28
drag, startPoint x: 667, startPoint y: 200, endPoint x: 590, endPoint y: 195, distance: 77.1
click at [600, 196] on div "Campaign Name [PERSON_NAME]-de Merge ad groups to an existing campaign Daily Bu…" at bounding box center [567, 206] width 444 height 62
type input "36"
click at [497, 331] on span "I've read and I accept the Terms of service" at bounding box center [571, 330] width 166 height 9
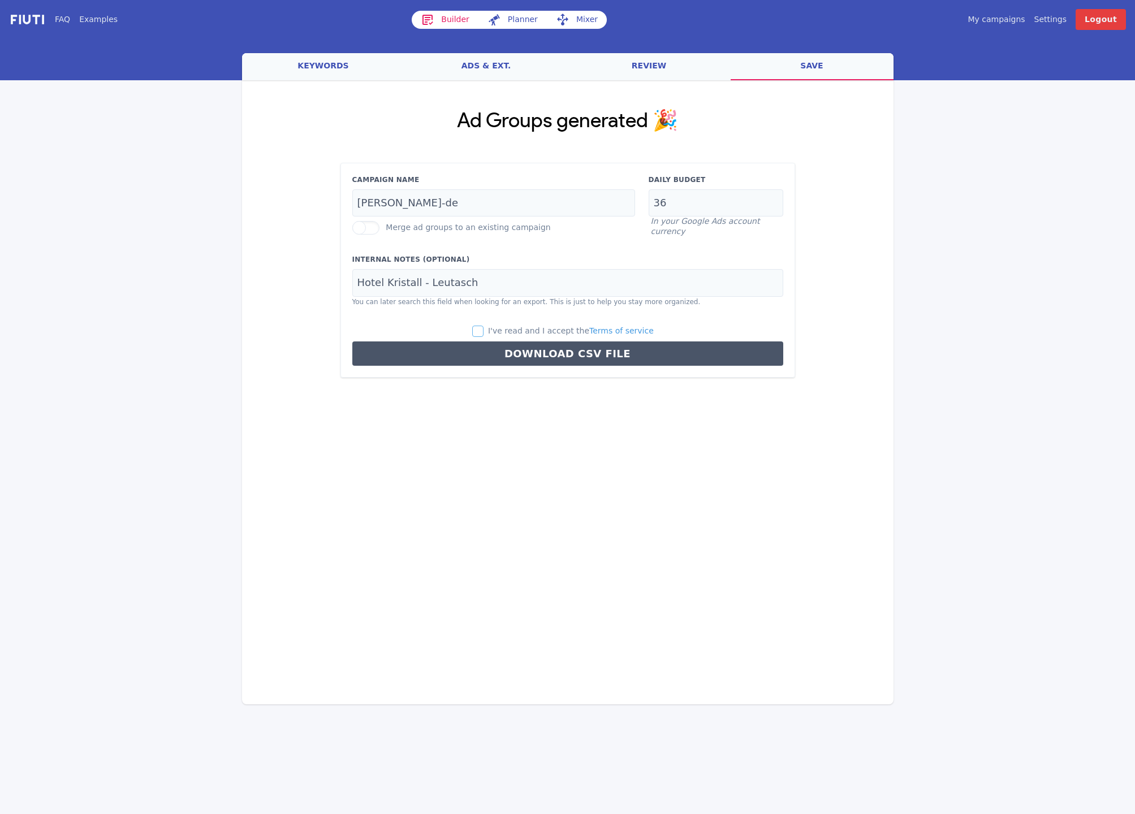
click at [483, 331] on input "I've read and I accept the Terms of service" at bounding box center [477, 331] width 11 height 11
checkbox input "true"
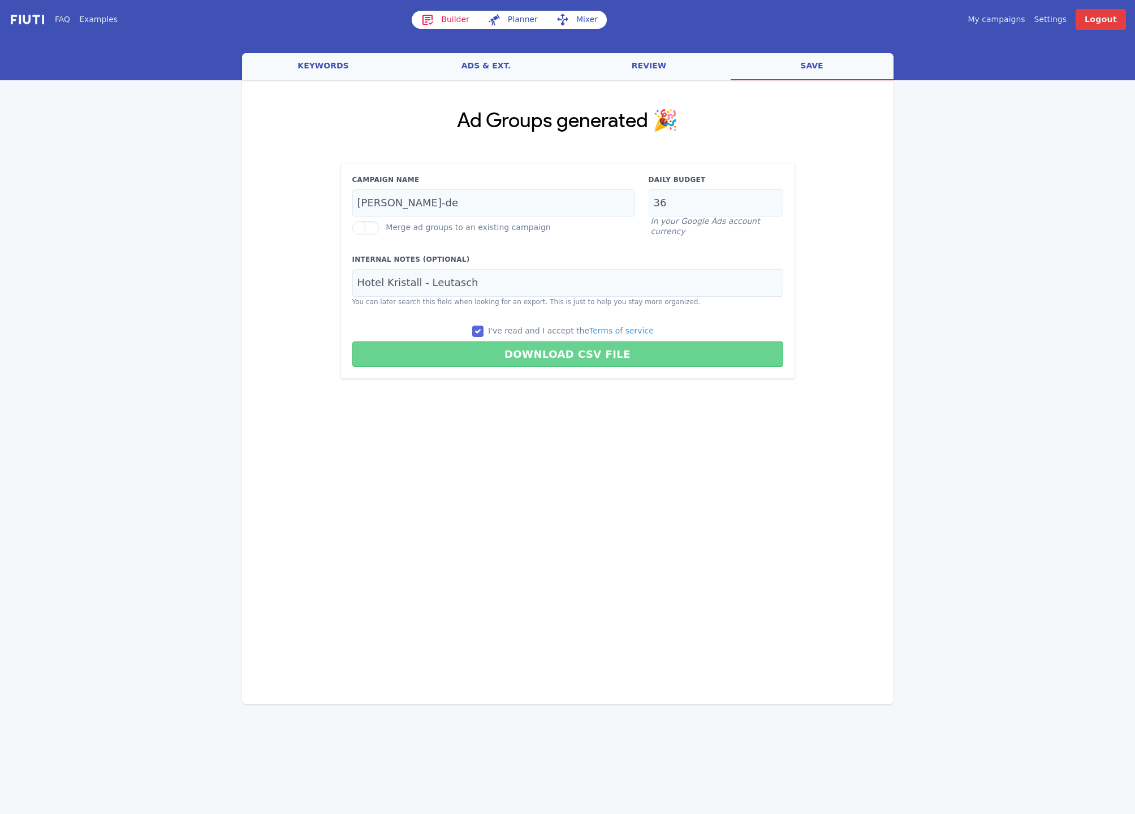
click at [496, 353] on button "Download CSV File" at bounding box center [567, 354] width 431 height 25
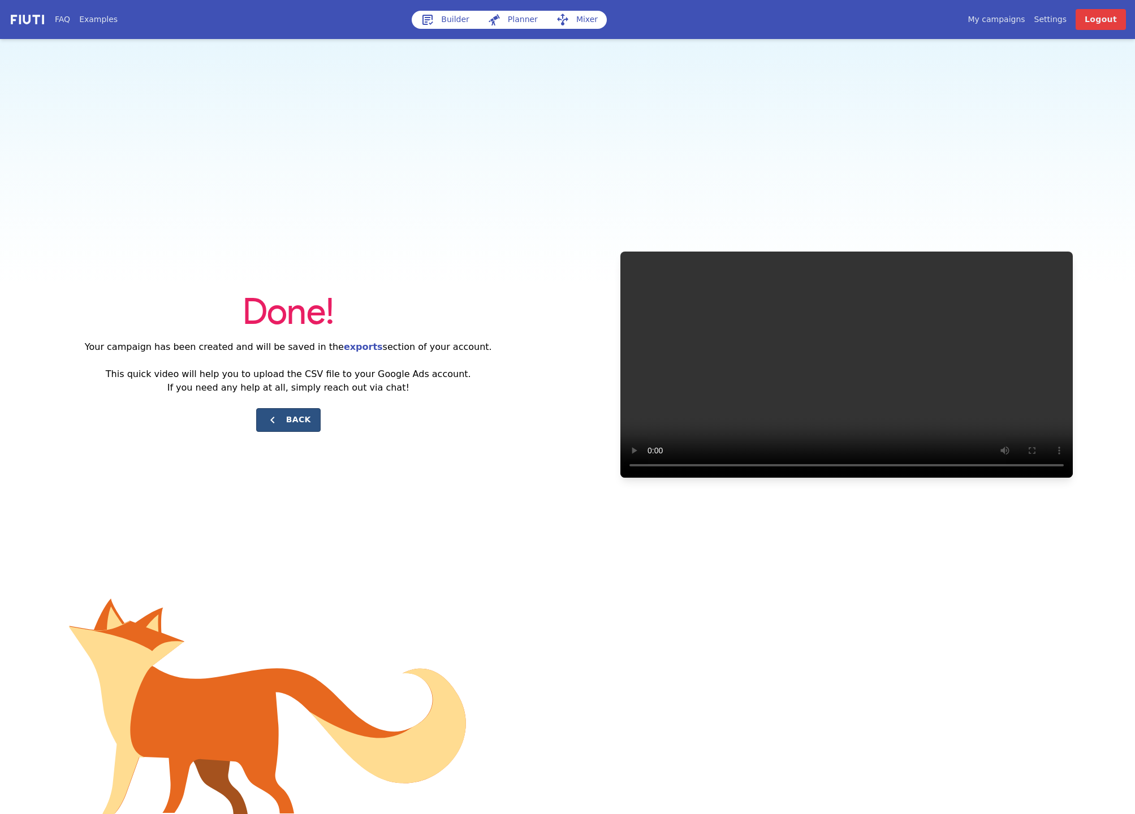
click at [298, 421] on button "Back" at bounding box center [288, 420] width 64 height 24
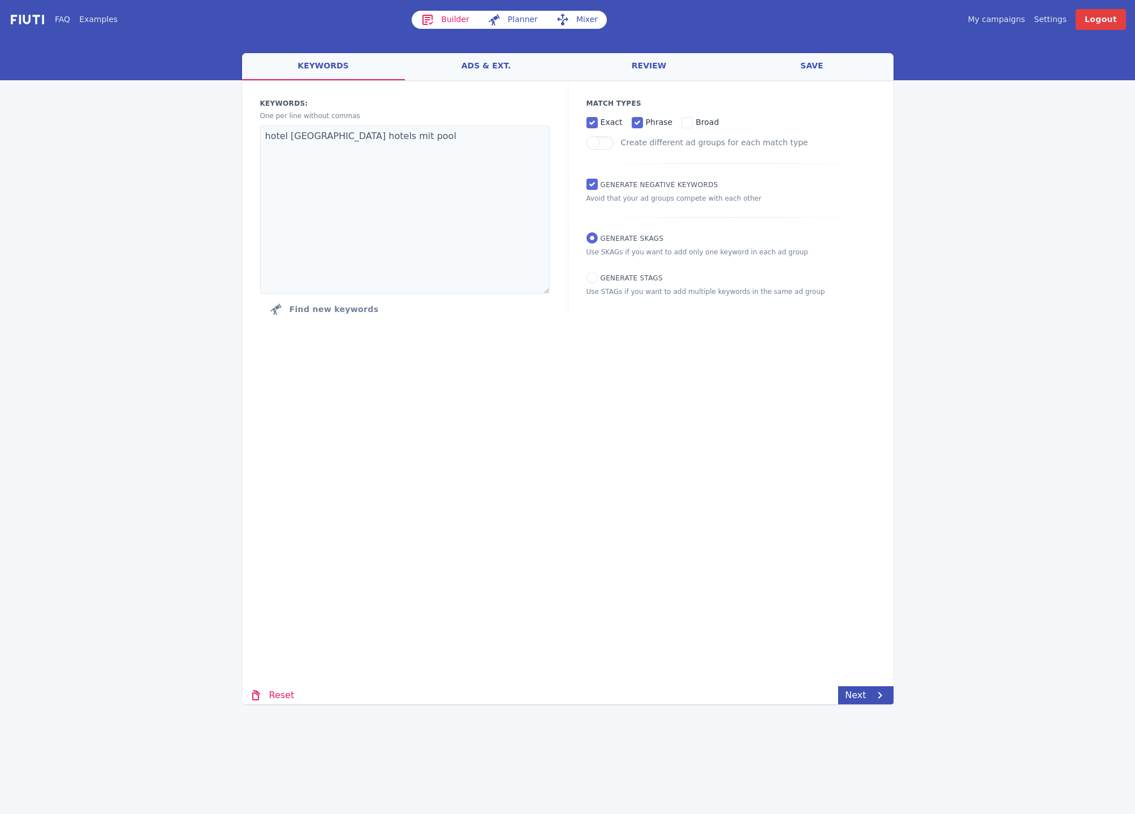
click at [849, 22] on link "My campaigns" at bounding box center [995, 20] width 57 height 12
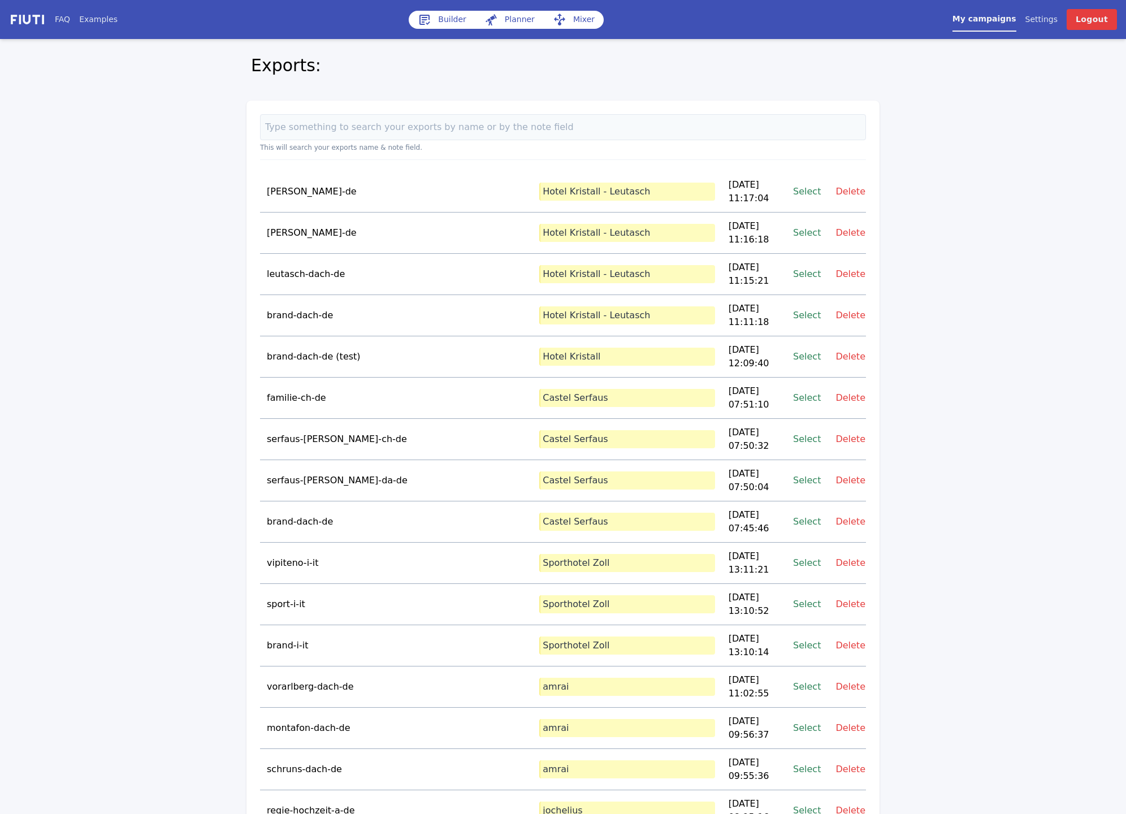
click at [813, 186] on link "Select" at bounding box center [807, 191] width 28 height 15
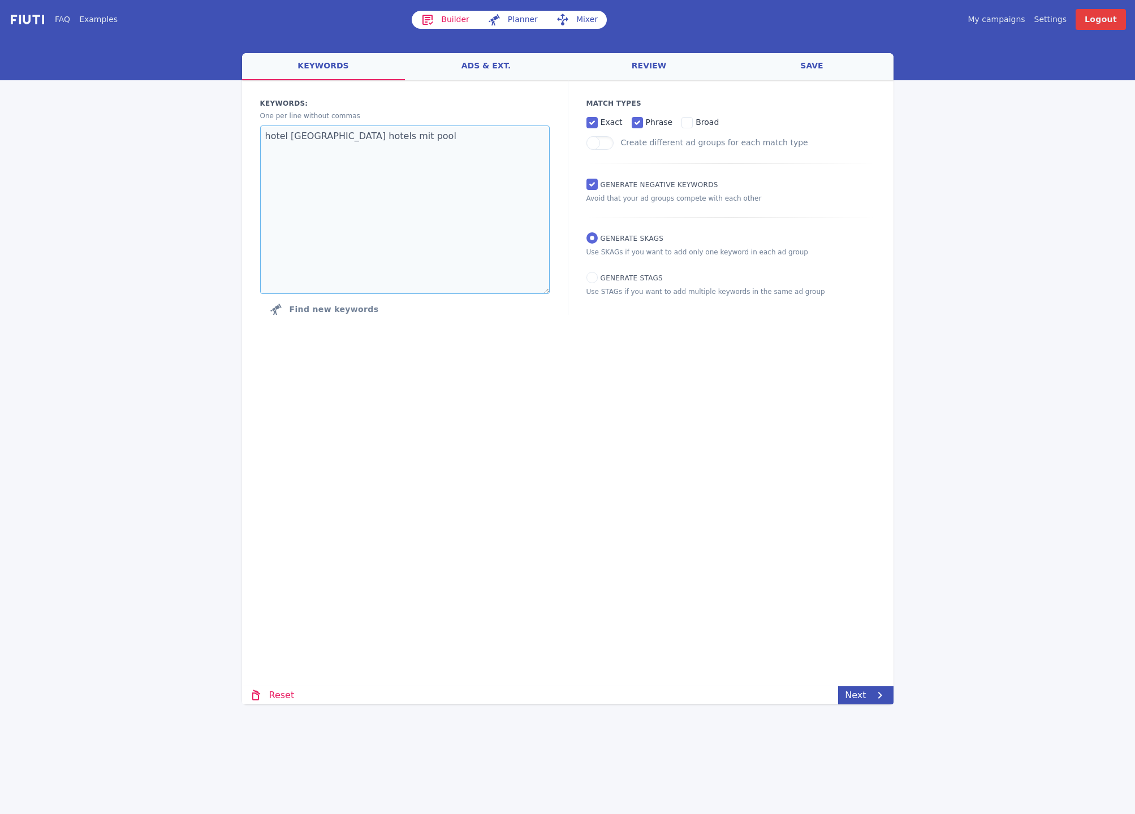
click at [335, 215] on textarea "hotel [GEOGRAPHIC_DATA] hotels mit pool" at bounding box center [404, 210] width 289 height 168
paste textarea "tirol wellnesshotel tir"
type textarea "hotel [GEOGRAPHIC_DATA]"
click at [849, 691] on link "Next" at bounding box center [865, 695] width 55 height 18
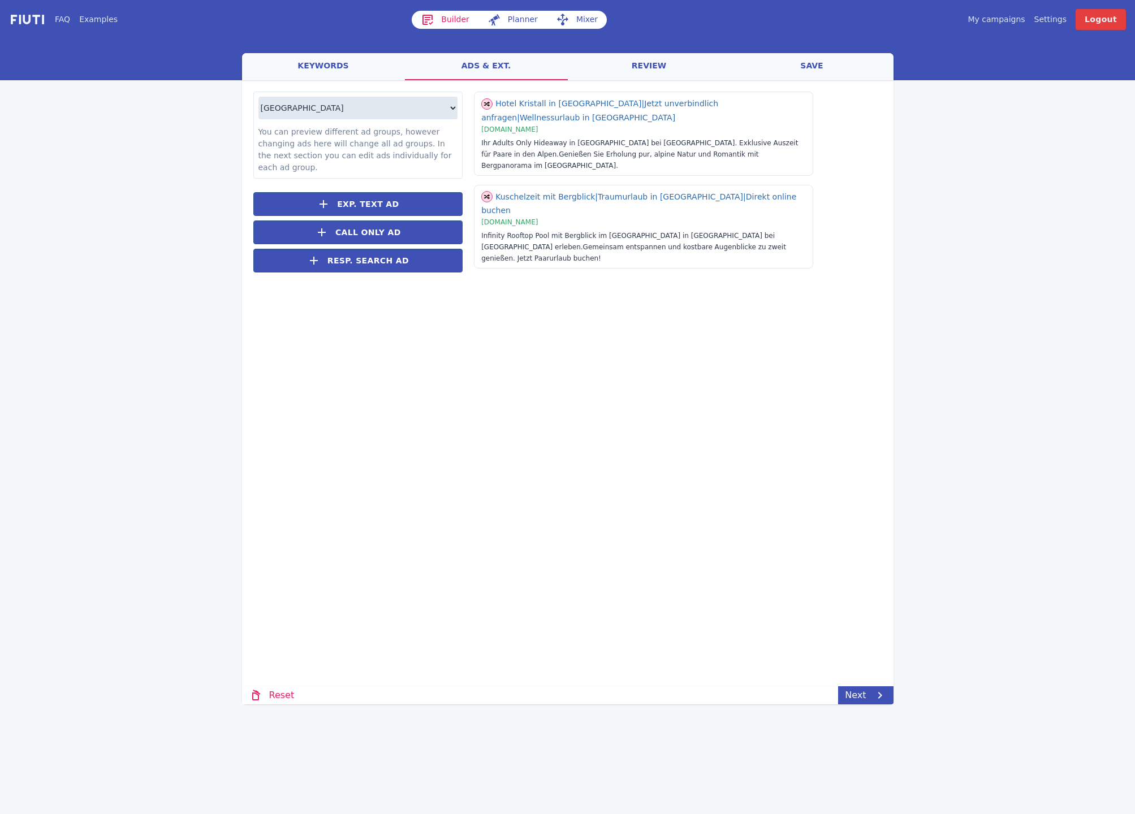
click at [810, 70] on link "save" at bounding box center [812, 66] width 163 height 27
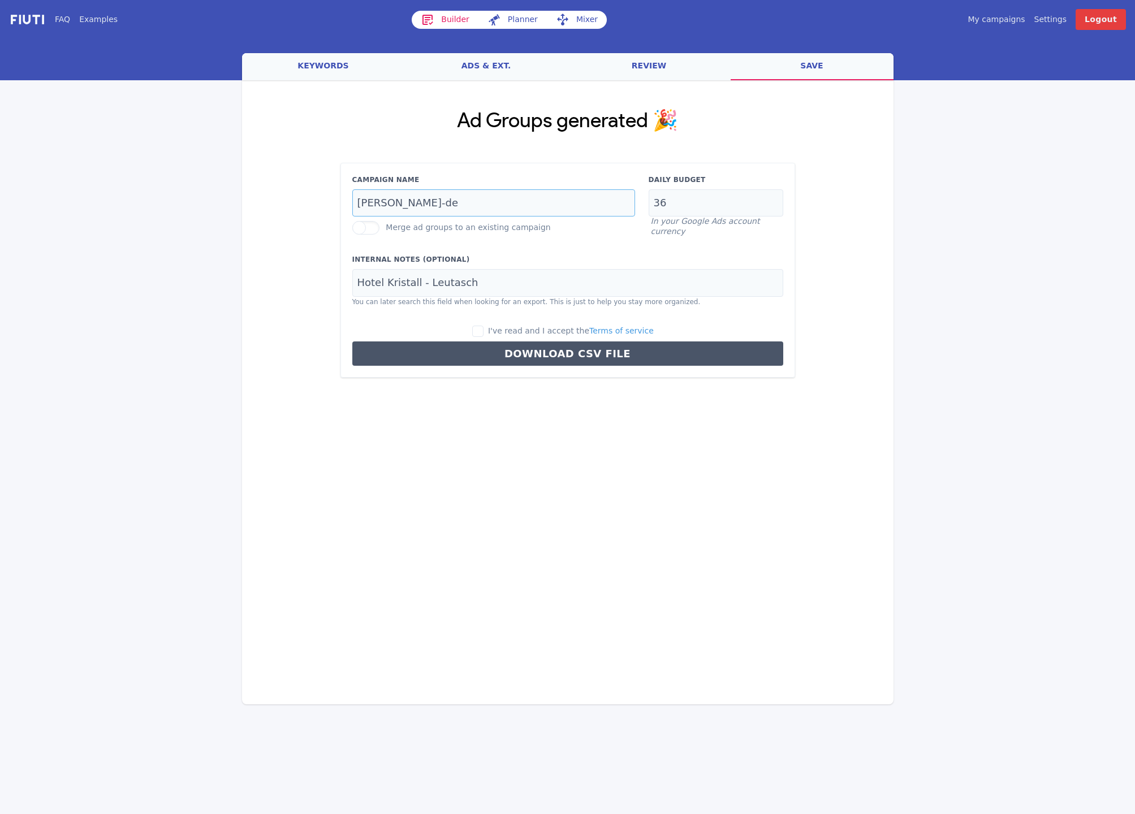
click at [432, 204] on input "[PERSON_NAME]-de" at bounding box center [493, 203] width 283 height 28
paste input "tirol"
type input "tirol-dach-de"
click at [667, 204] on input "36" at bounding box center [716, 203] width 135 height 28
type input "35"
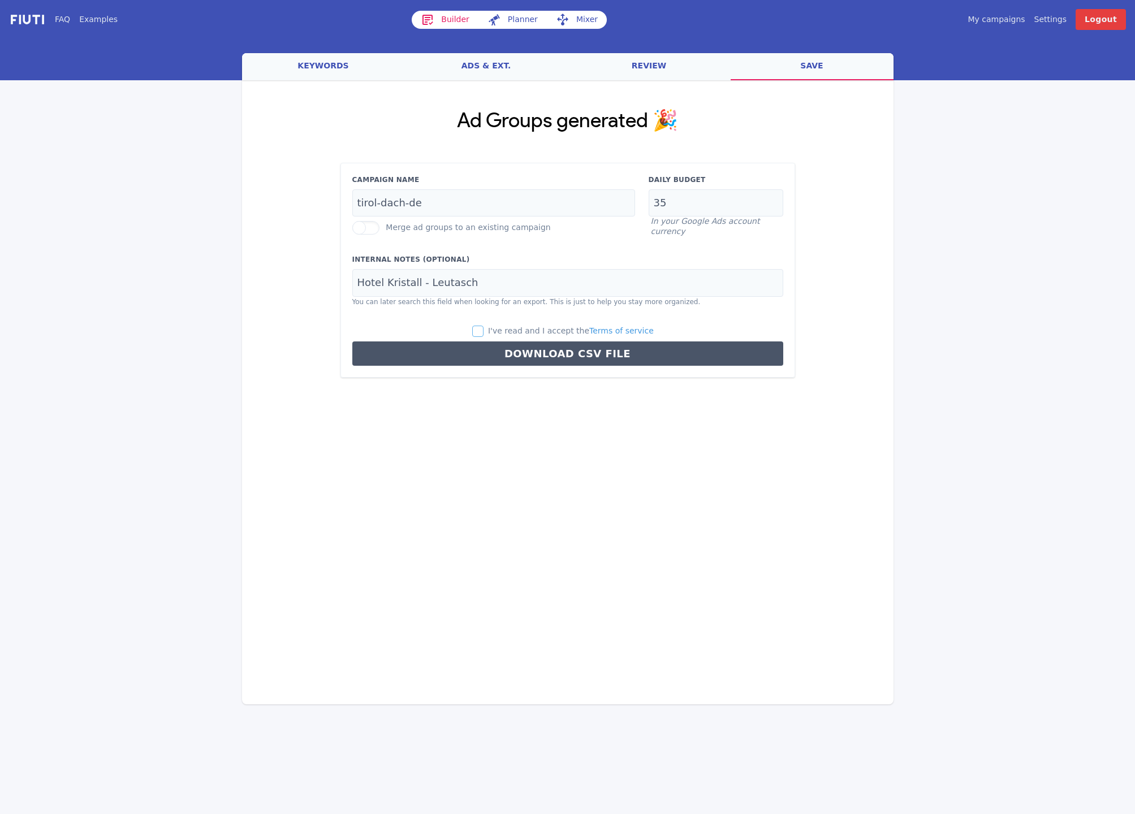
click at [482, 331] on input "I've read and I accept the Terms of service" at bounding box center [477, 331] width 11 height 11
checkbox input "true"
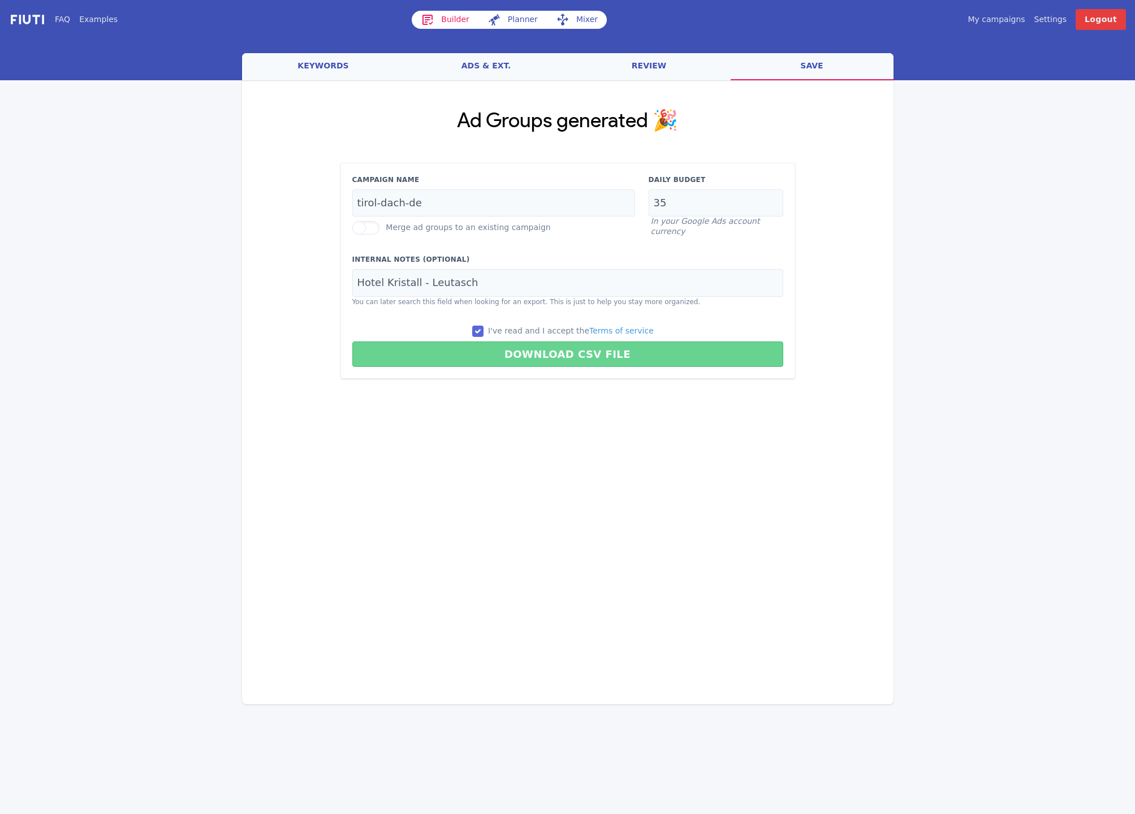
click at [501, 349] on button "Download CSV File" at bounding box center [567, 354] width 431 height 25
